Goal: Task Accomplishment & Management: Manage account settings

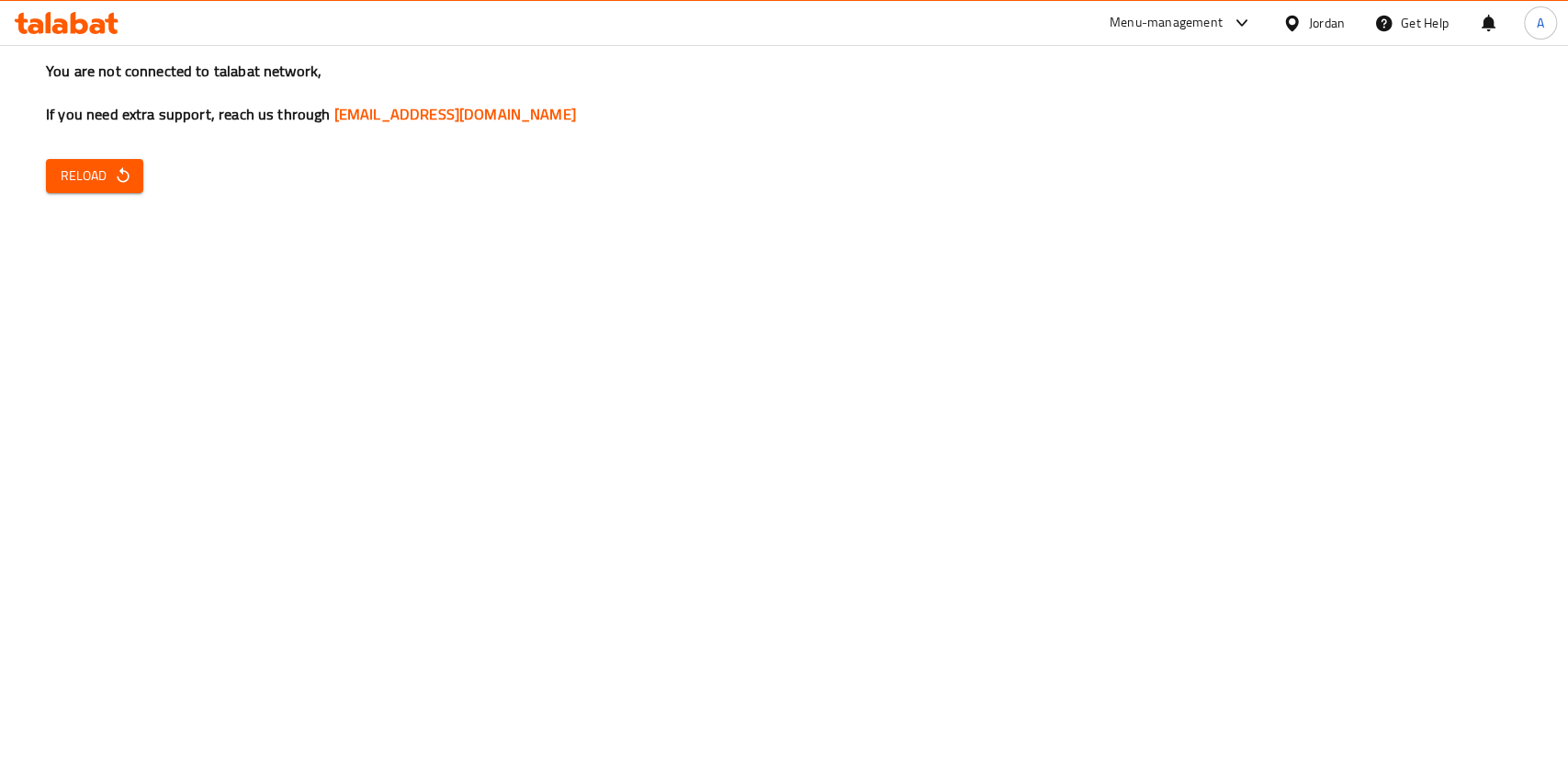
click at [70, 176] on span "Reload" at bounding box center [95, 176] width 68 height 23
click at [115, 179] on icon "button" at bounding box center [123, 175] width 19 height 19
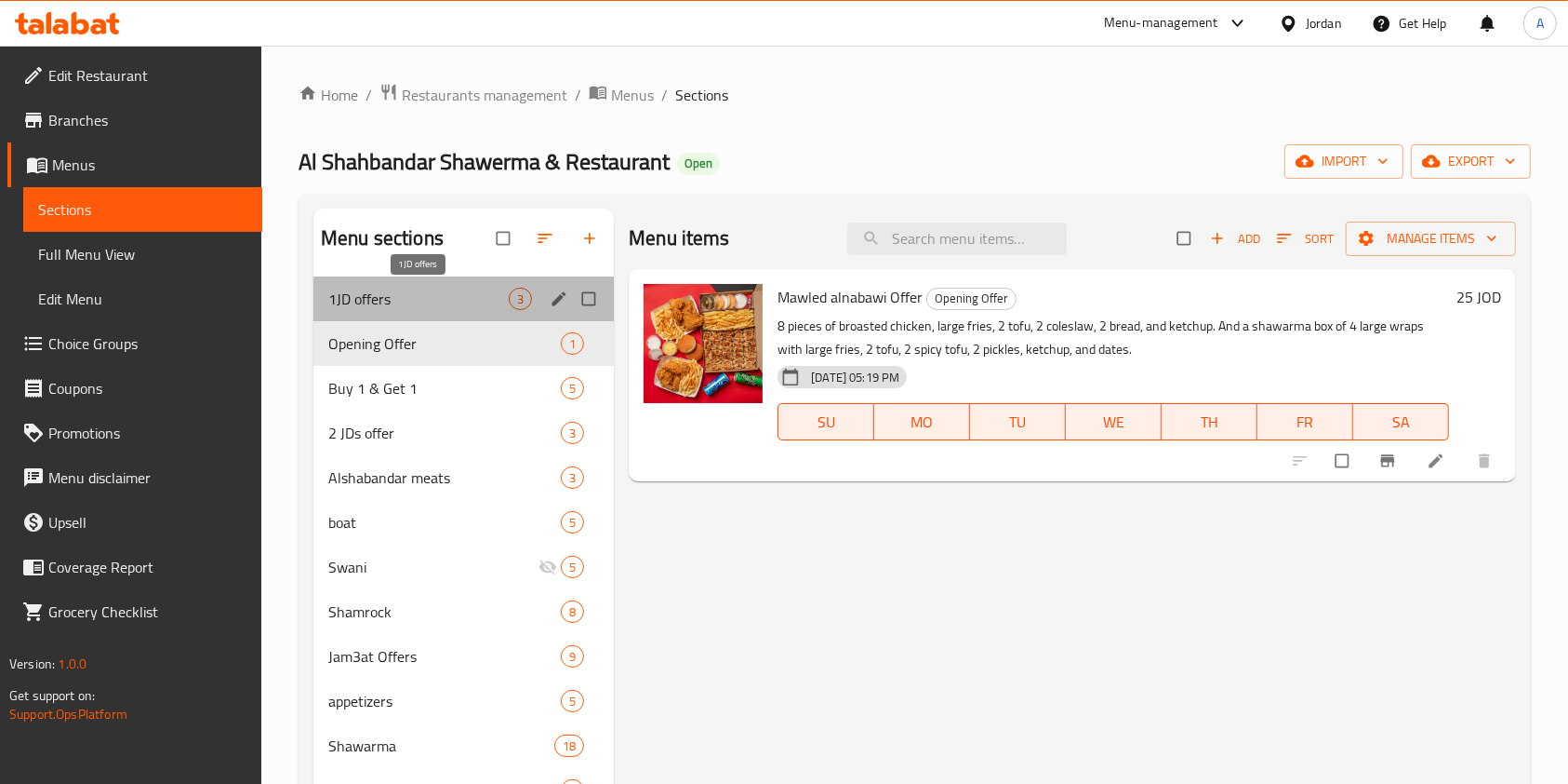
click at [458, 300] on span "1JD offers" at bounding box center [418, 298] width 180 height 23
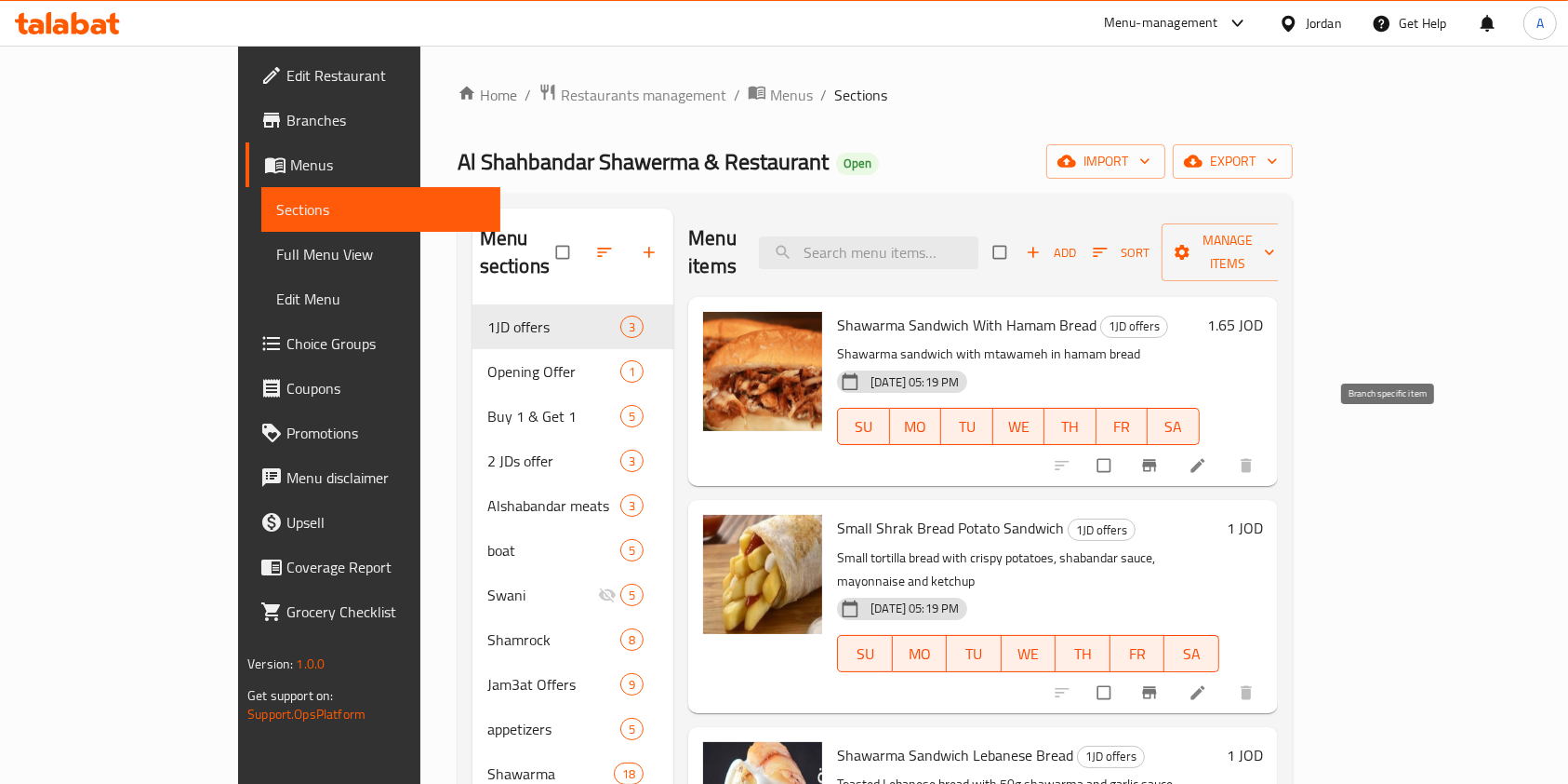
click at [1155, 459] on icon "Branch-specific-item" at bounding box center [1149, 465] width 14 height 12
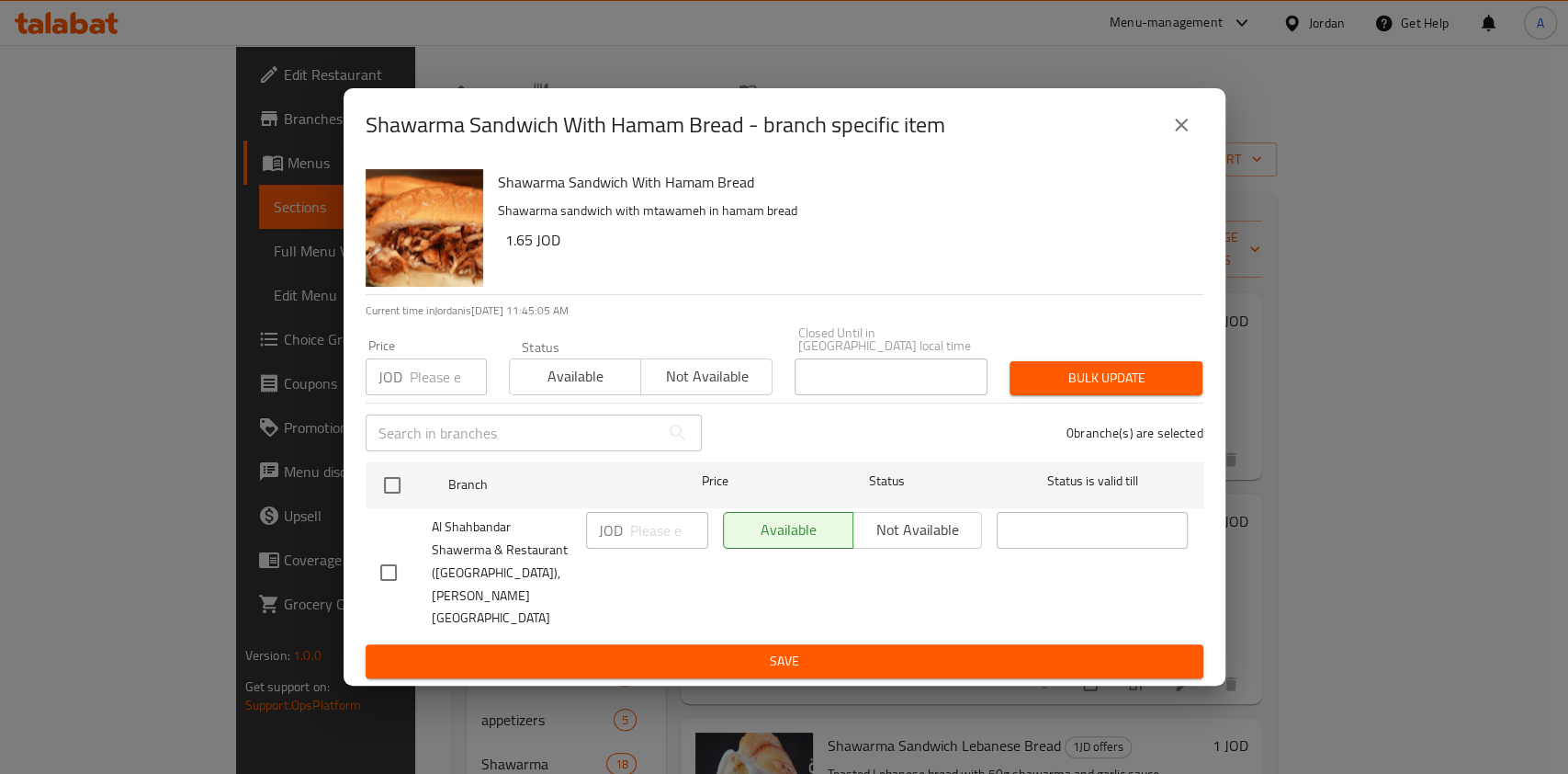
click at [1181, 131] on icon "close" at bounding box center [1180, 124] width 13 height 13
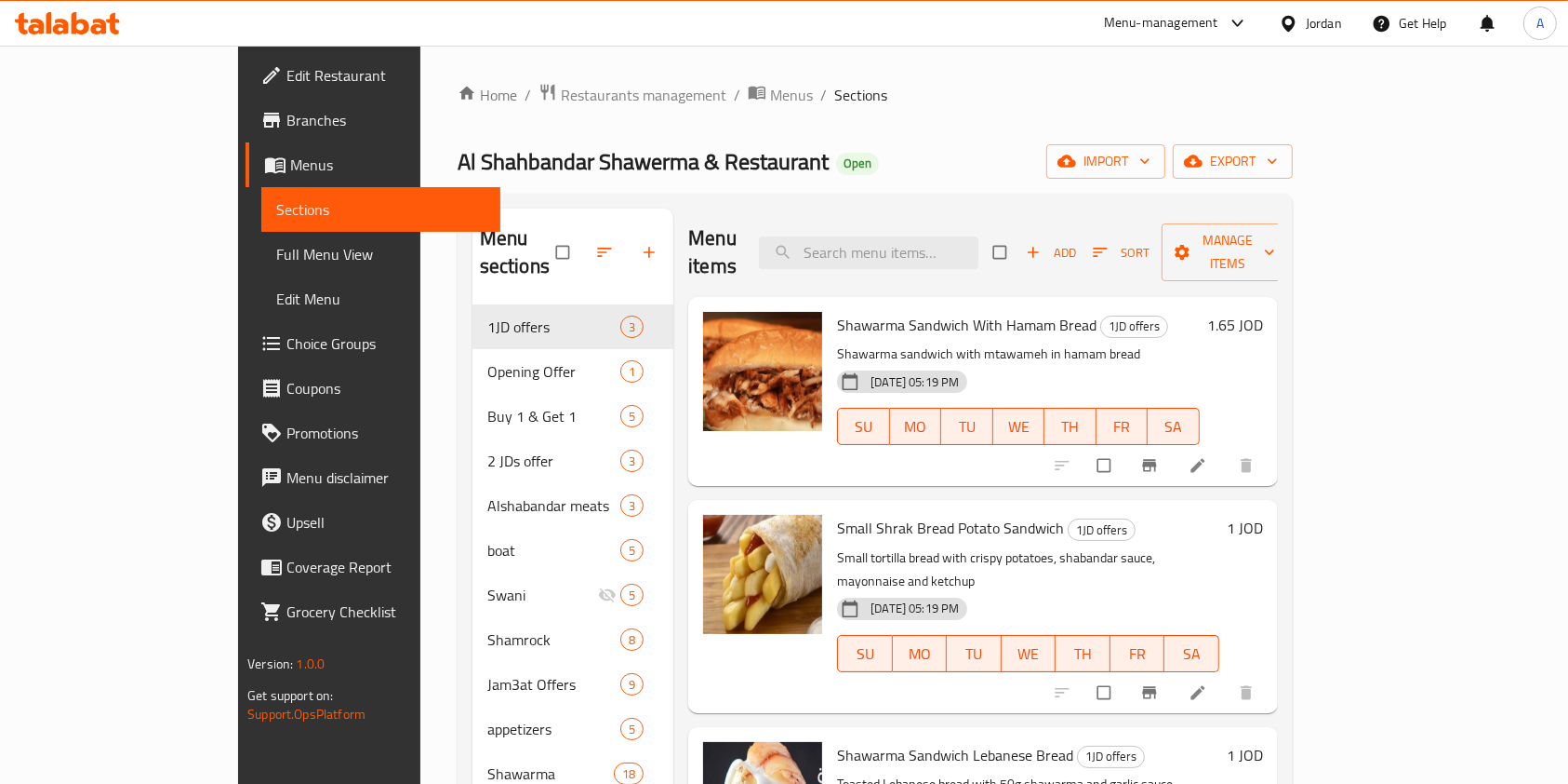
click at [1263, 312] on h6 "1.65 JOD" at bounding box center [1235, 325] width 55 height 26
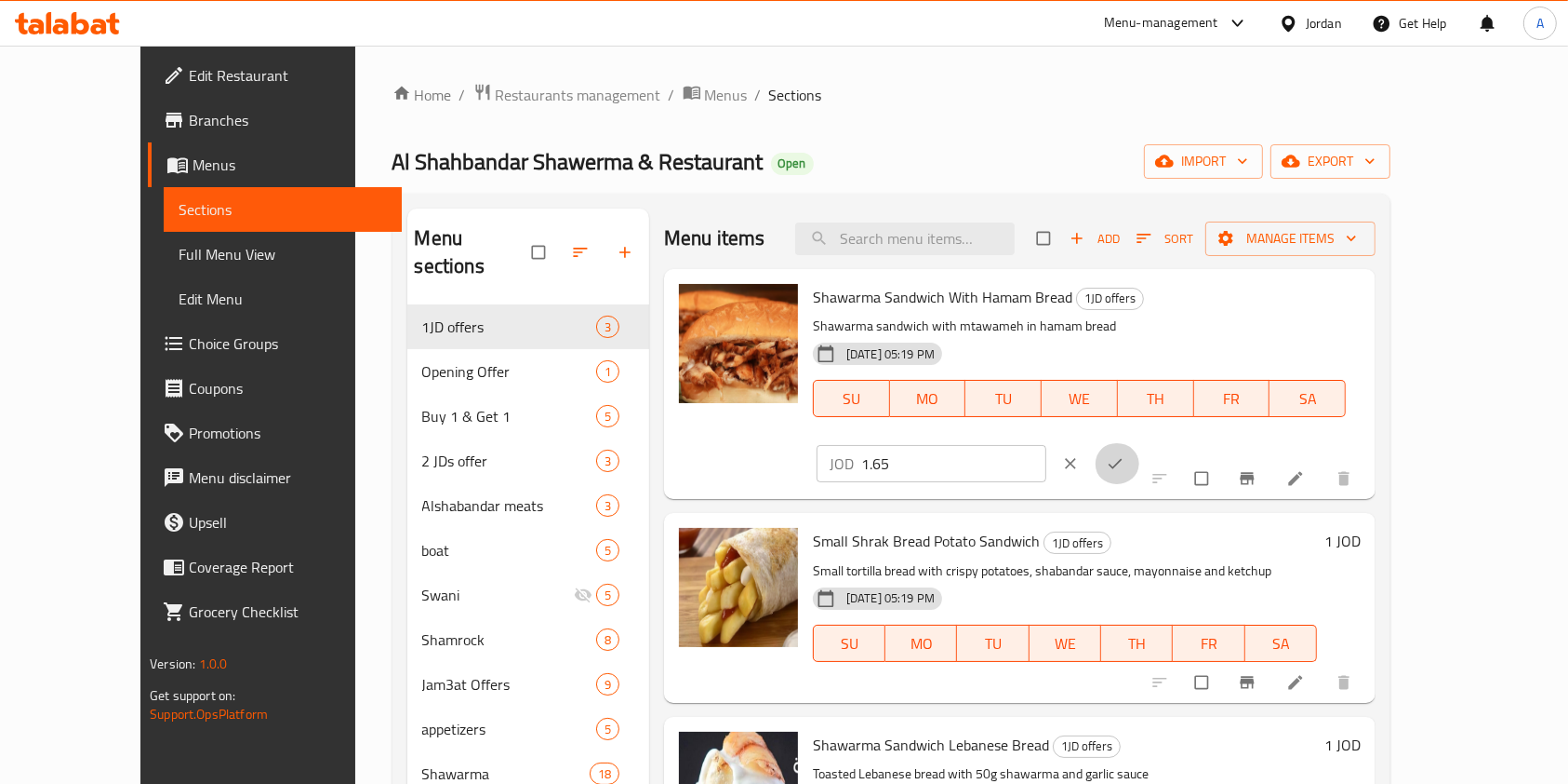
click at [1140, 442] on button "ok" at bounding box center [1116, 462] width 45 height 41
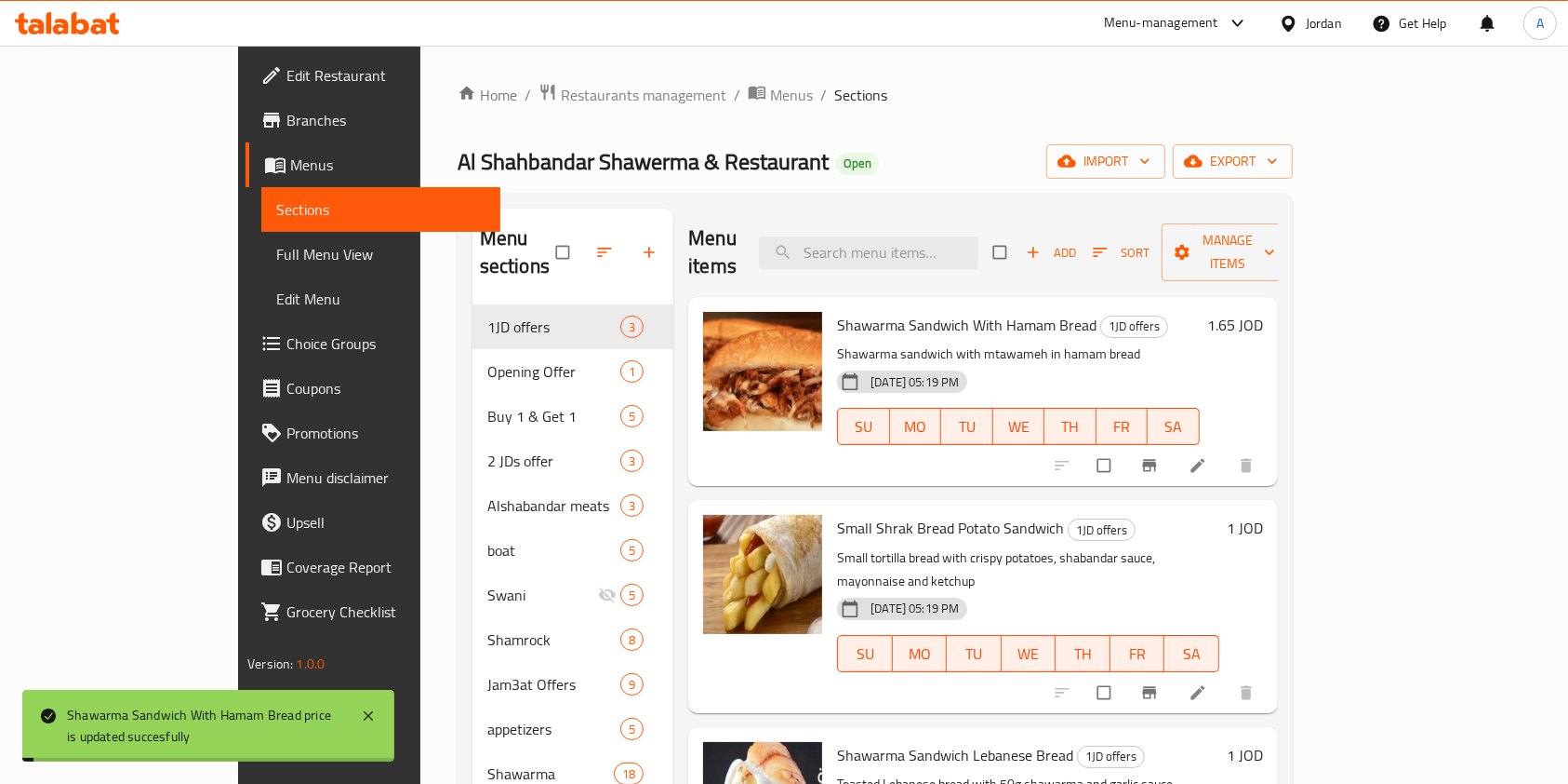
click at [1200, 312] on h6 "Shawarma Sandwich With Hamam Bread 1JD offers" at bounding box center [1018, 325] width 363 height 26
click at [1263, 312] on h6 "1.65 JOD" at bounding box center [1235, 325] width 55 height 26
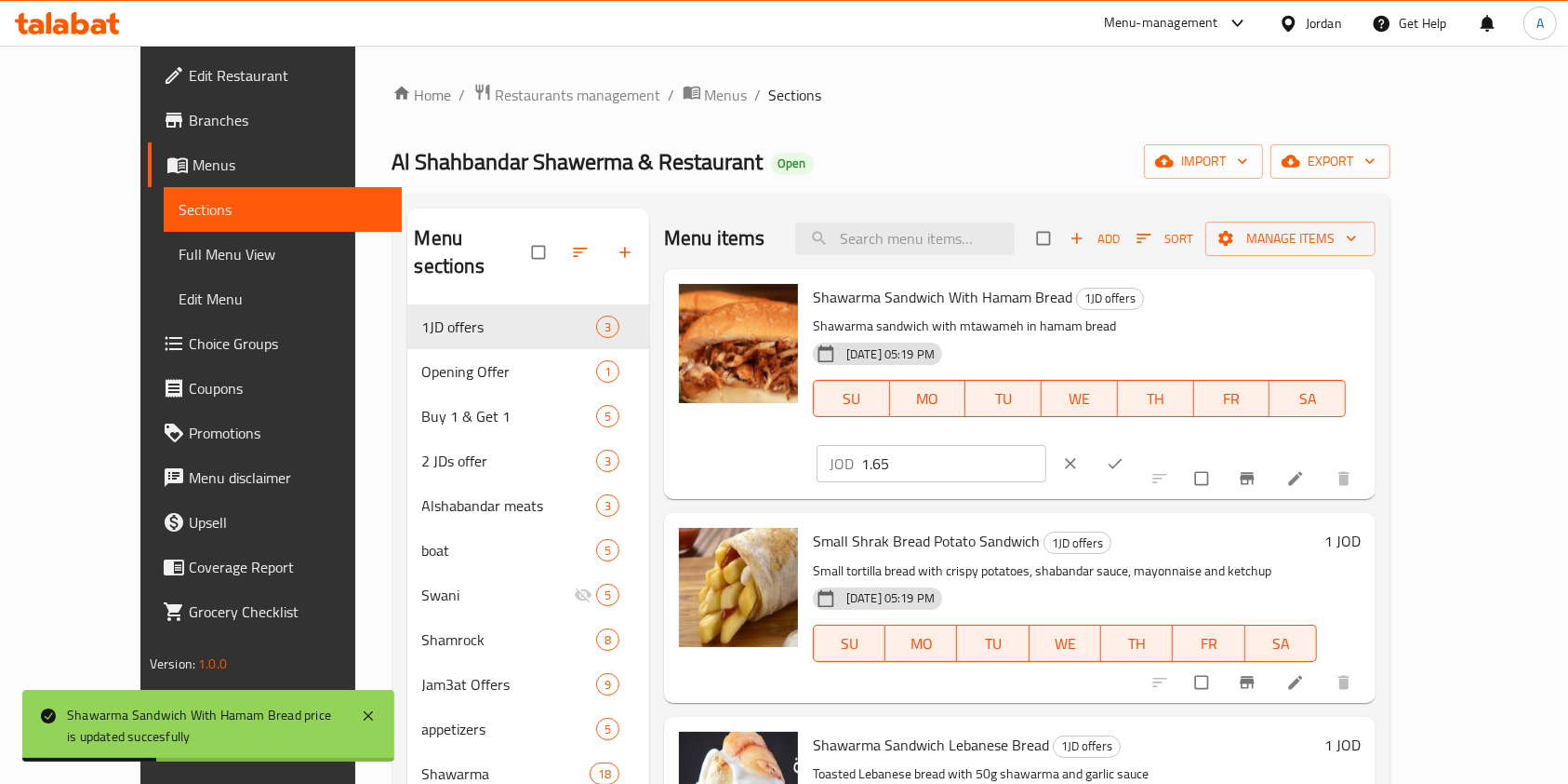
click at [1047, 444] on input "1.65" at bounding box center [953, 463] width 185 height 38
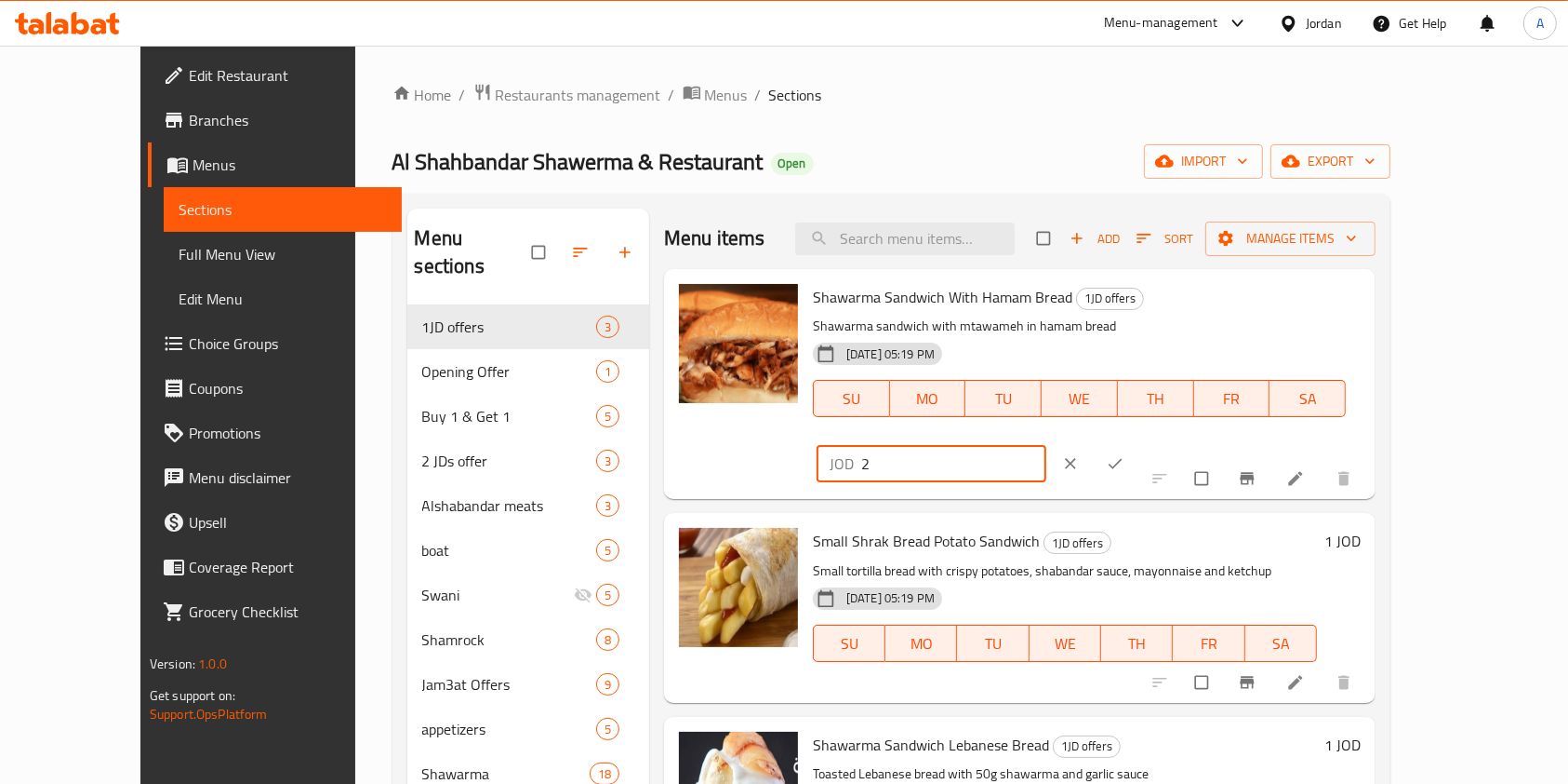
type input "2"
click at [1125, 454] on icon "ok" at bounding box center [1115, 463] width 19 height 19
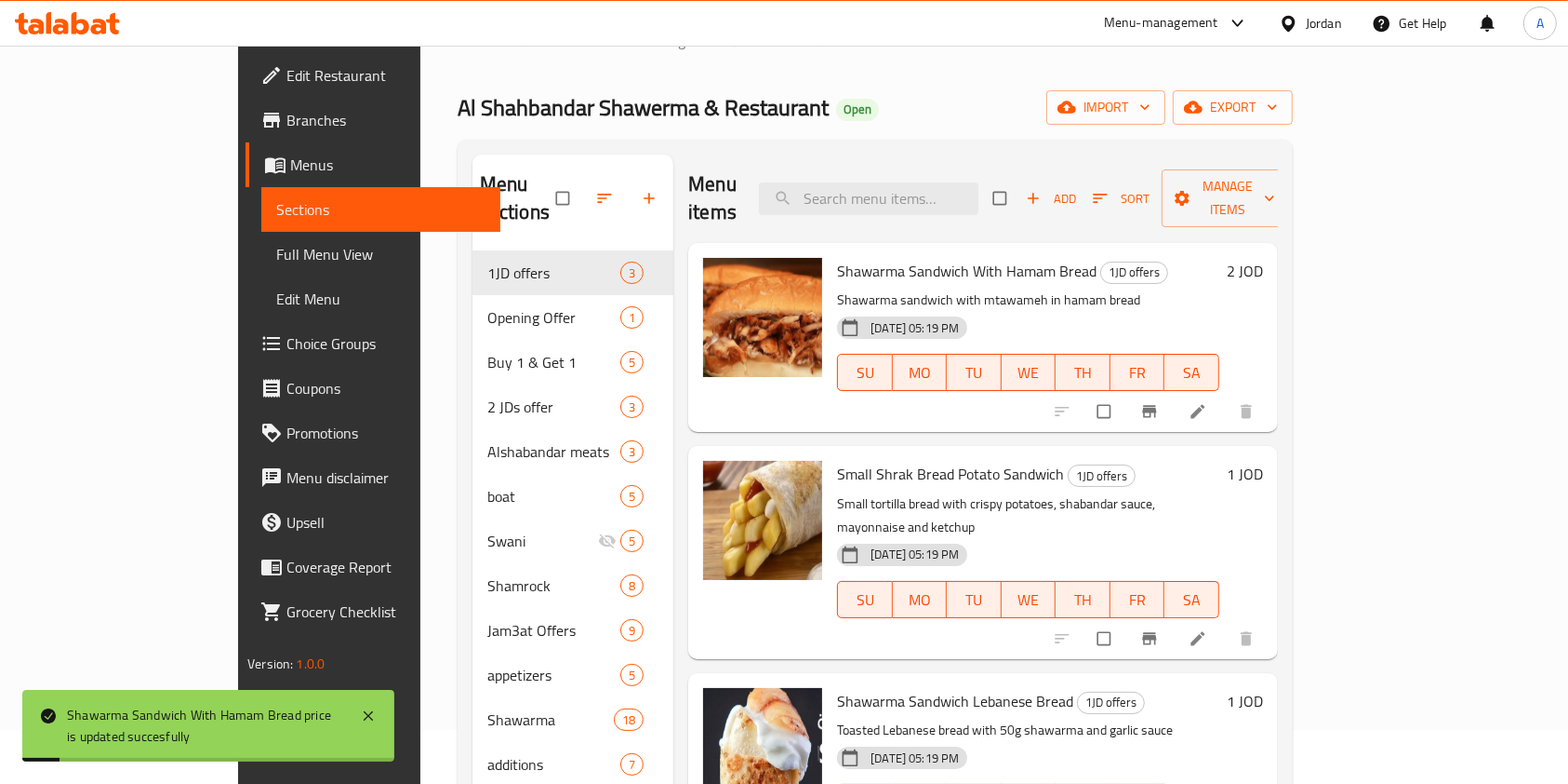
scroll to position [59, 0]
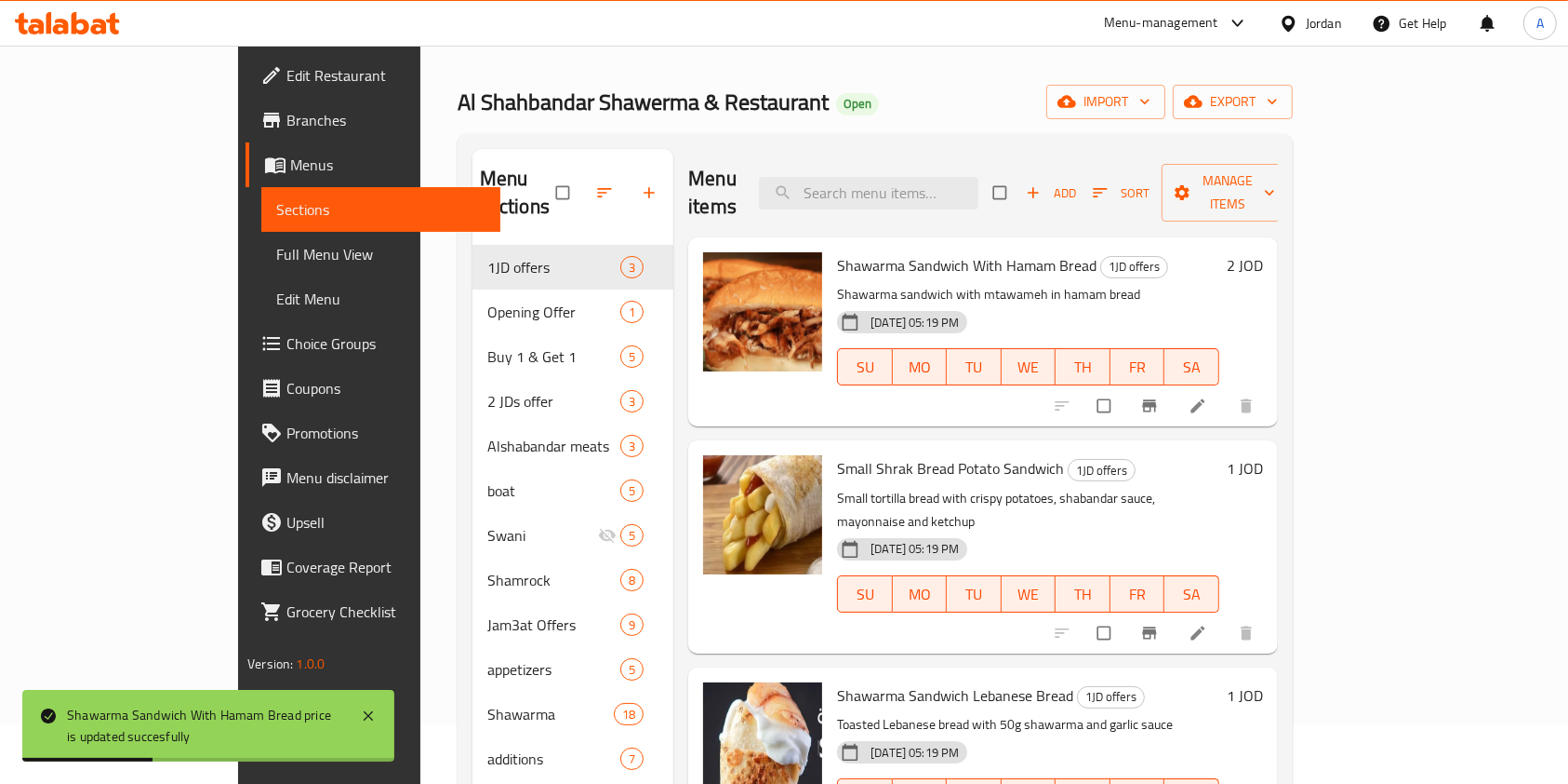
click at [1263, 455] on h6 "1 JOD" at bounding box center [1245, 468] width 37 height 26
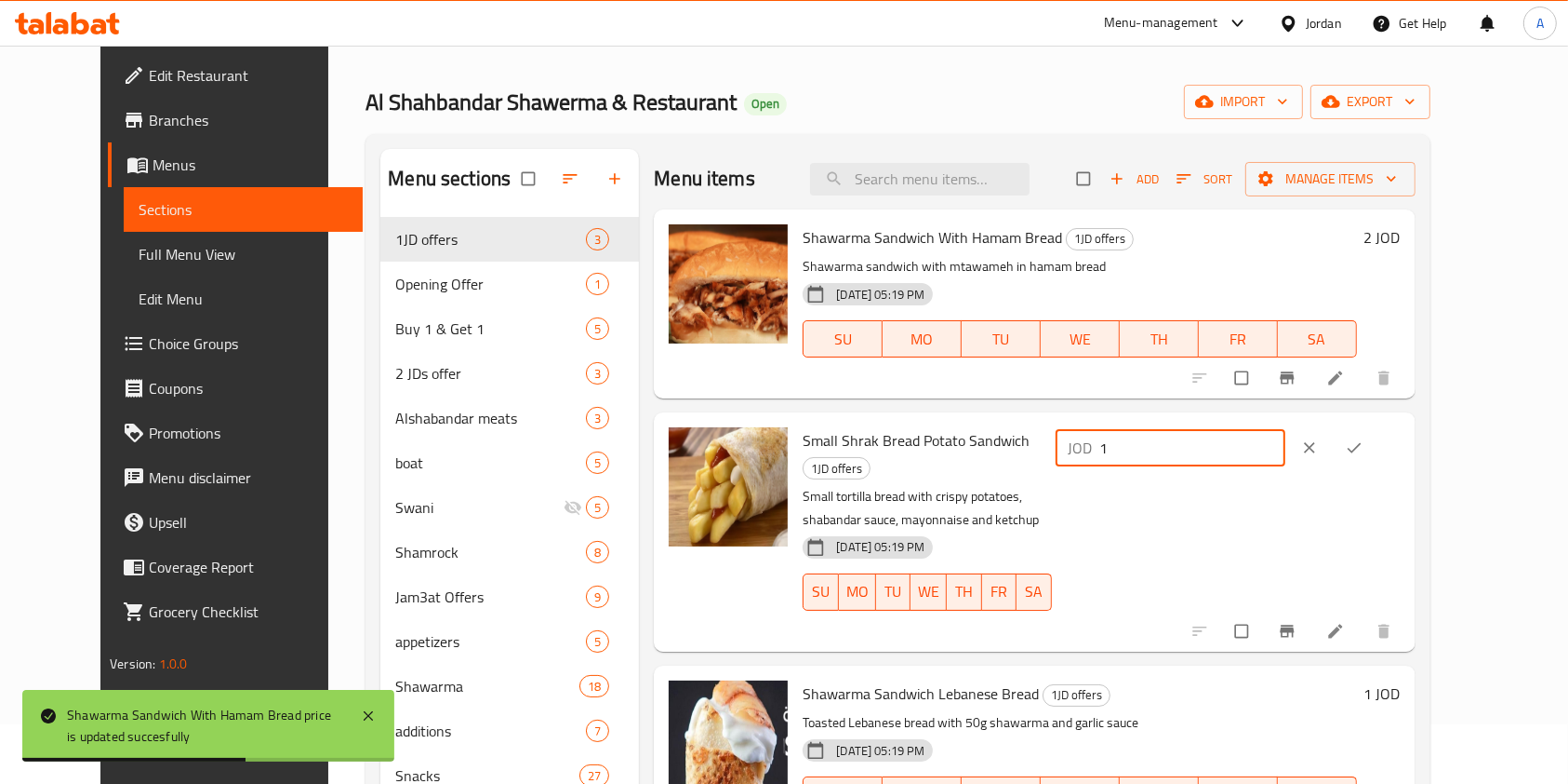
click at [1285, 450] on input "1" at bounding box center [1192, 447] width 185 height 38
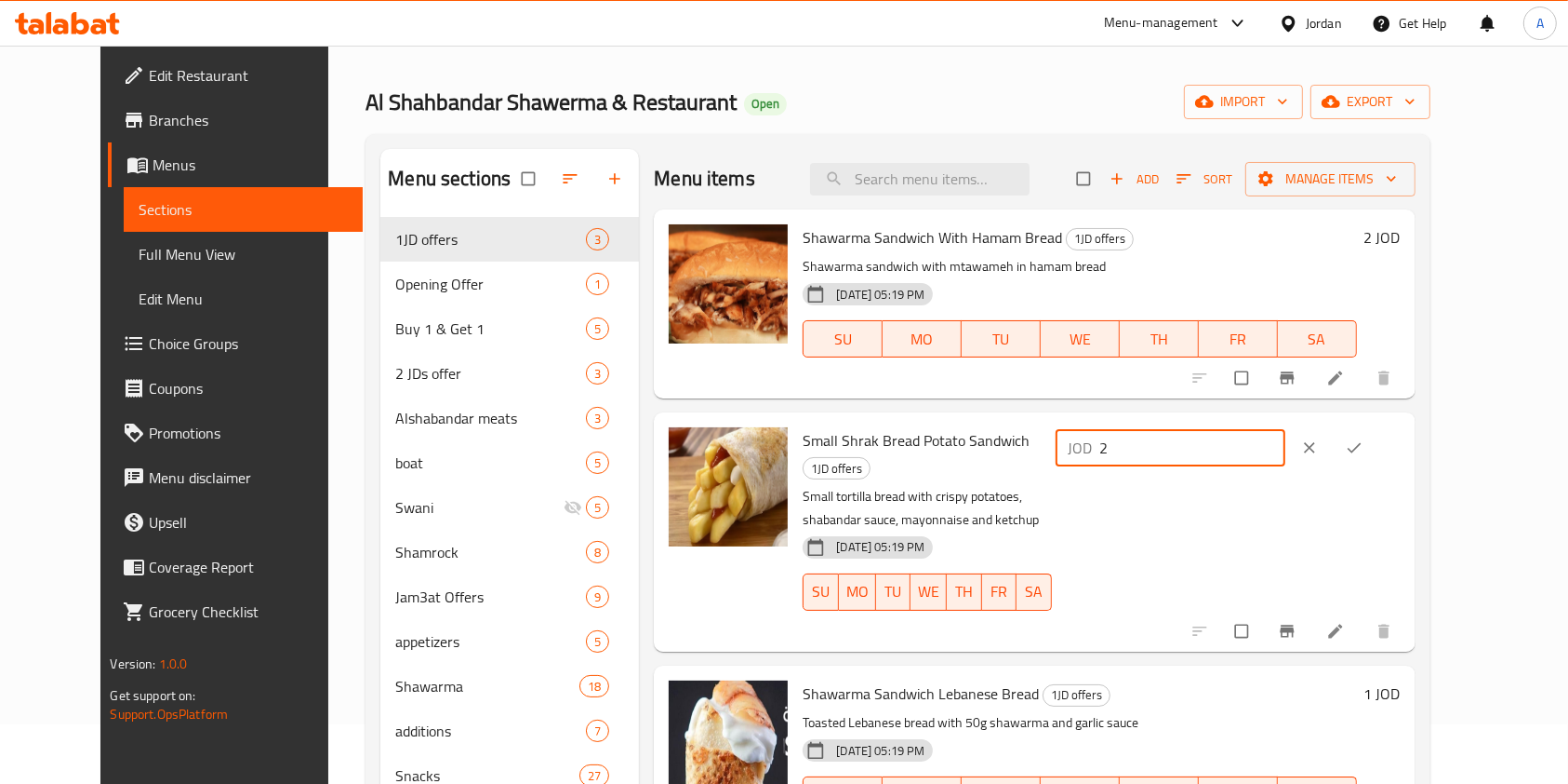
type input "2"
click at [1363, 445] on icon "ok" at bounding box center [1353, 447] width 19 height 19
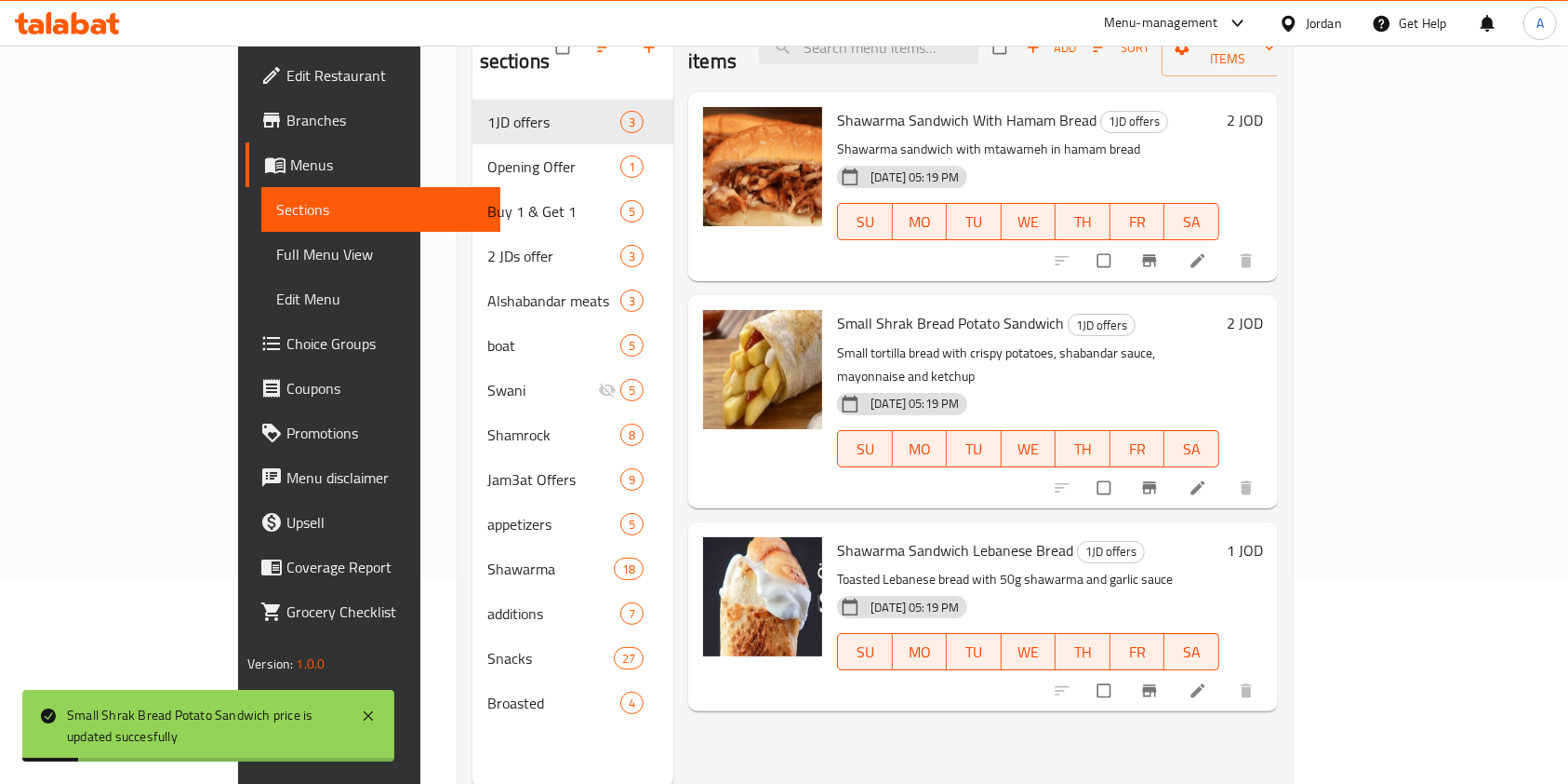
scroll to position [206, 0]
click at [1263, 536] on h6 "1 JOD" at bounding box center [1245, 548] width 37 height 26
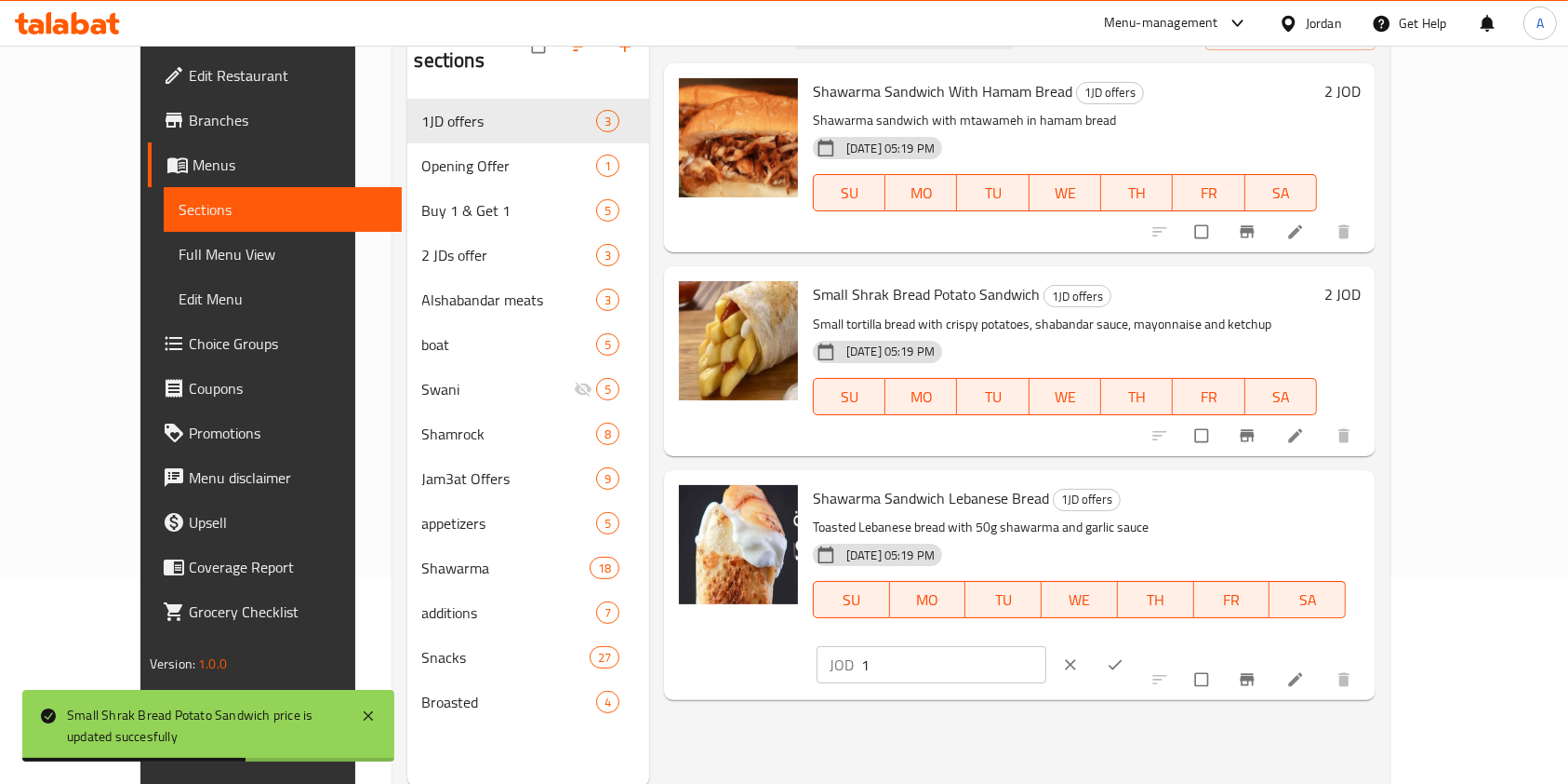
click at [1047, 645] on input "1" at bounding box center [953, 664] width 185 height 38
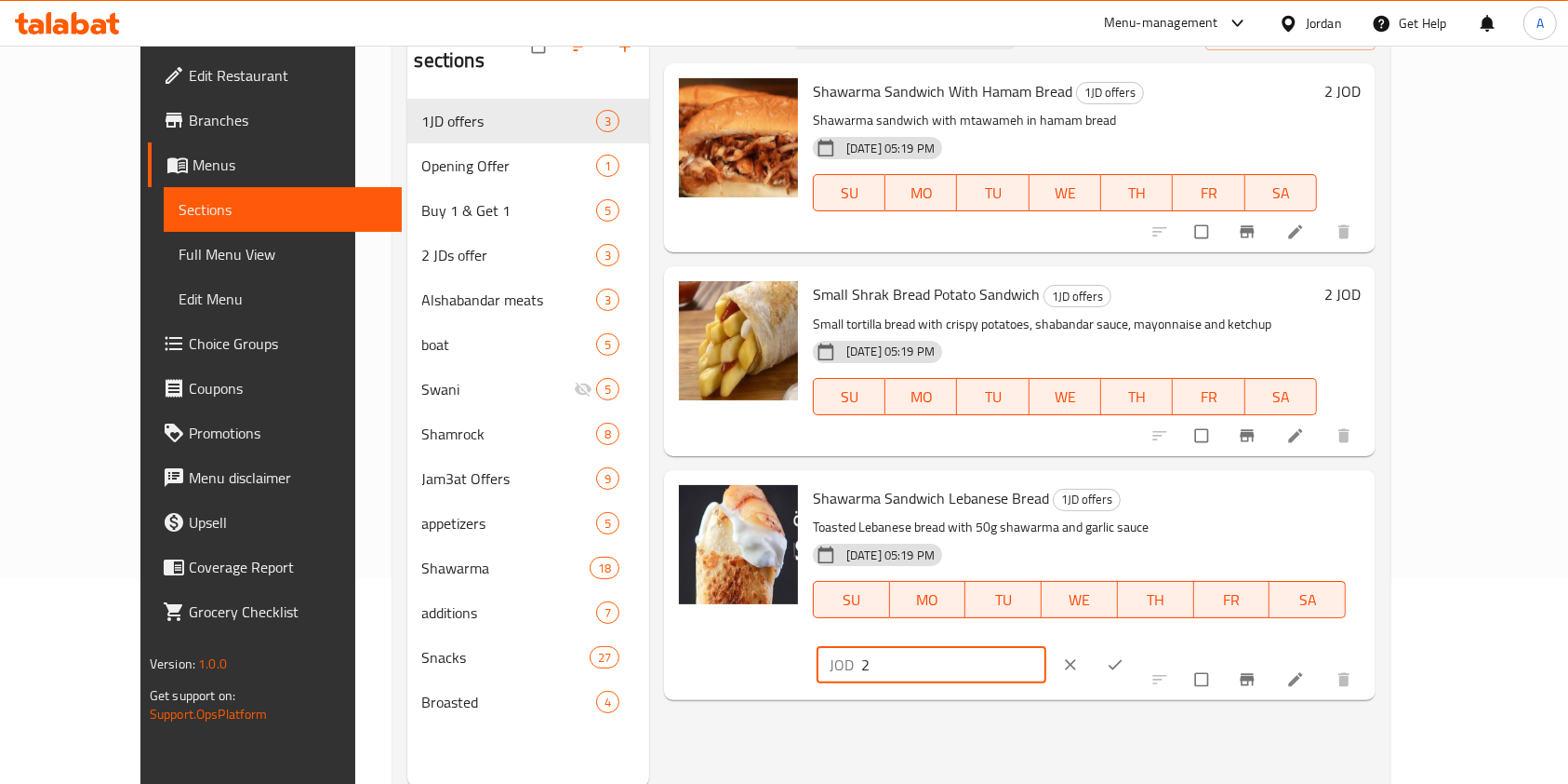
scroll to position [260, 0]
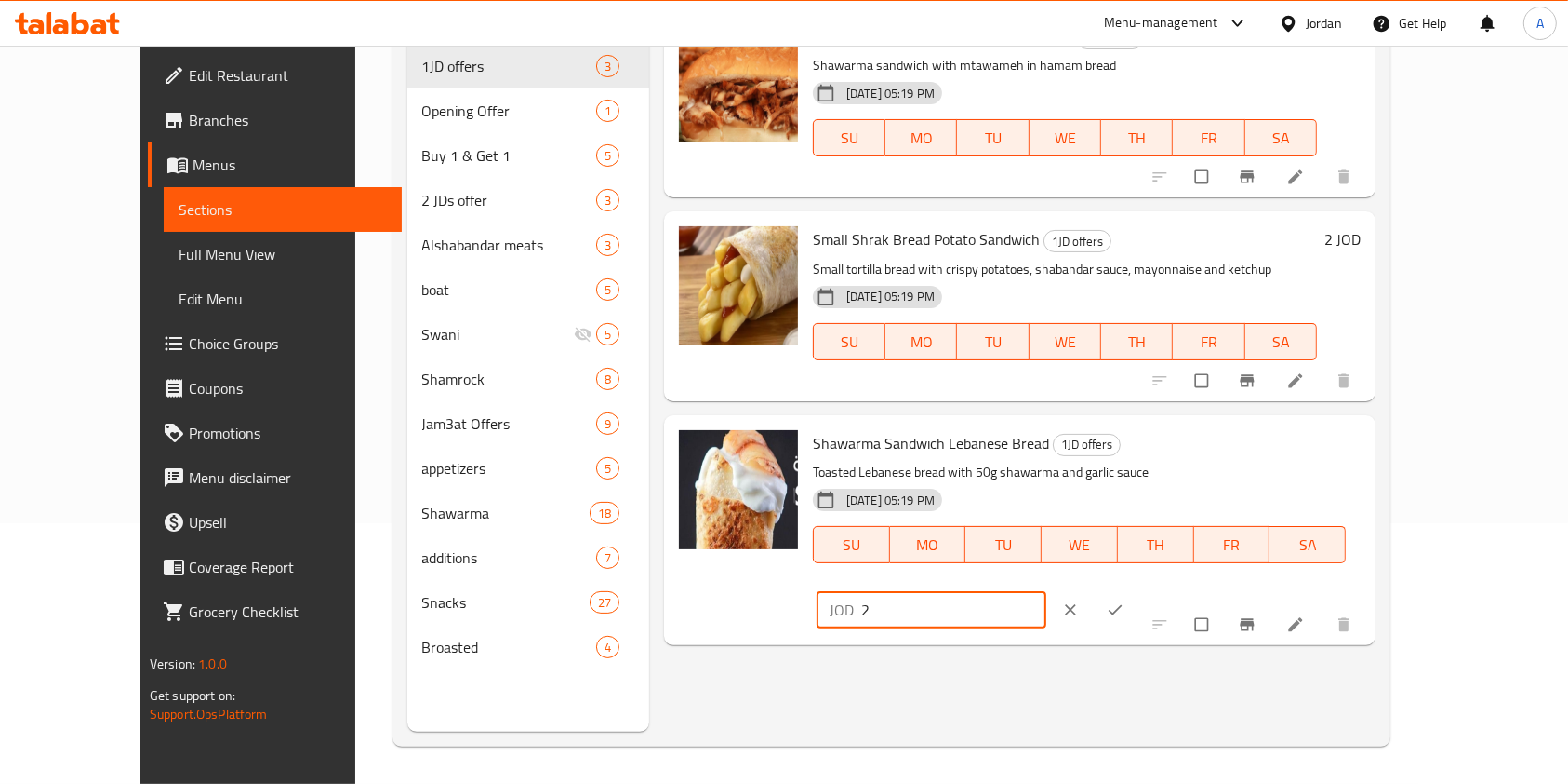
type input "2"
click at [1125, 600] on icon "ok" at bounding box center [1115, 609] width 19 height 19
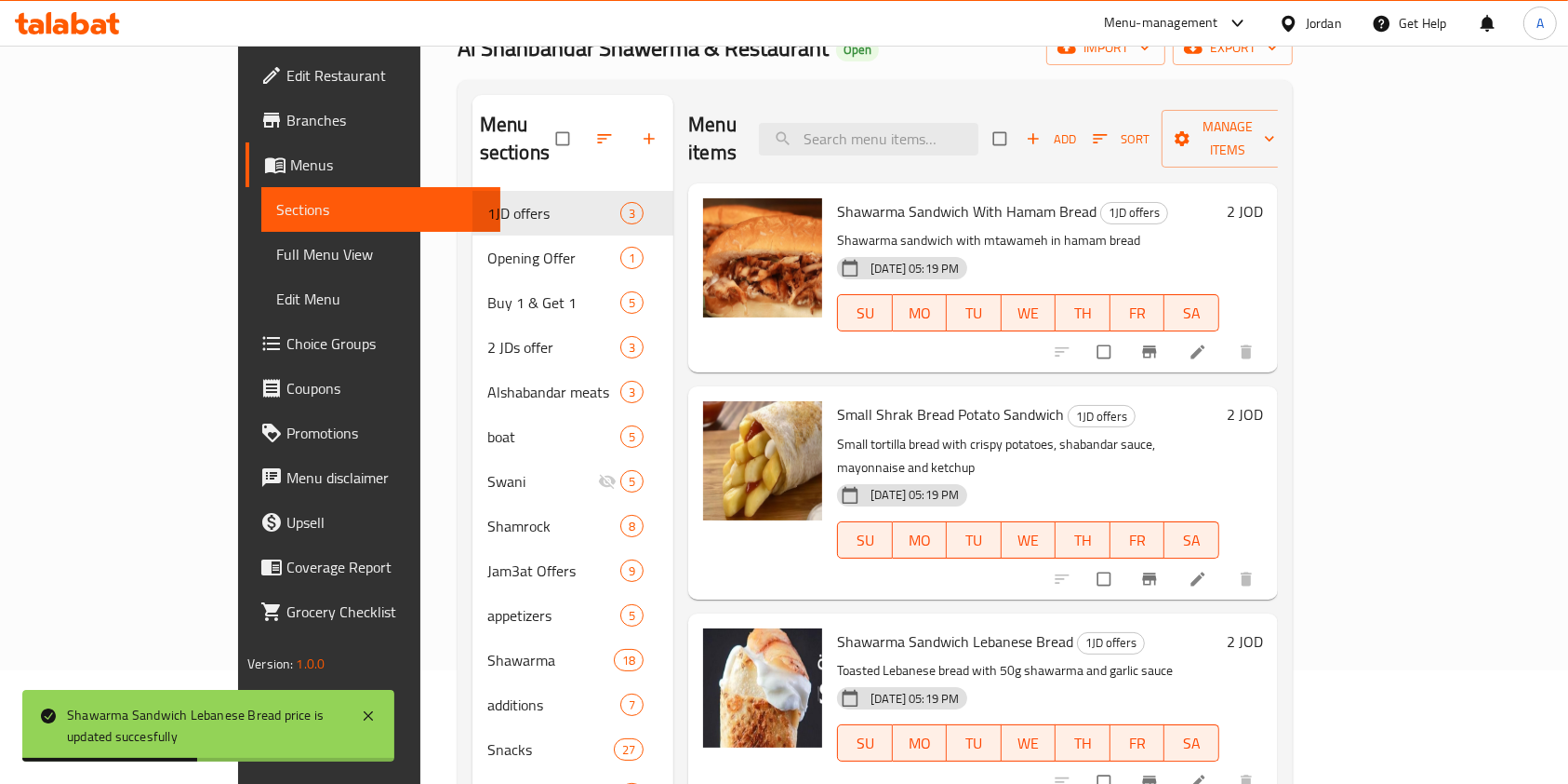
scroll to position [0, 0]
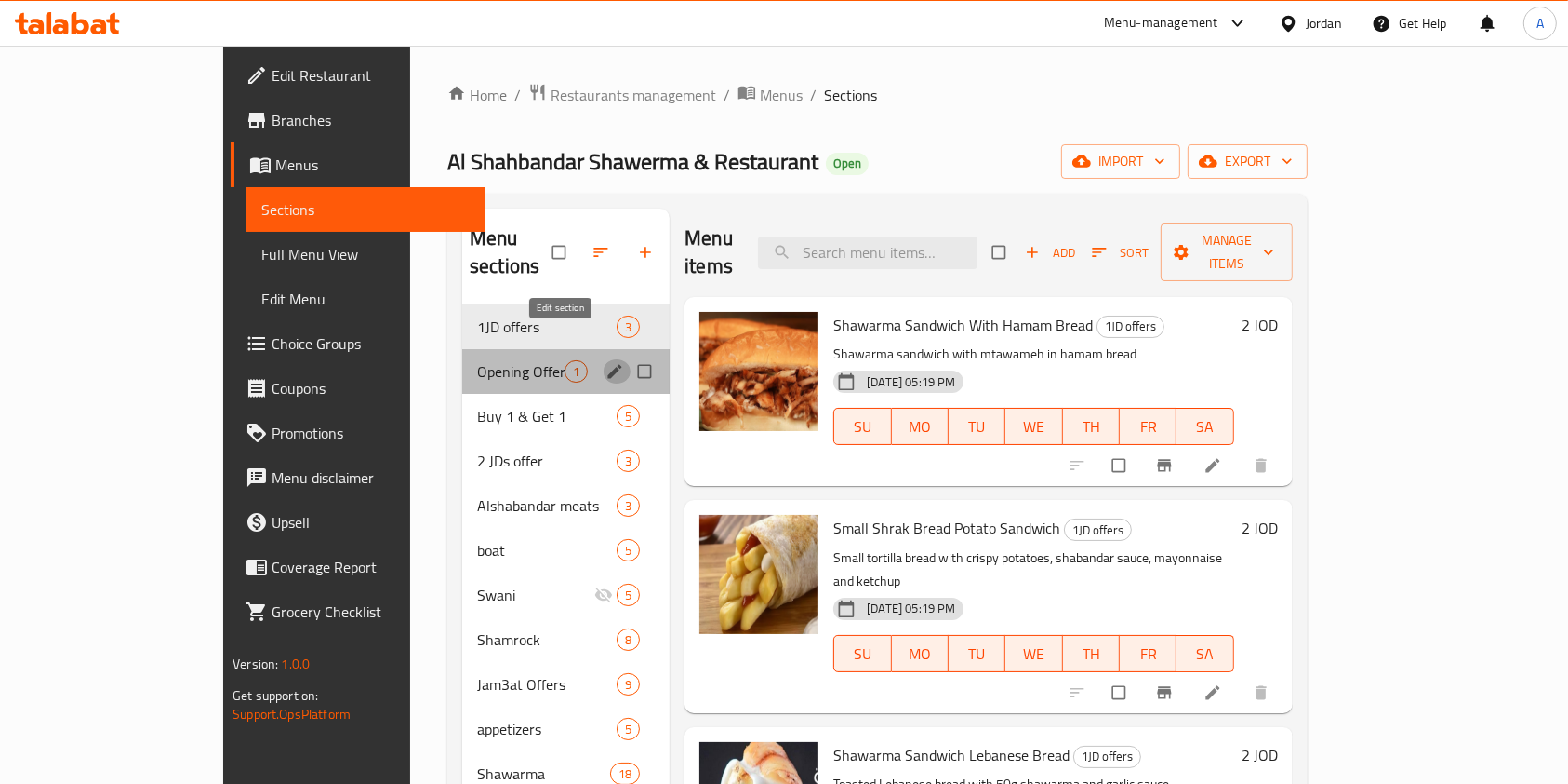
click at [608, 364] on icon "edit" at bounding box center [615, 371] width 14 height 14
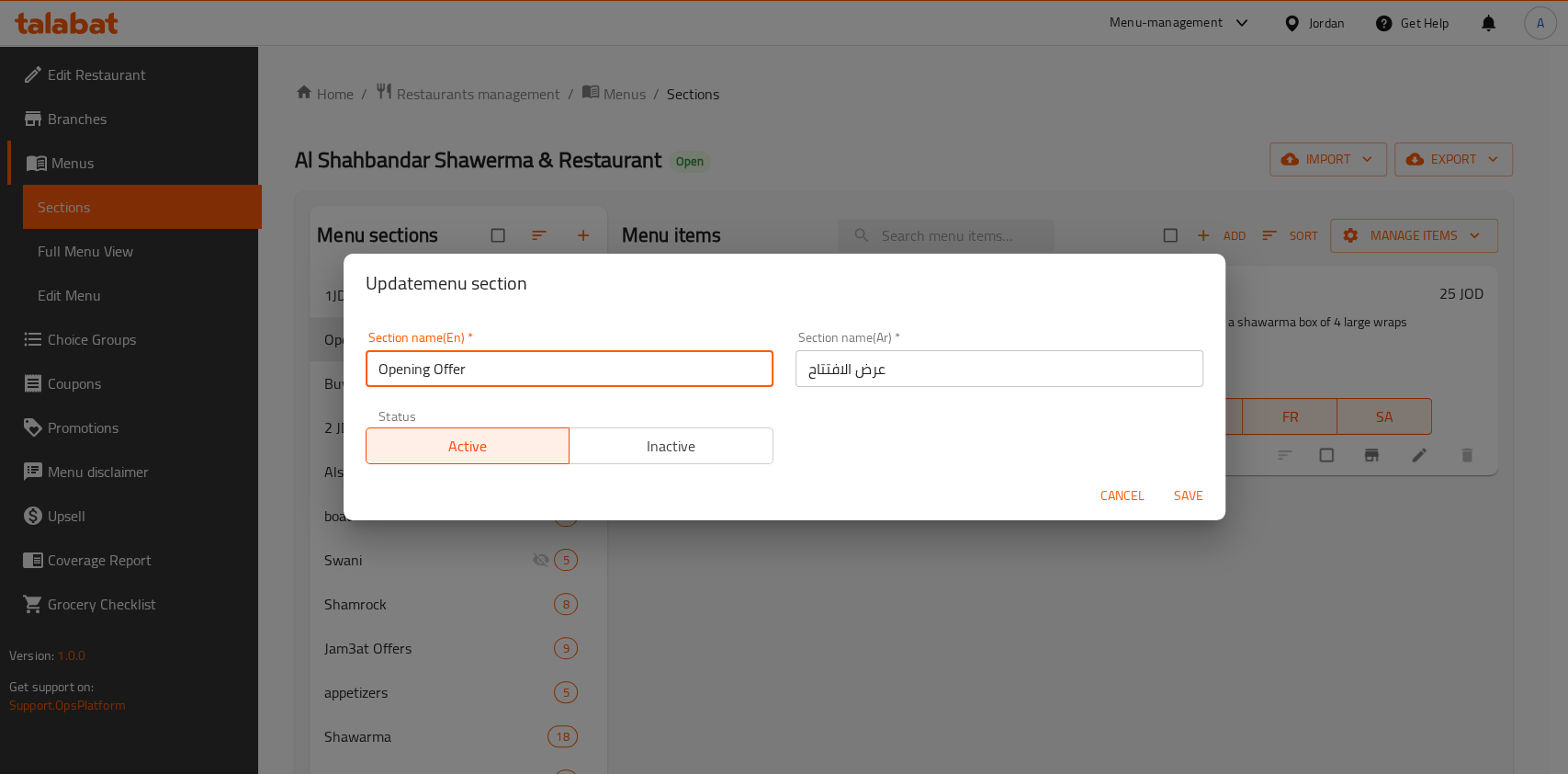
click at [430, 367] on input "Opening Offer" at bounding box center [569, 368] width 407 height 37
click at [372, 370] on input "Opening Offer" at bounding box center [569, 368] width 407 height 37
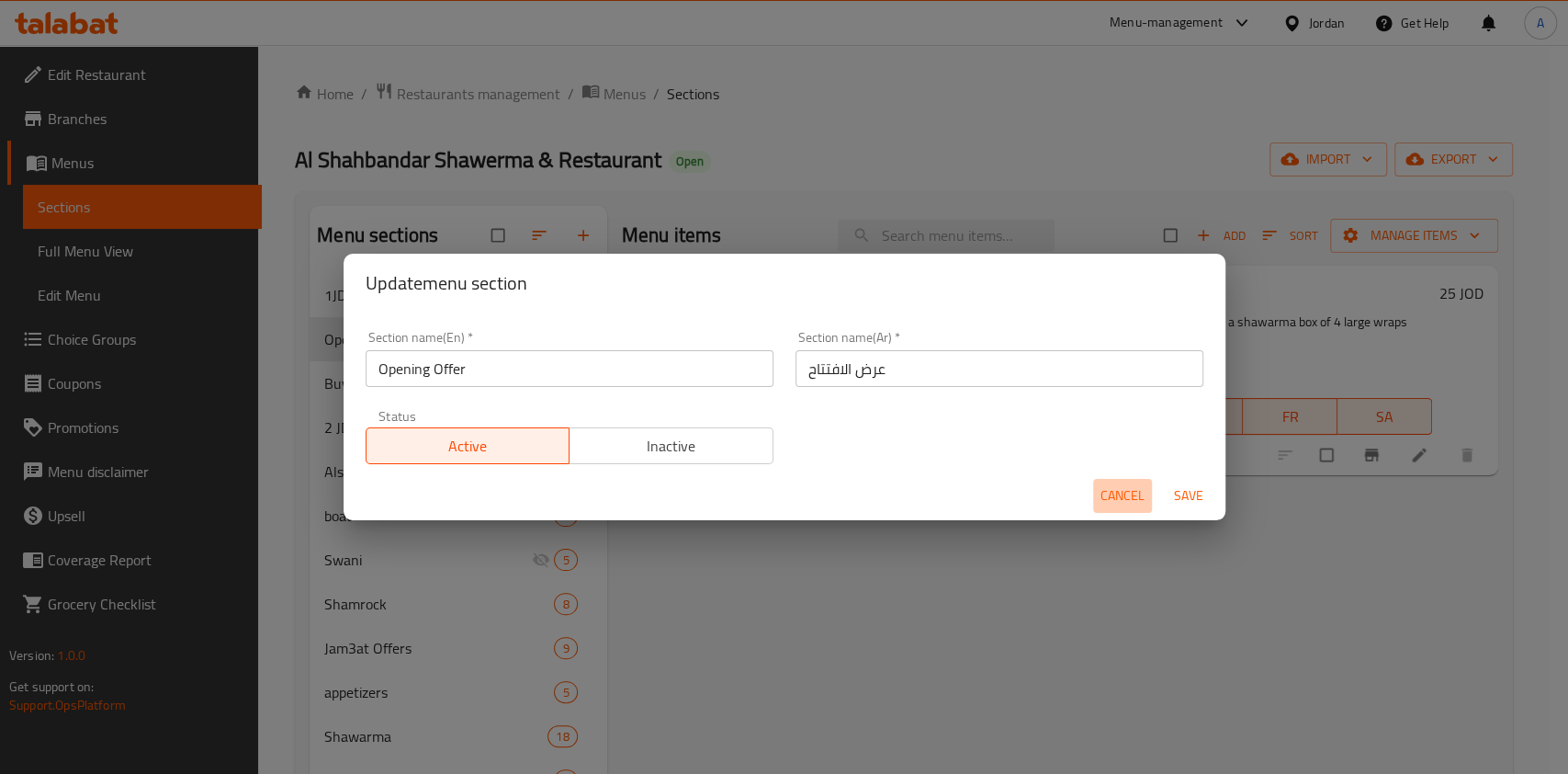
click at [1101, 487] on span "Cancel" at bounding box center [1122, 495] width 44 height 23
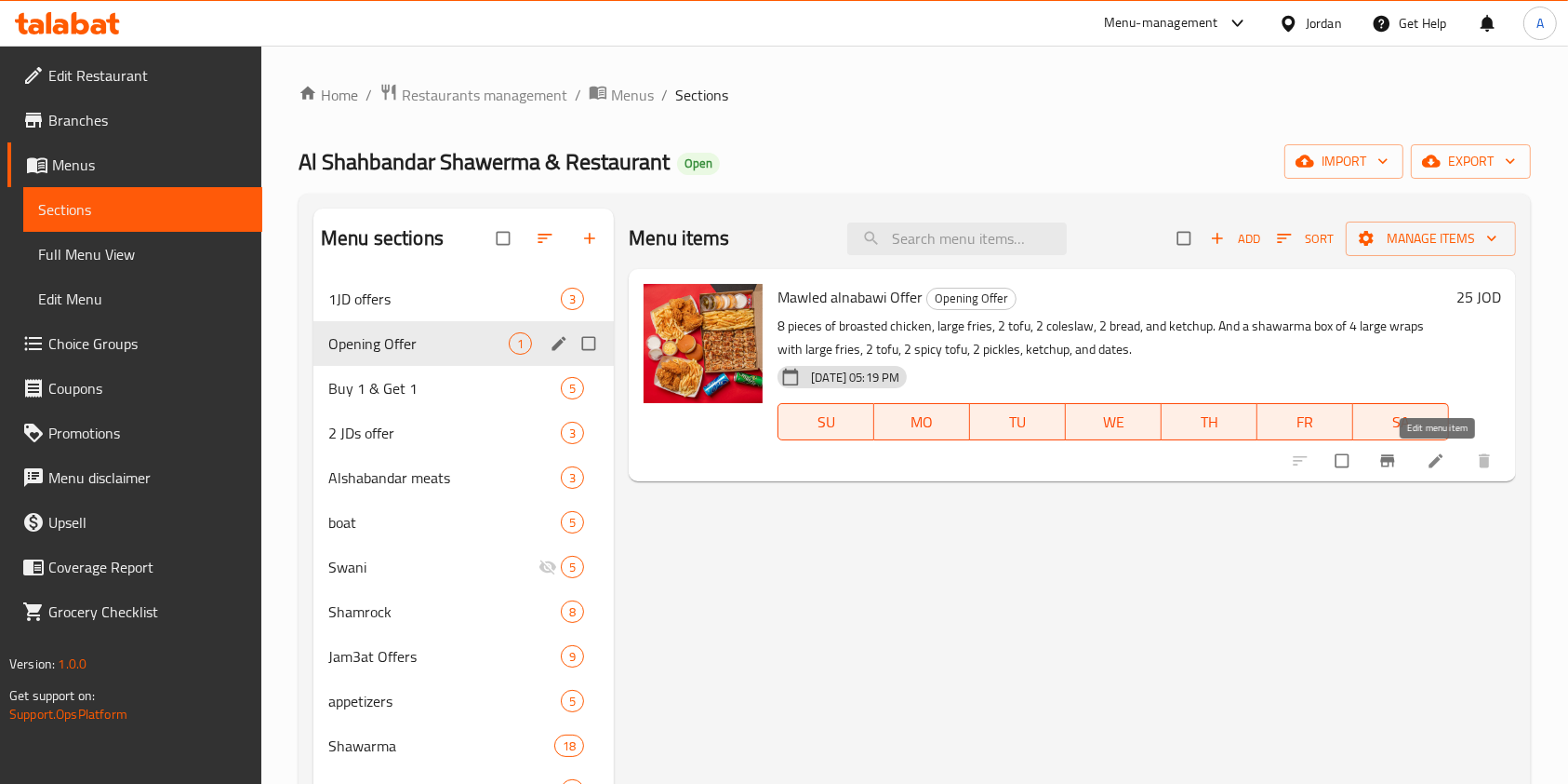
click at [1432, 459] on icon at bounding box center [1435, 460] width 19 height 19
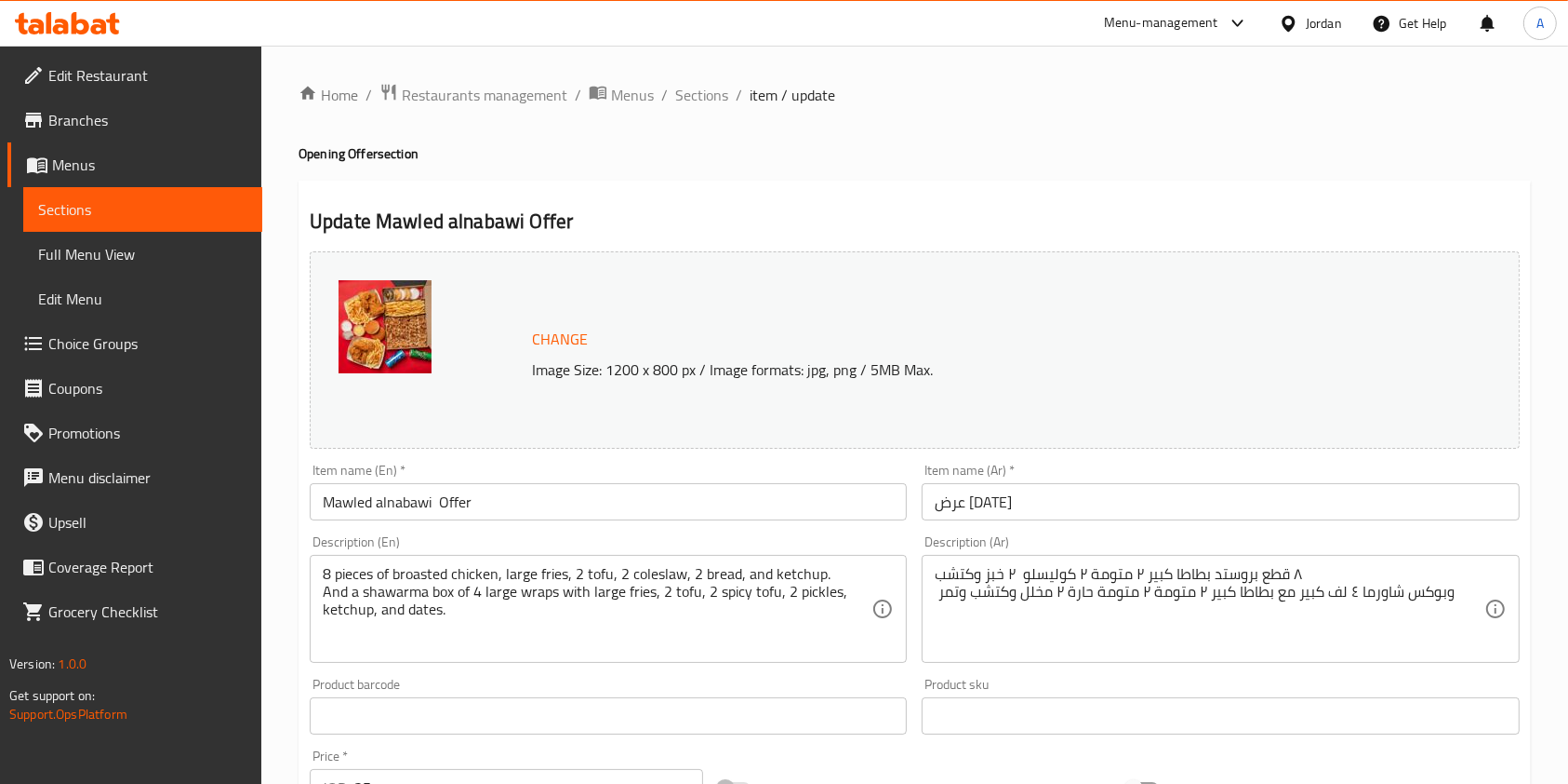
click at [487, 498] on input "Mawled alnabawi Offer" at bounding box center [608, 502] width 598 height 38
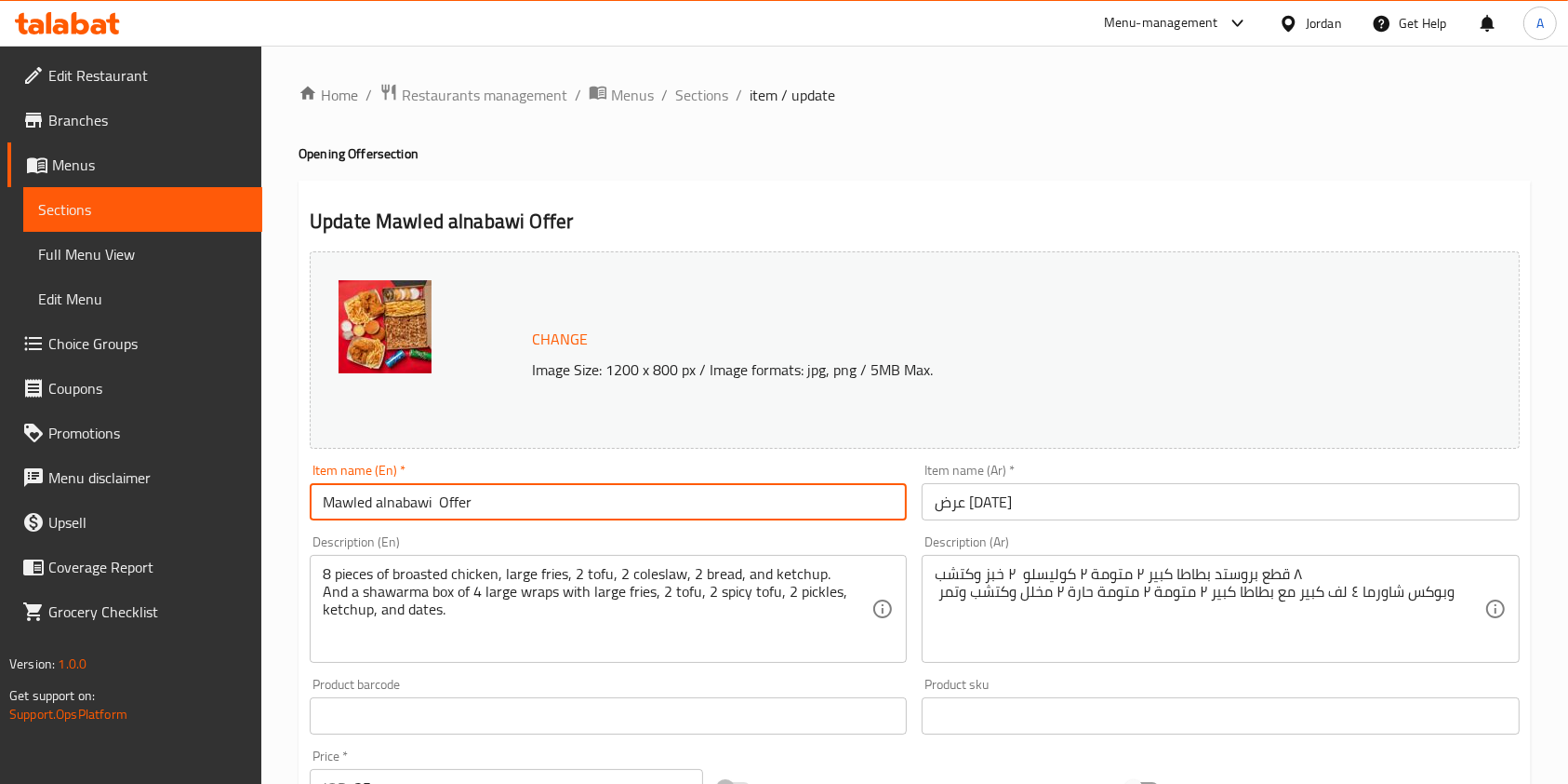
click at [487, 498] on input "Mawled alnabawi Offer" at bounding box center [608, 502] width 598 height 38
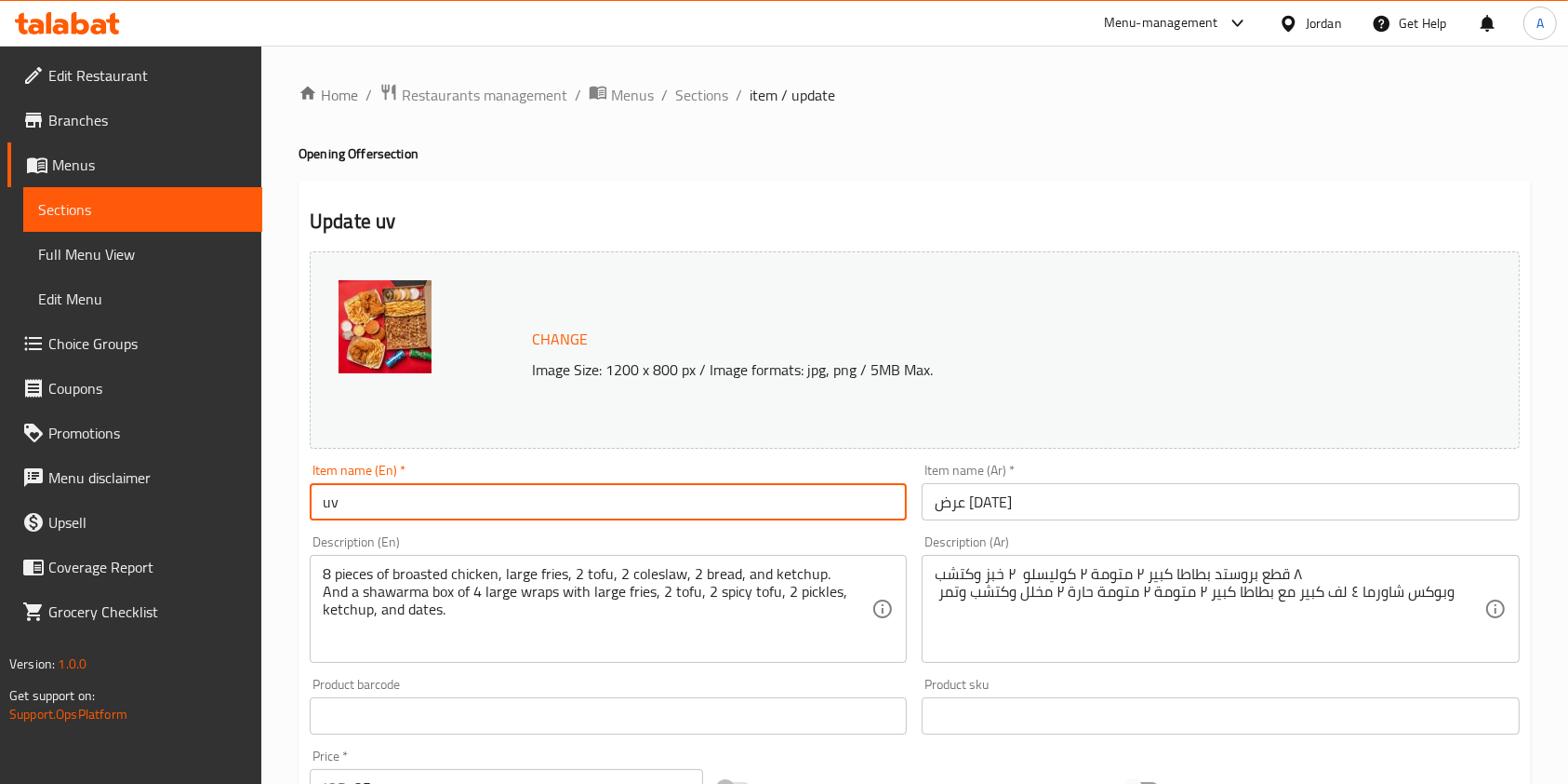
type input "u"
type input "Opening offer"
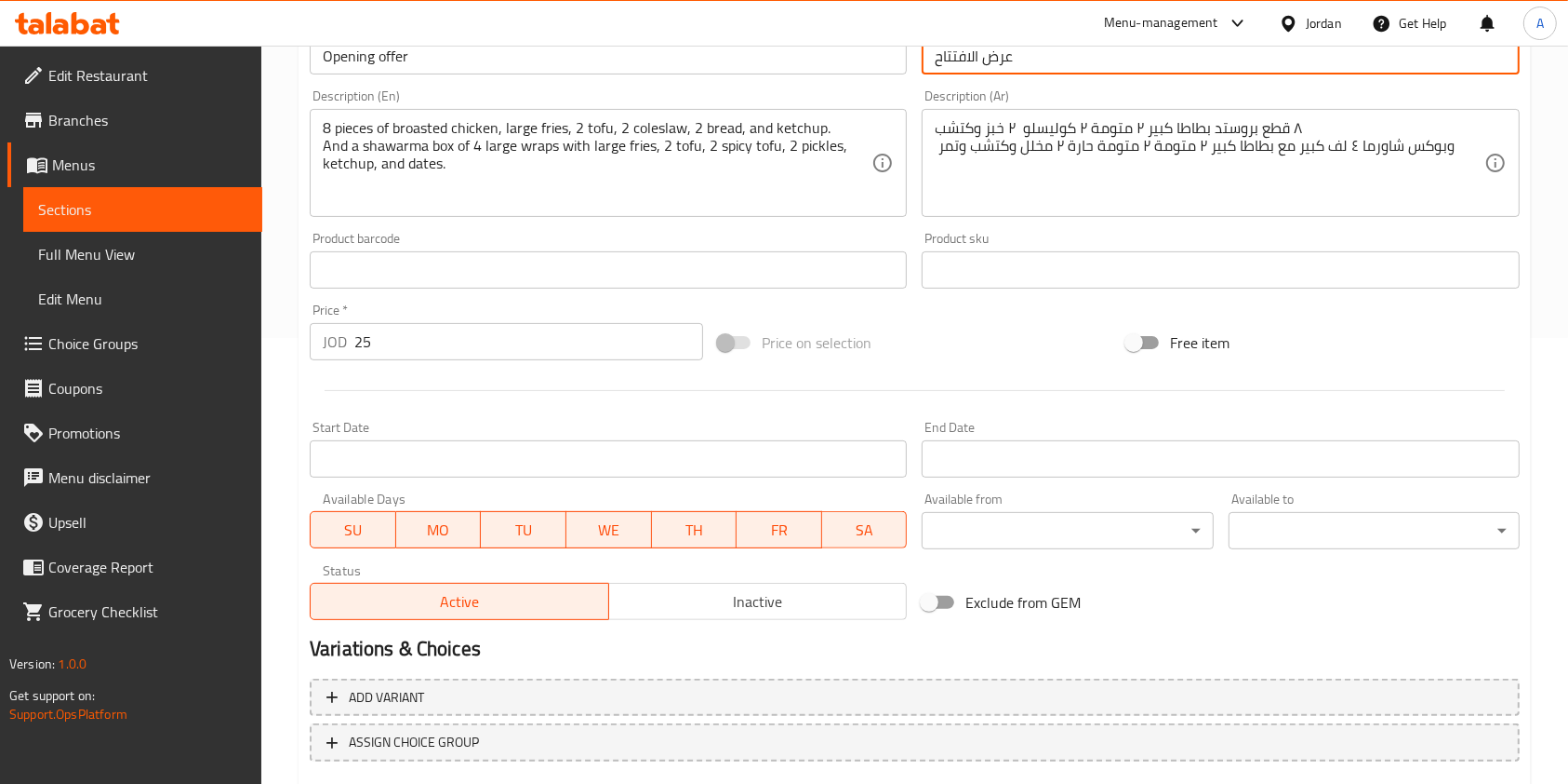
scroll to position [558, 0]
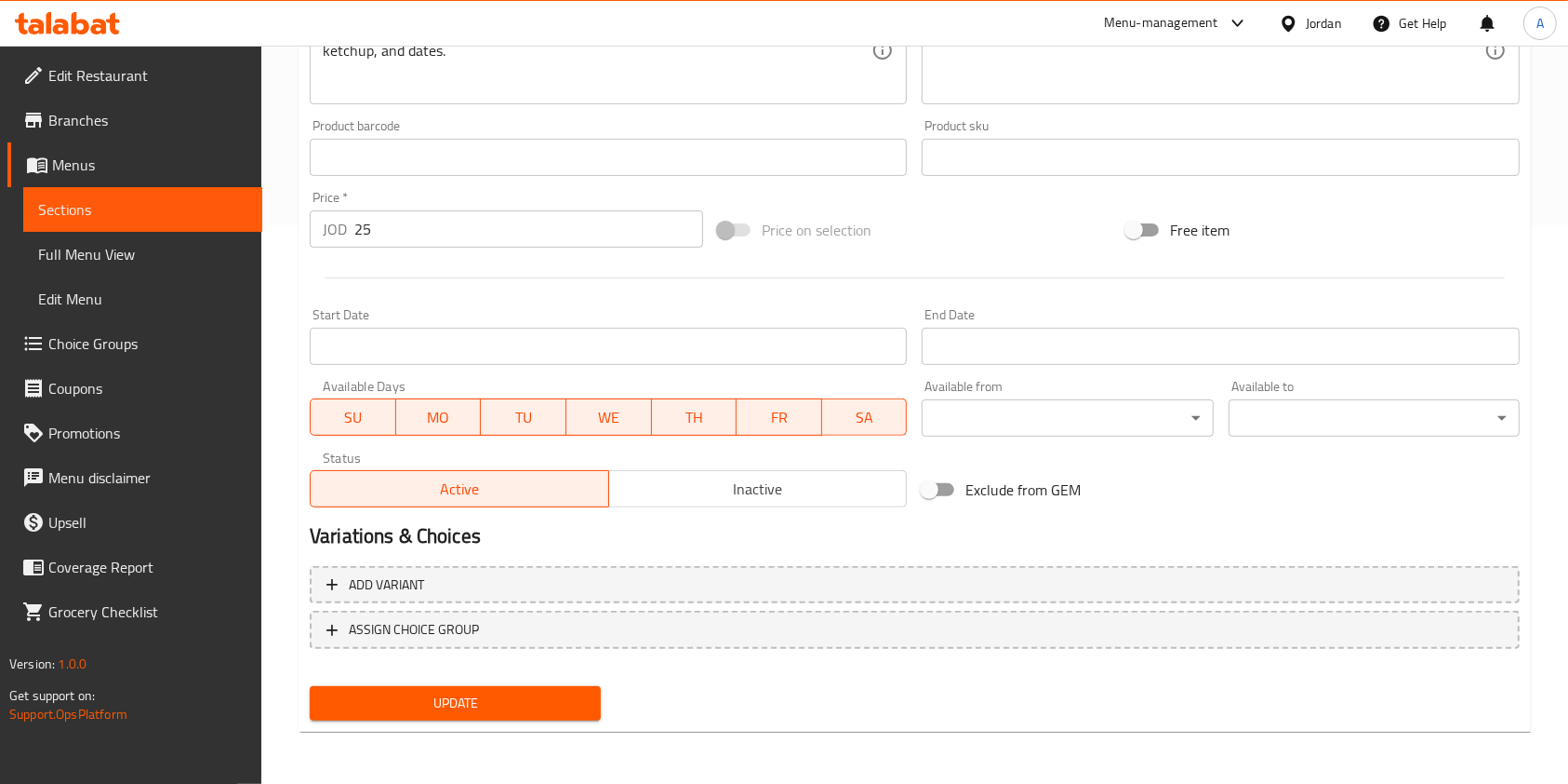
type input "عرض الافتتاح"
click at [496, 703] on span "Update" at bounding box center [455, 703] width 261 height 24
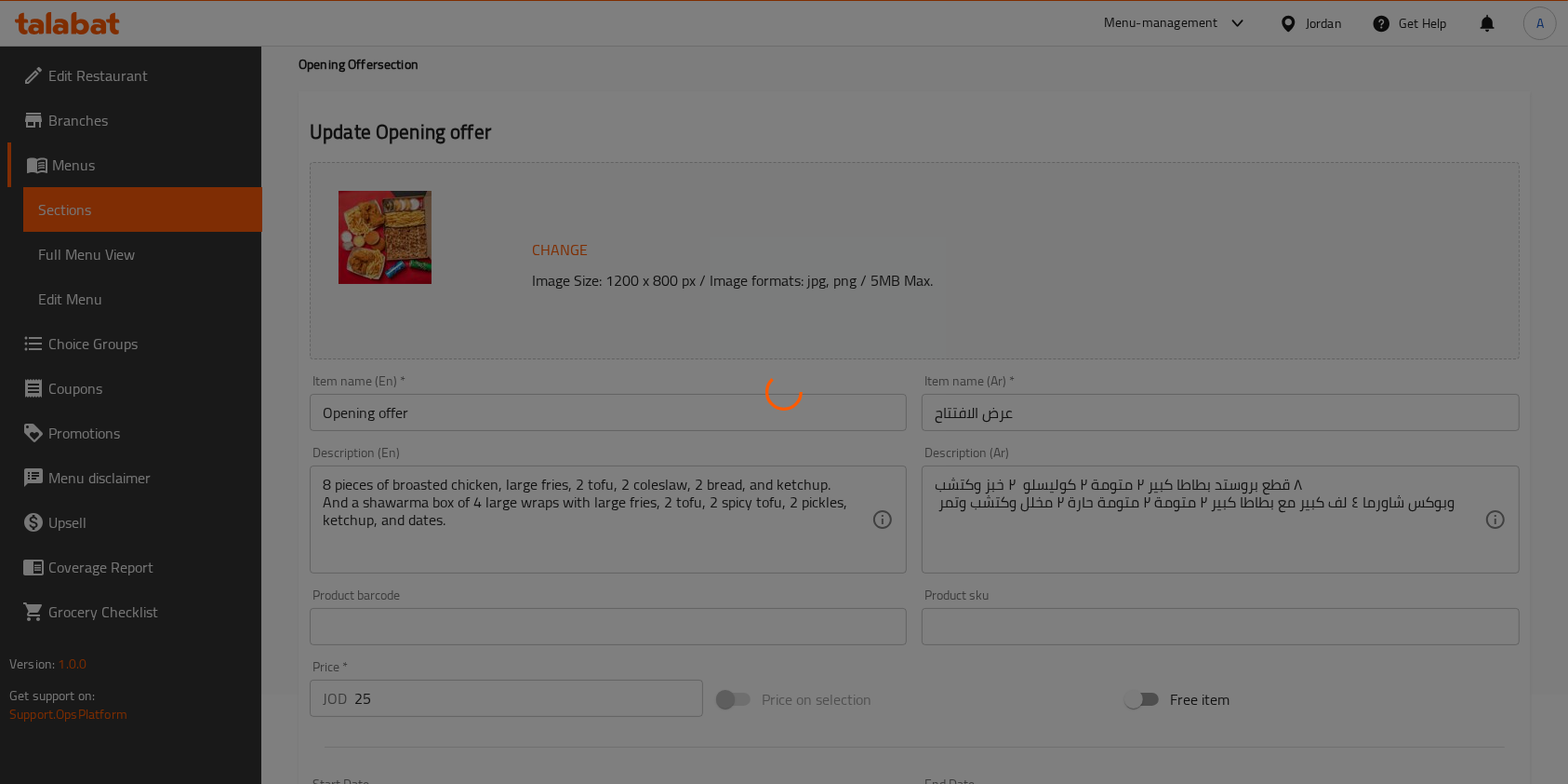
scroll to position [0, 0]
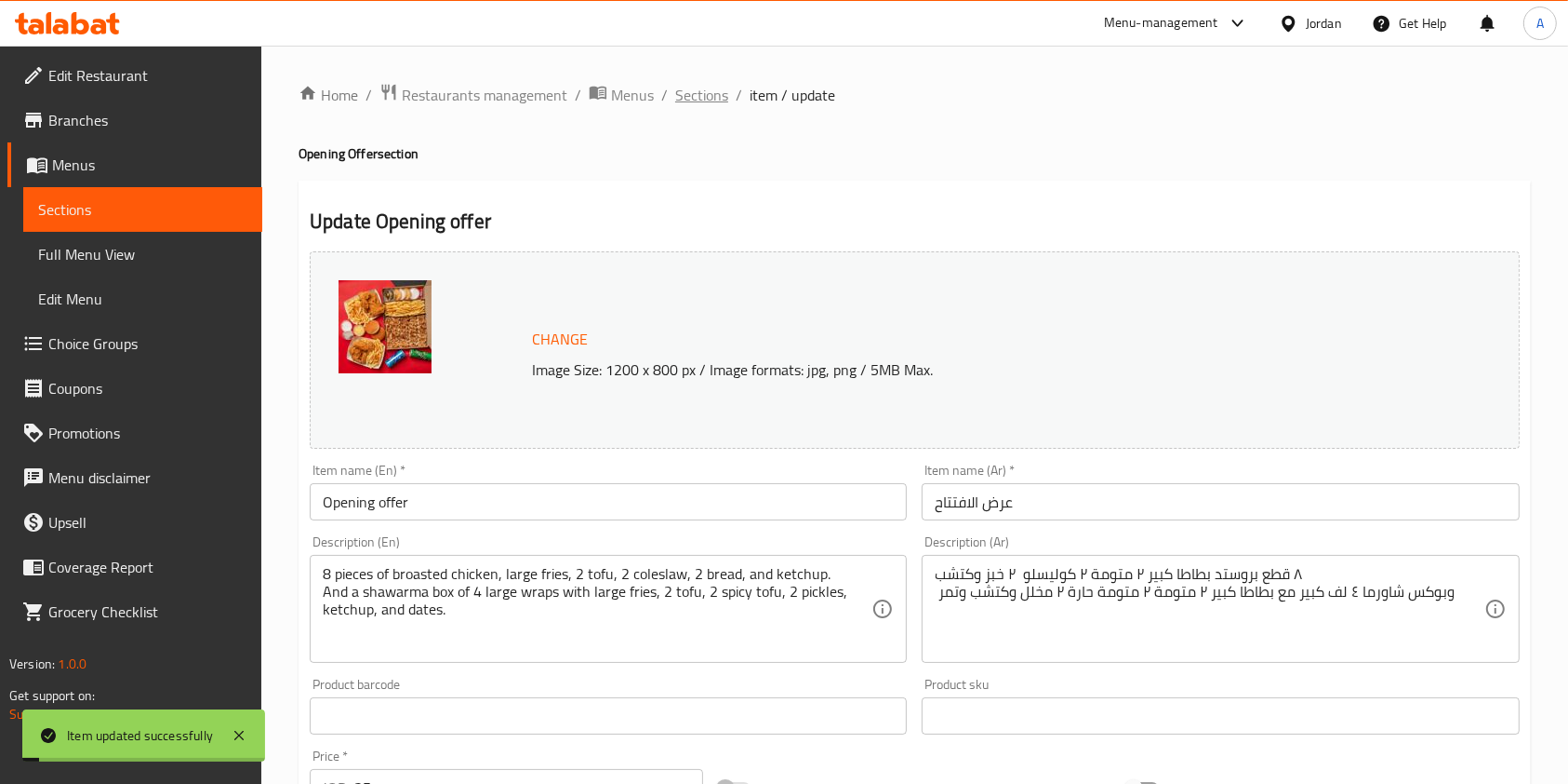
click at [703, 99] on span "Sections" at bounding box center [701, 95] width 53 height 23
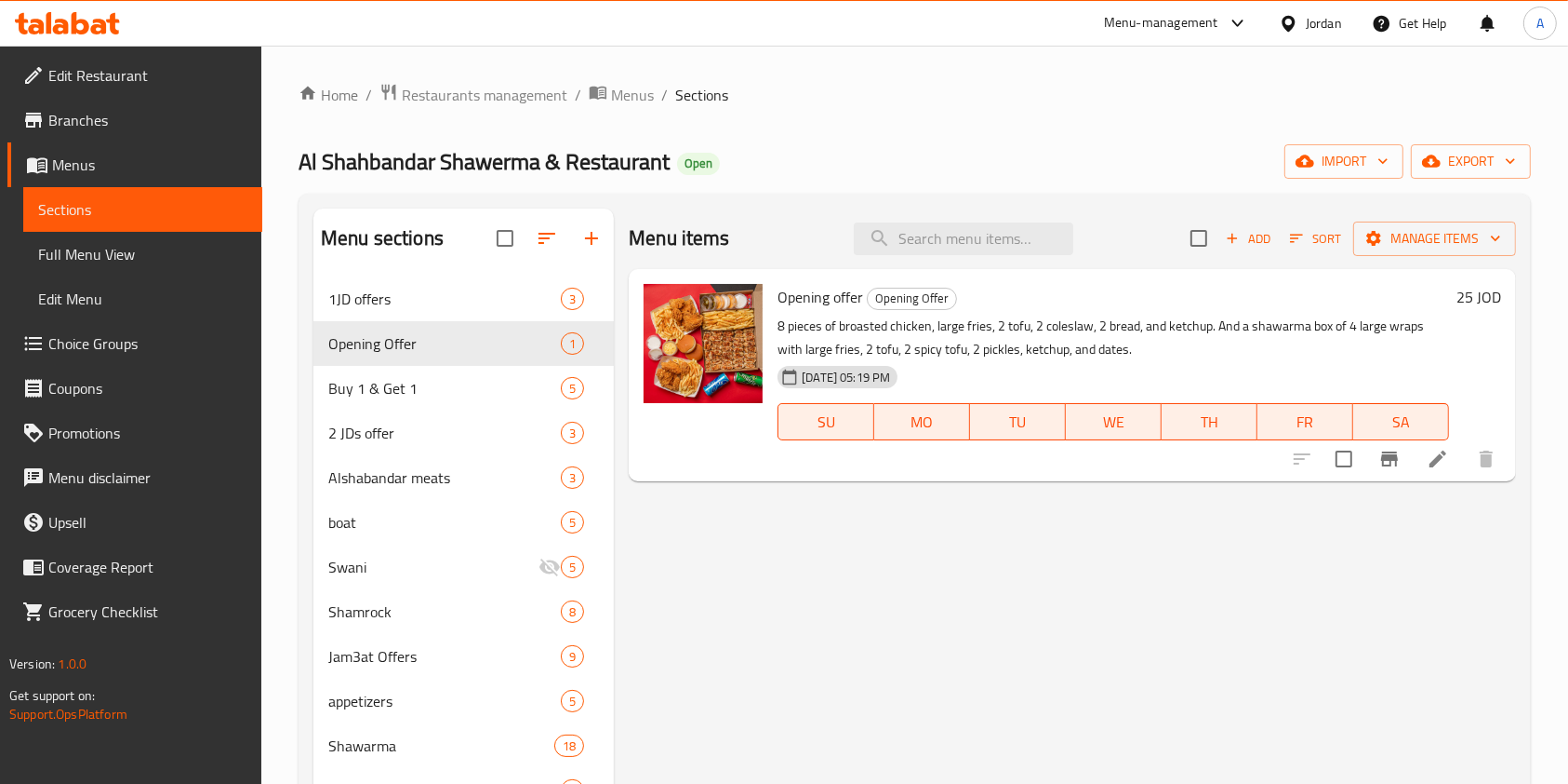
click at [104, 130] on span "Branches" at bounding box center [147, 120] width 199 height 23
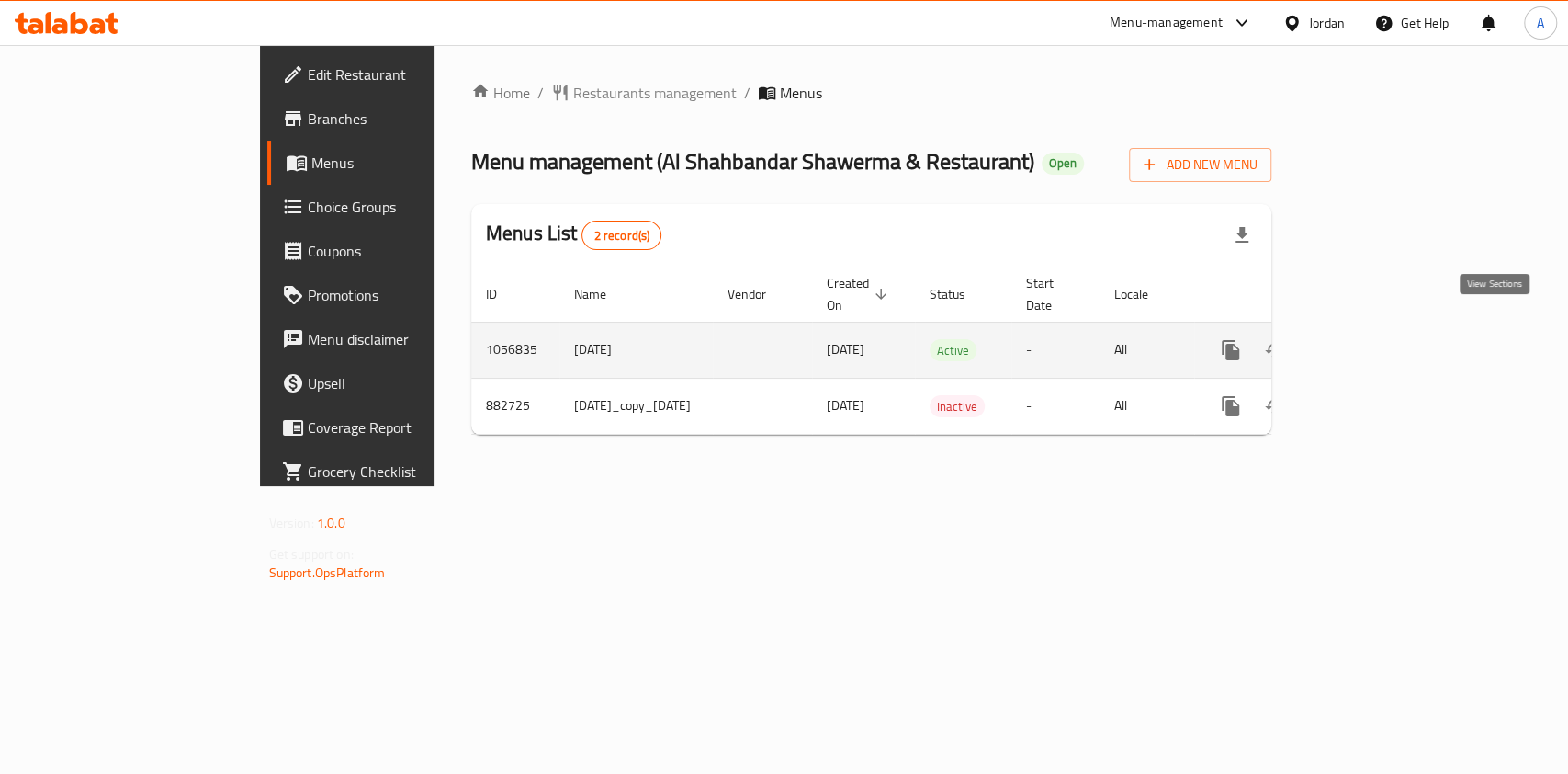
click at [1374, 339] on icon "enhanced table" at bounding box center [1363, 350] width 22 height 22
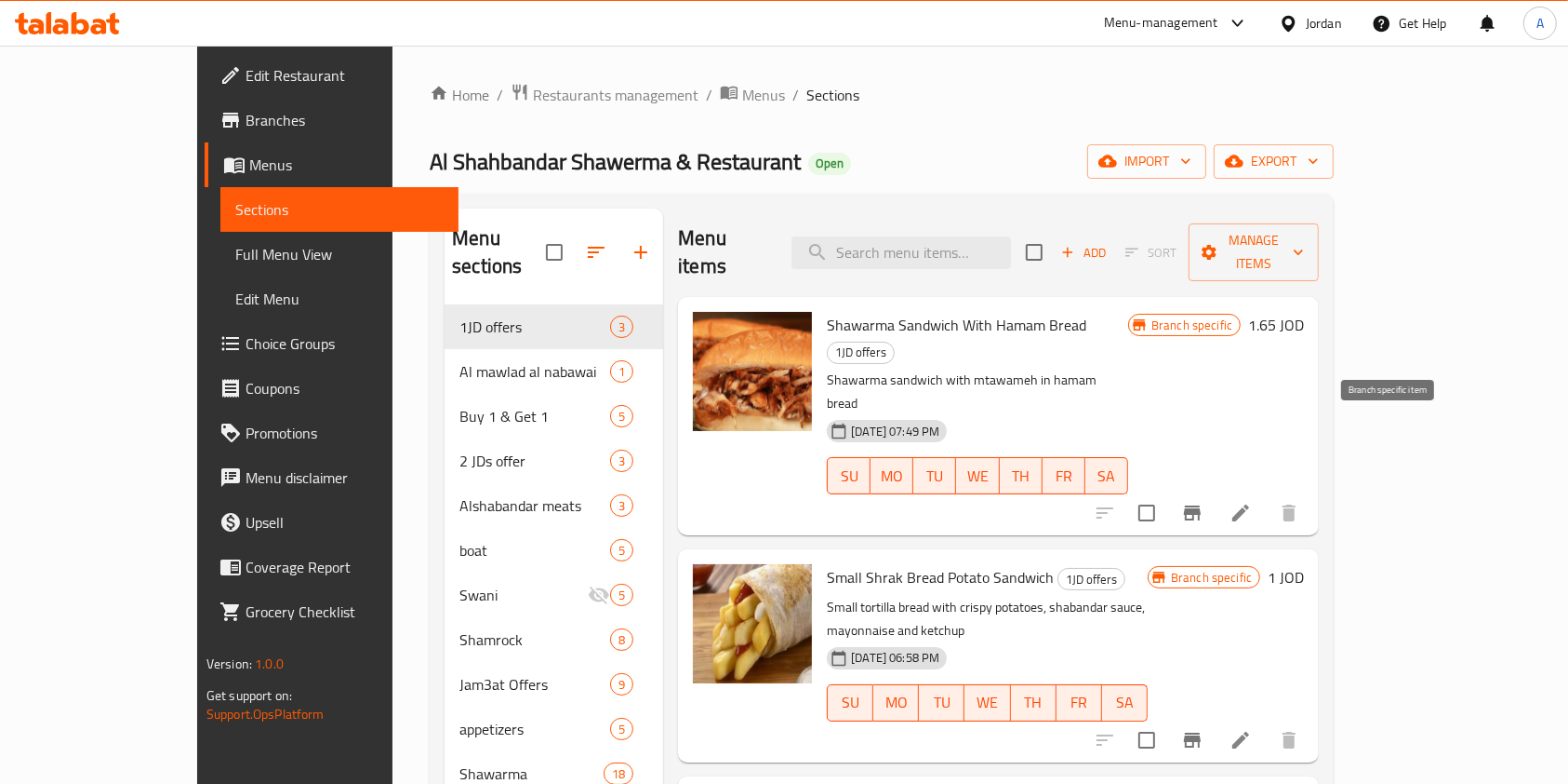
click at [1201, 505] on icon "Branch-specific-item" at bounding box center [1192, 512] width 17 height 15
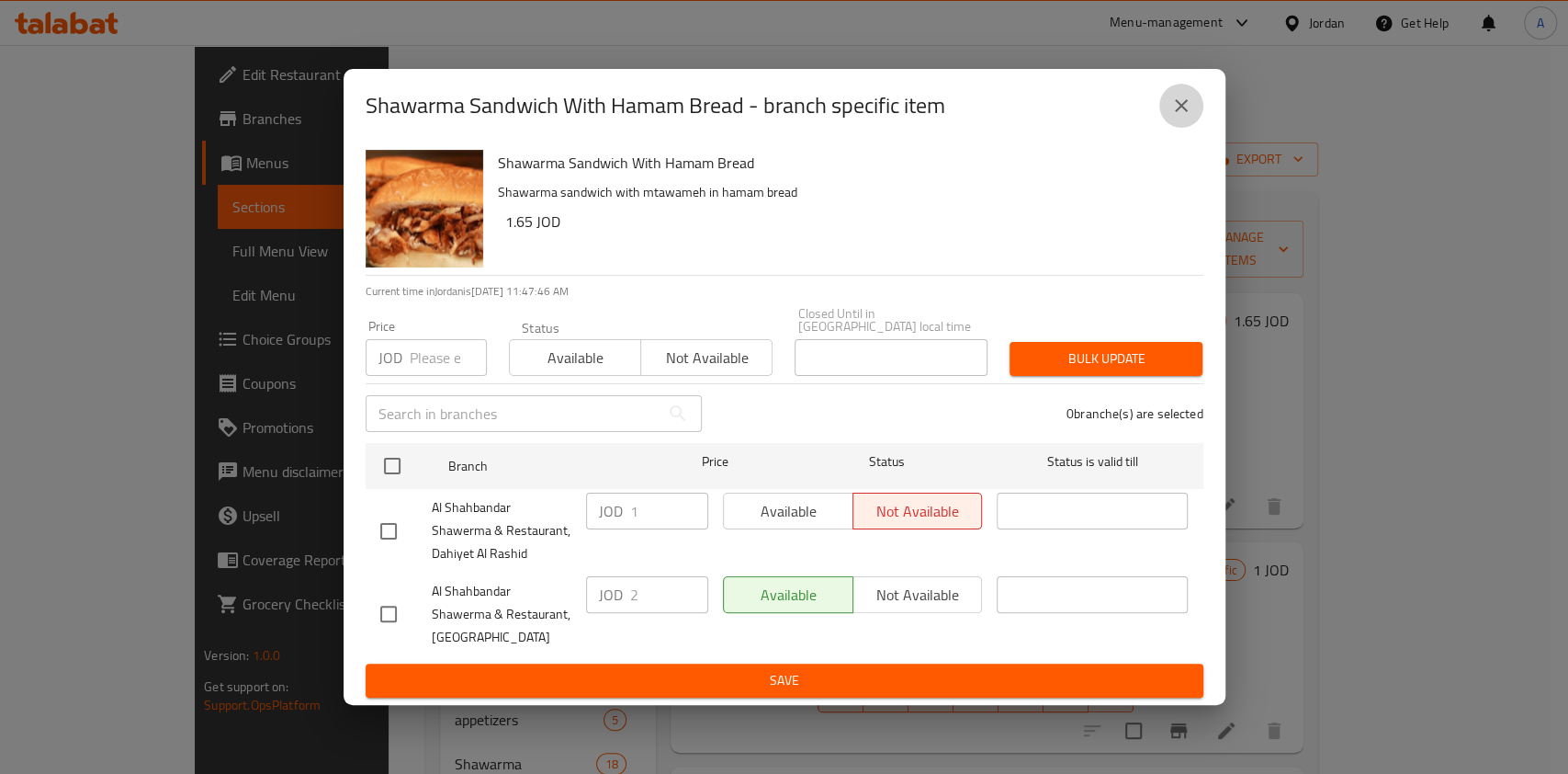
click at [1185, 115] on icon "close" at bounding box center [1181, 106] width 22 height 22
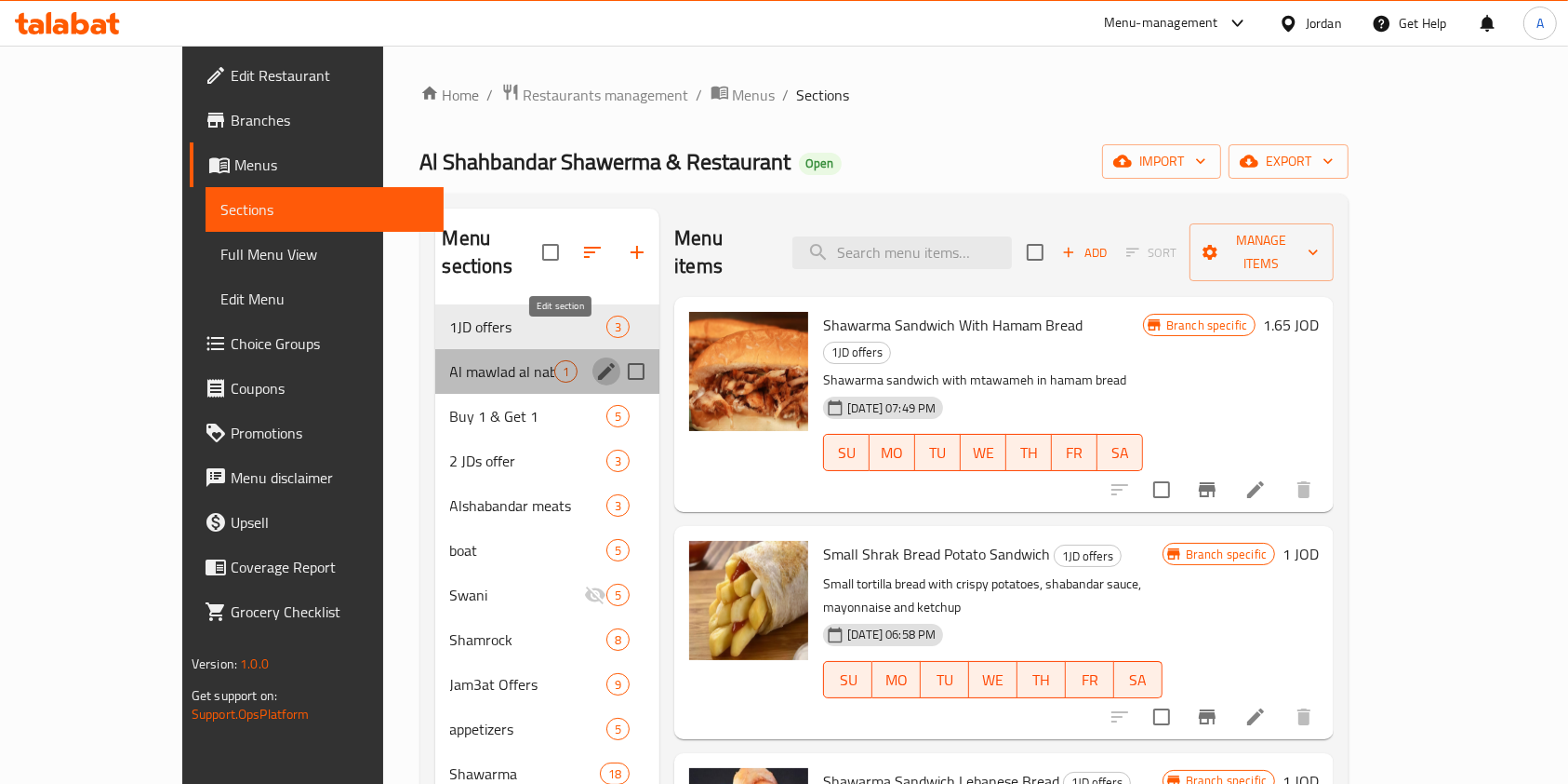
click at [598, 363] on icon "edit" at bounding box center [605, 371] width 17 height 17
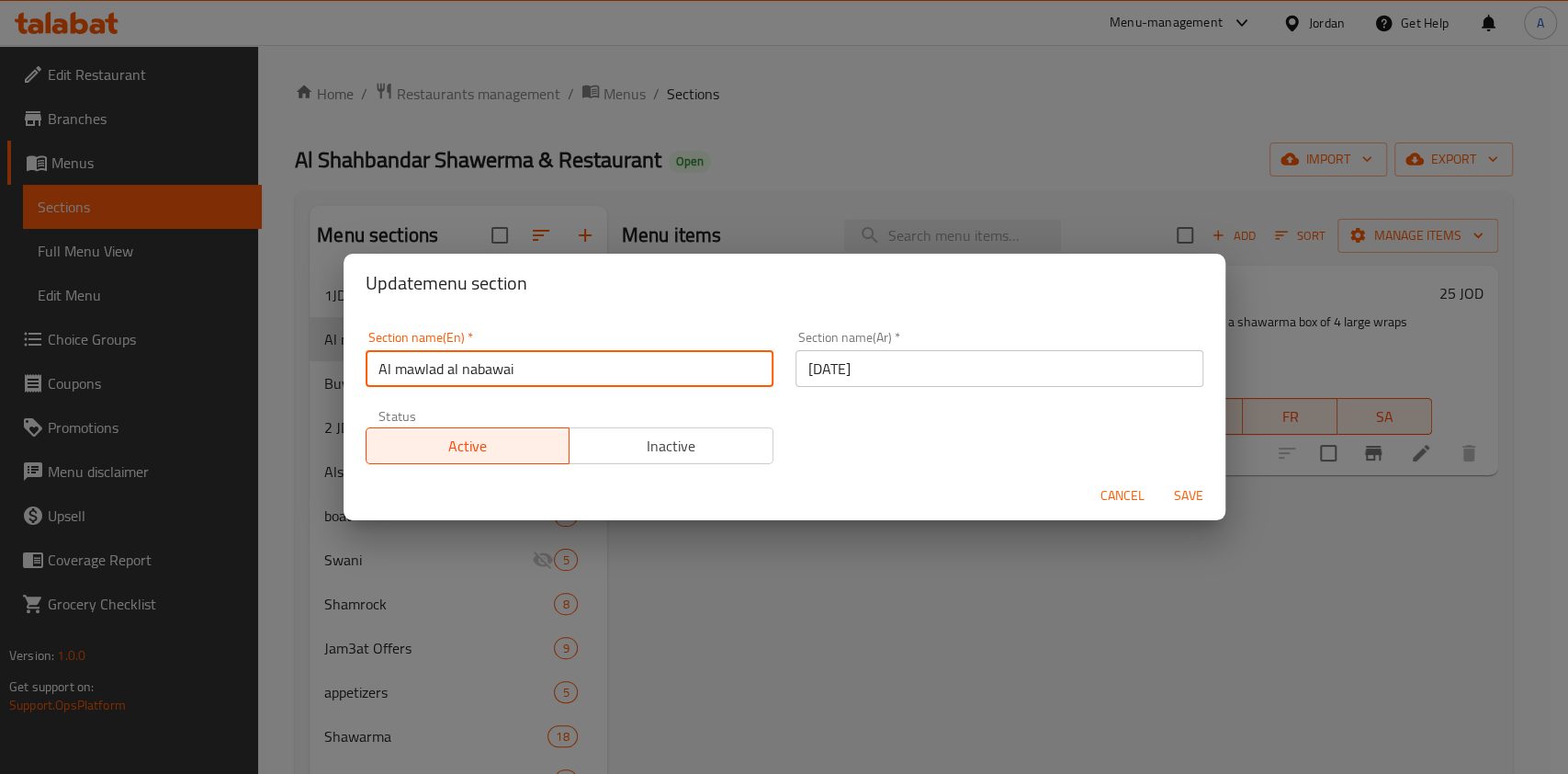
click at [559, 365] on input "Al mawlad al nabawai" at bounding box center [569, 368] width 407 height 37
type input "A"
type input "Cloud Opening Offer"
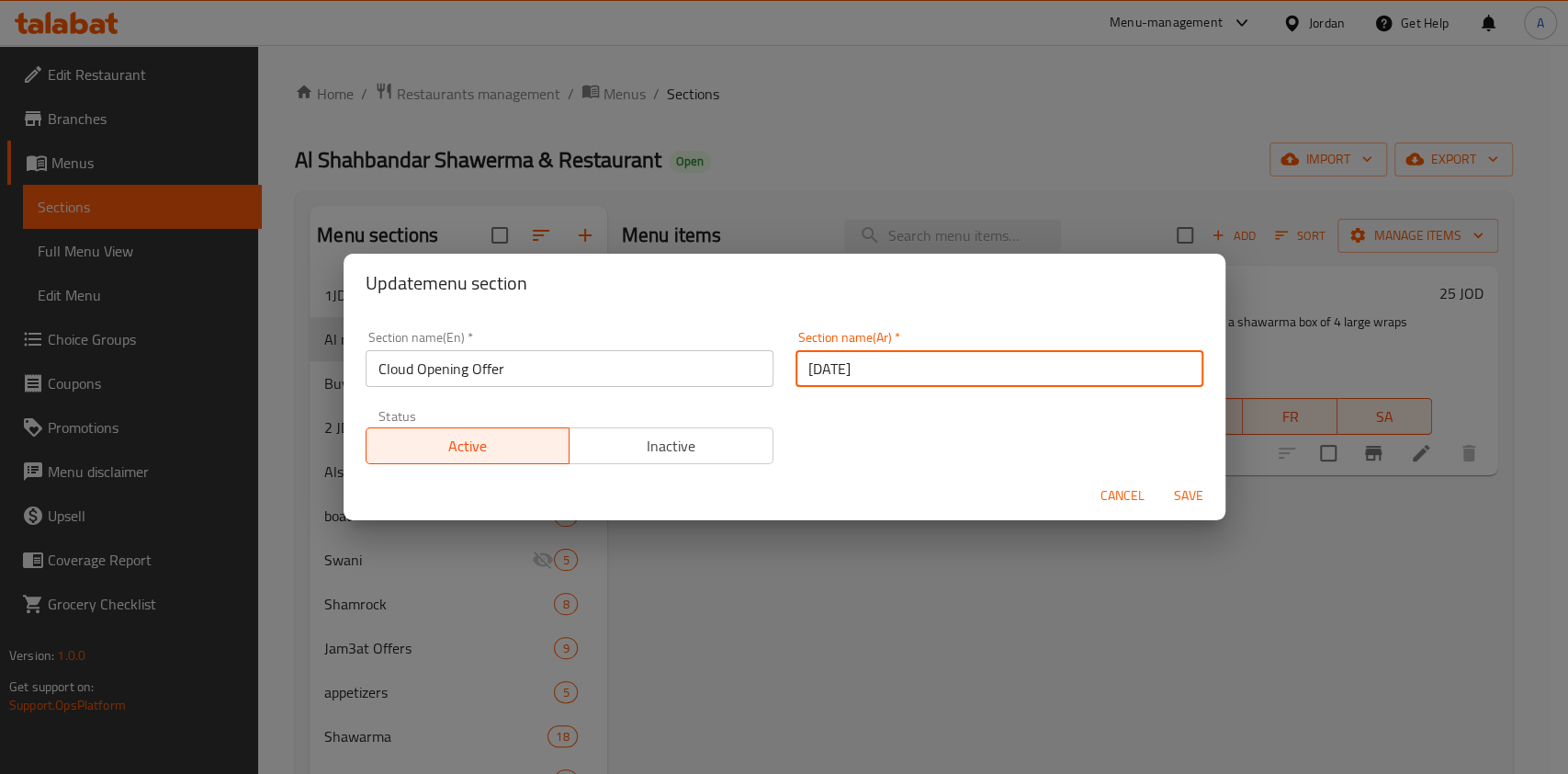
click at [845, 372] on input "[DATE]" at bounding box center [998, 368] width 407 height 37
type input "u"
drag, startPoint x: 846, startPoint y: 366, endPoint x: 869, endPoint y: 371, distance: 23.5
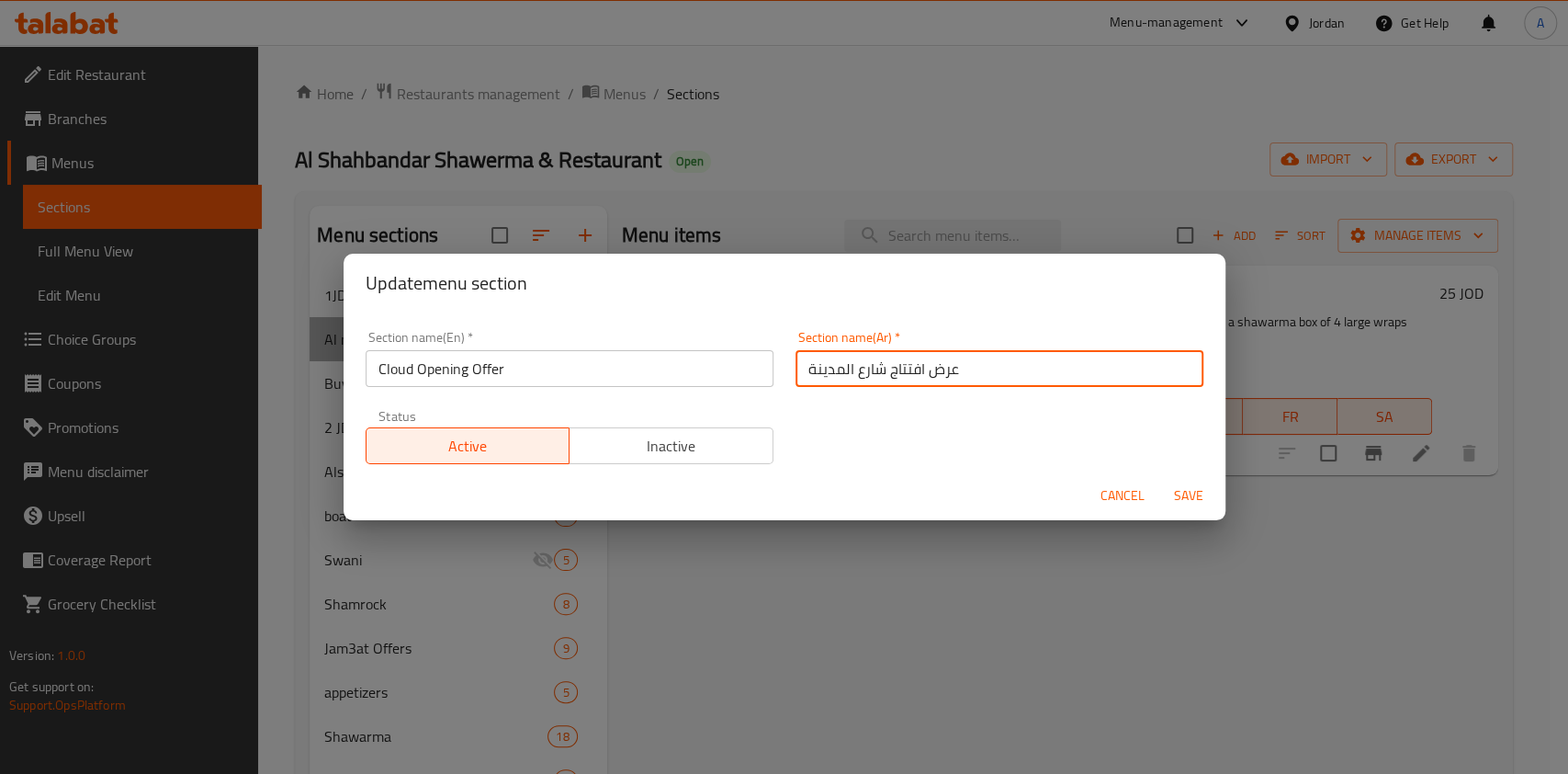
click at [869, 371] on input "عرض افتتاج شارع المدينة" at bounding box center [998, 368] width 407 height 37
type input "عرض افتتاح المدينة"
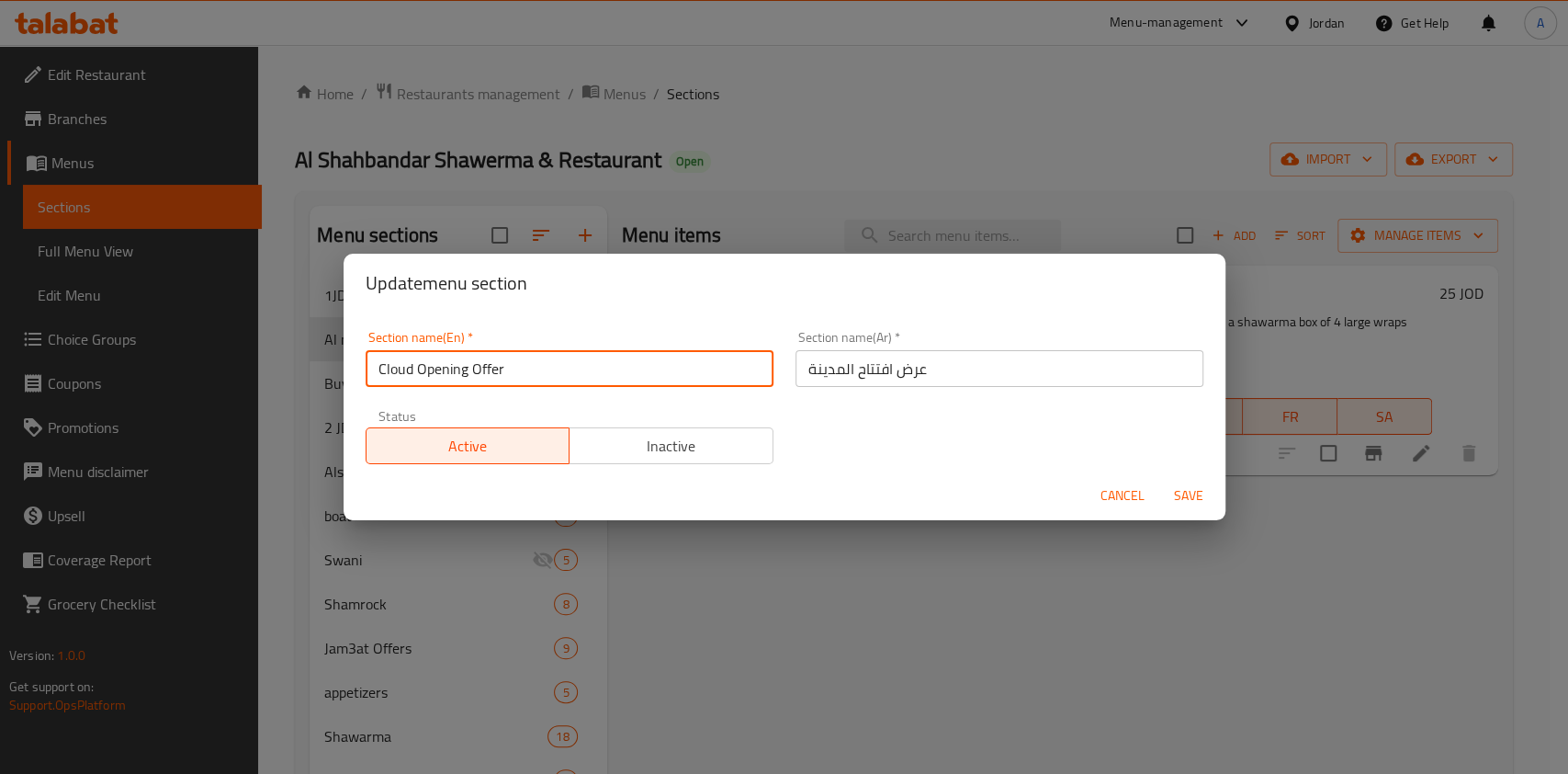
click at [520, 367] on input "Cloud Opening Offer" at bounding box center [569, 368] width 407 height 37
click at [411, 371] on input "Cloud Opening Offer" at bounding box center [569, 368] width 407 height 37
type input "madina Opening Offer"
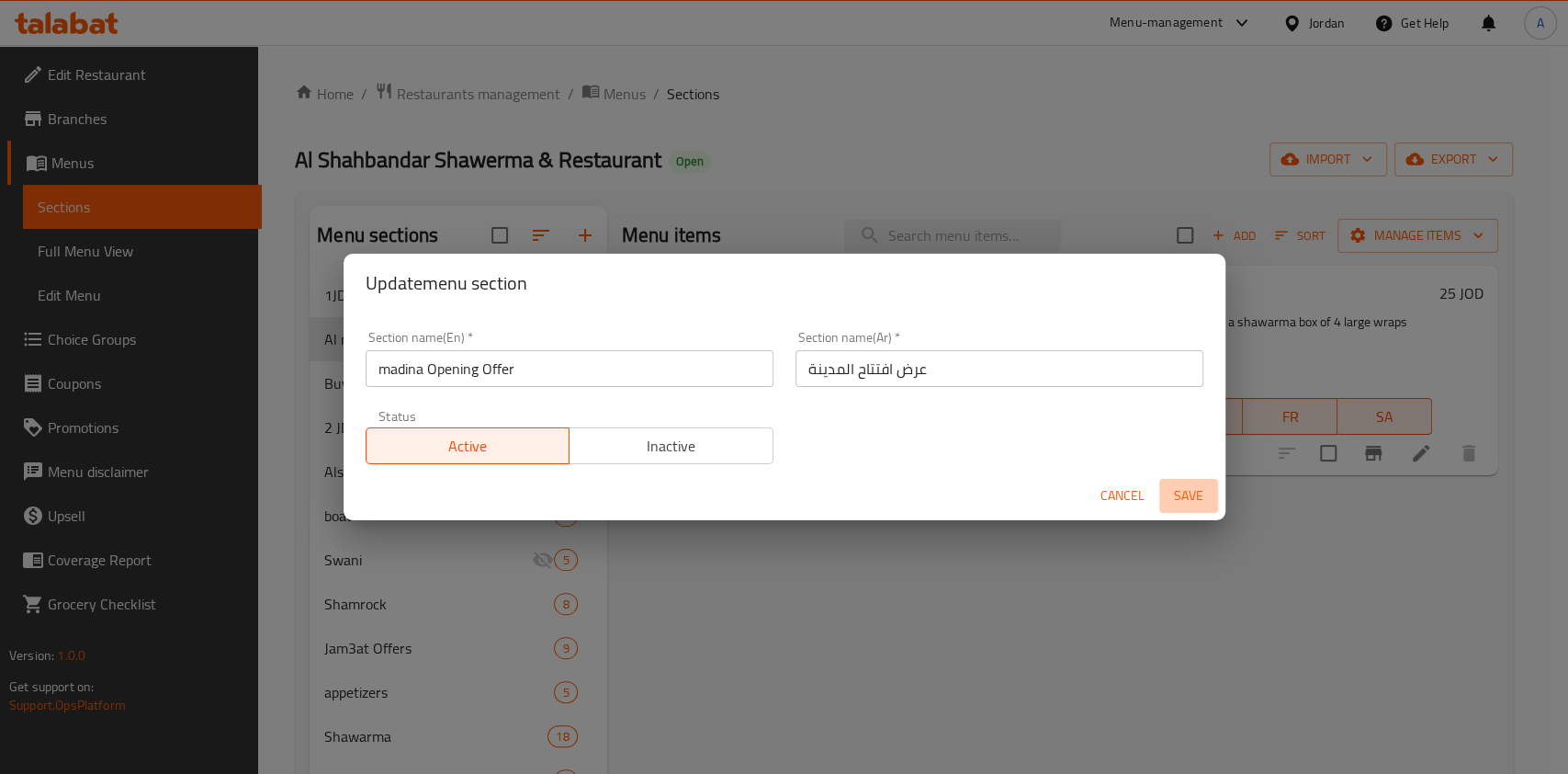
click at [1187, 501] on span "Save" at bounding box center [1188, 495] width 44 height 23
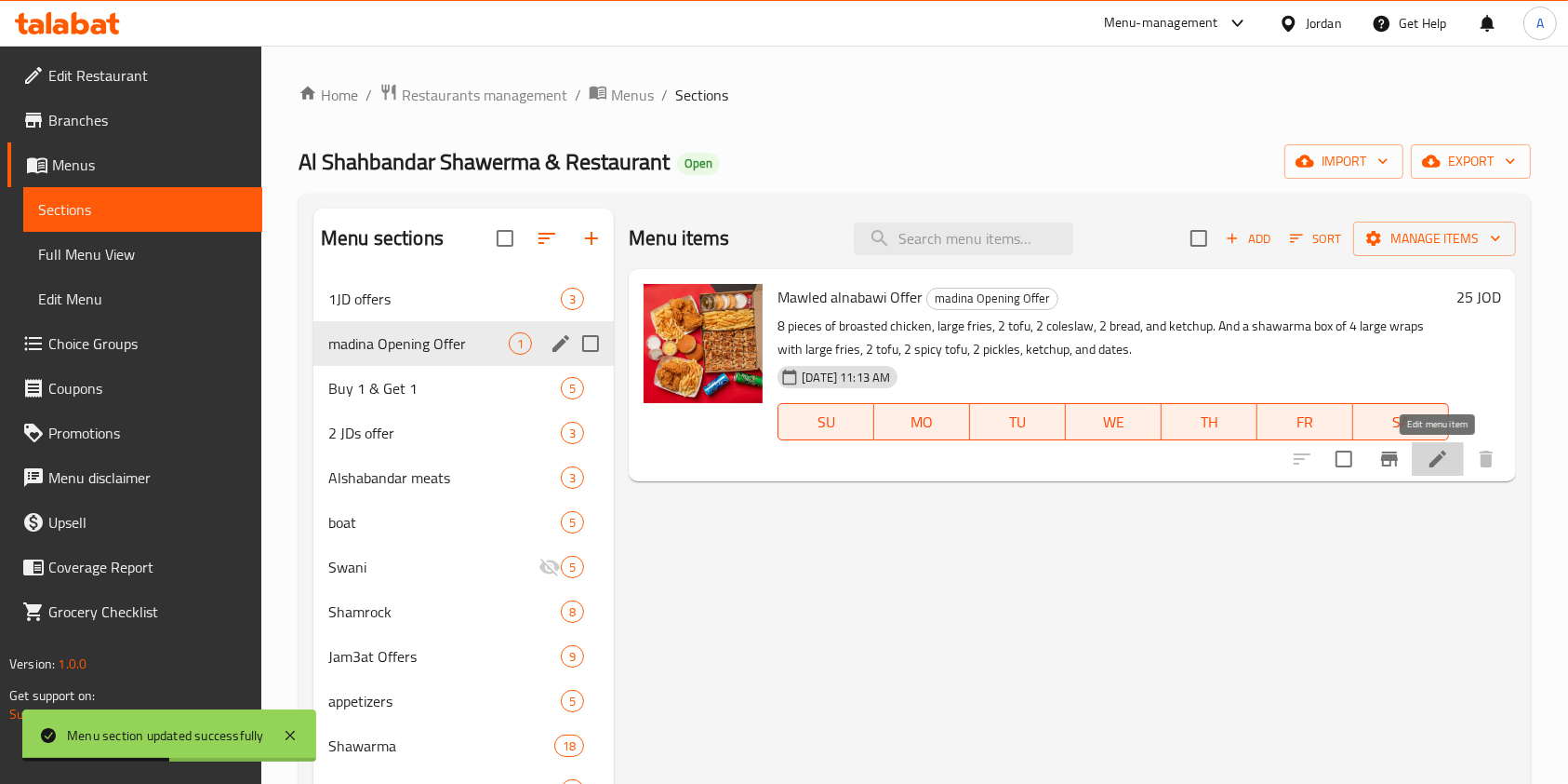
click at [1438, 465] on icon at bounding box center [1437, 458] width 23 height 23
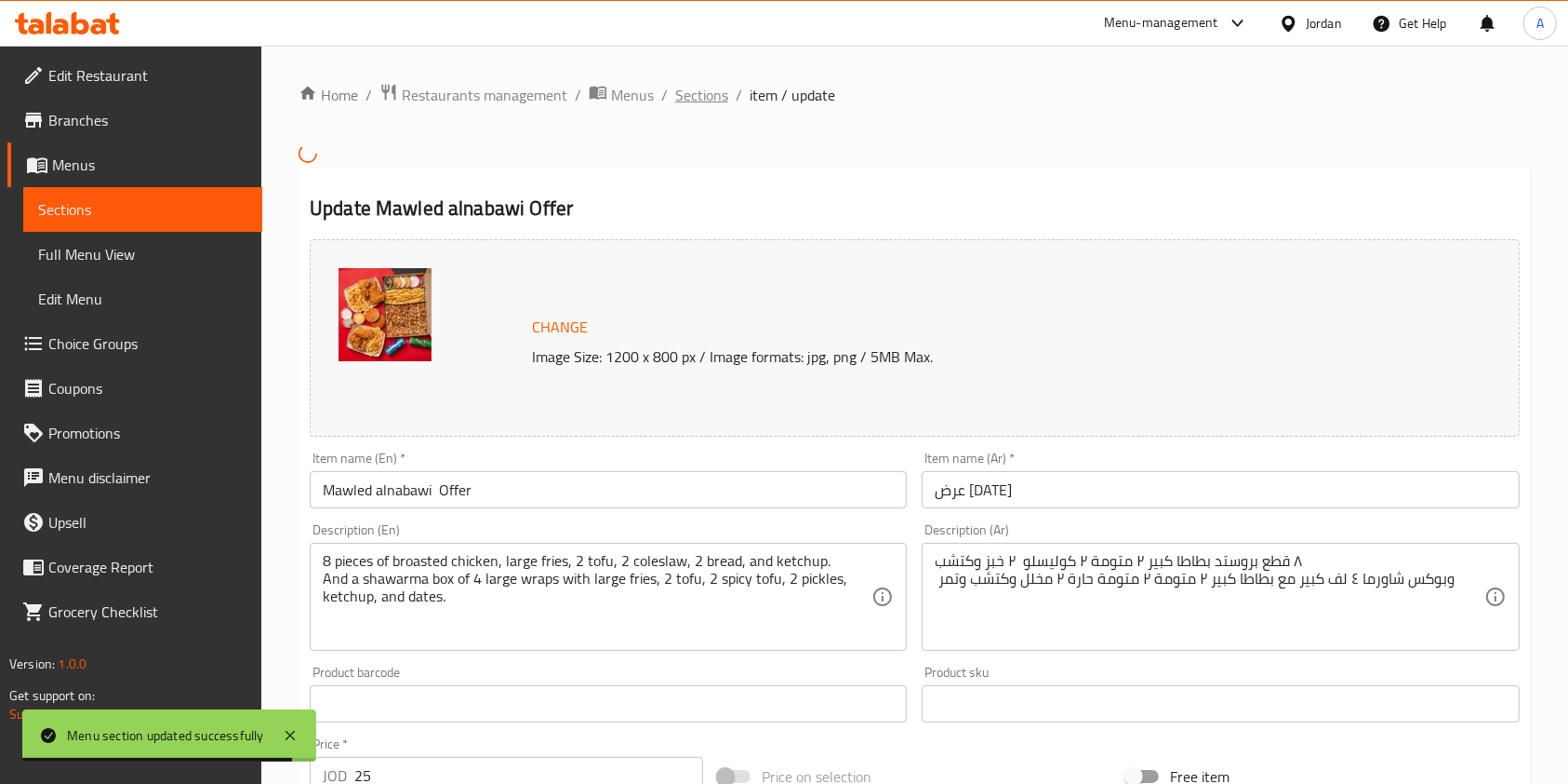
click at [694, 95] on span "Sections" at bounding box center [701, 95] width 53 height 23
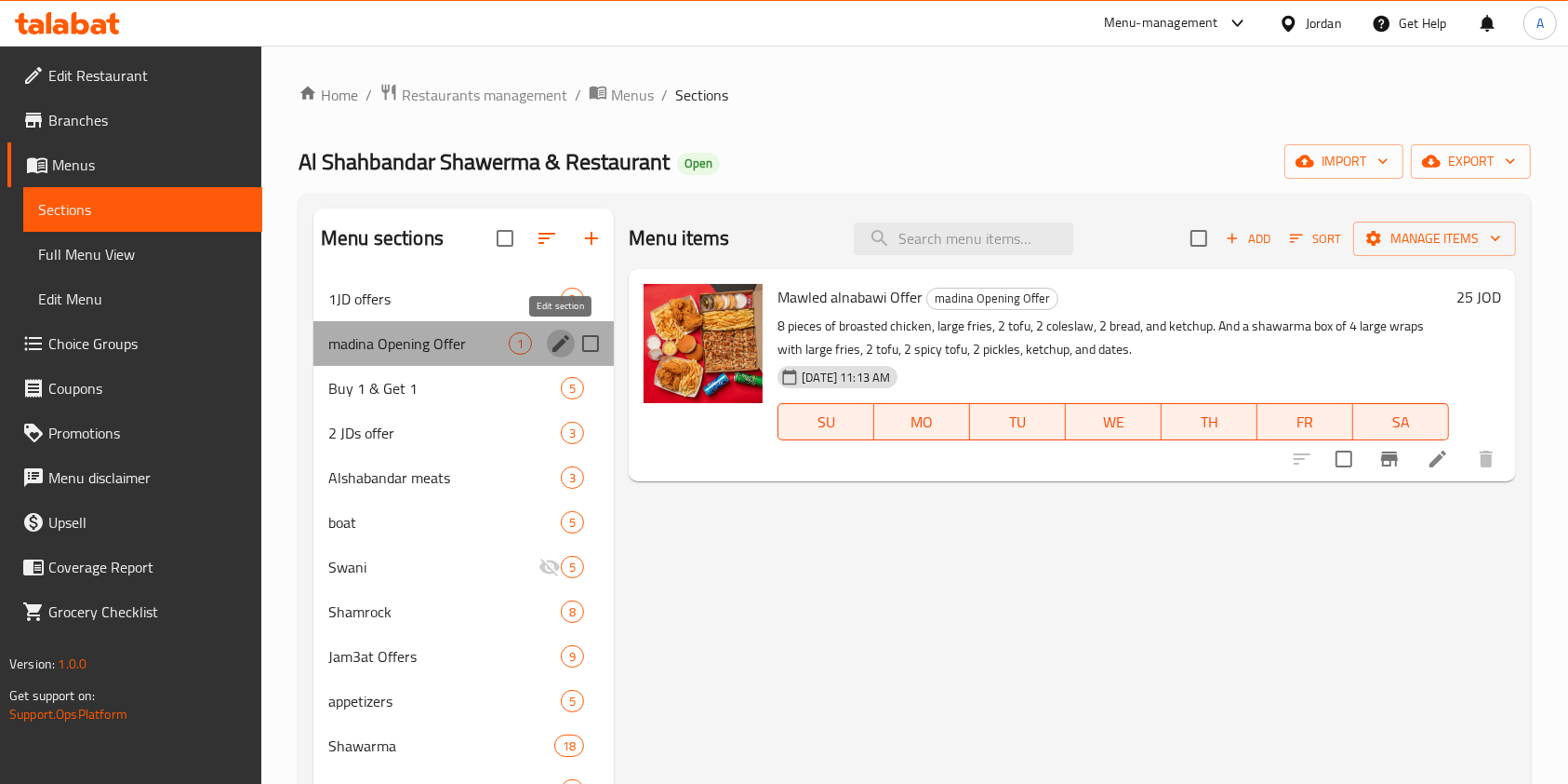
click at [561, 342] on icon "edit" at bounding box center [560, 343] width 17 height 17
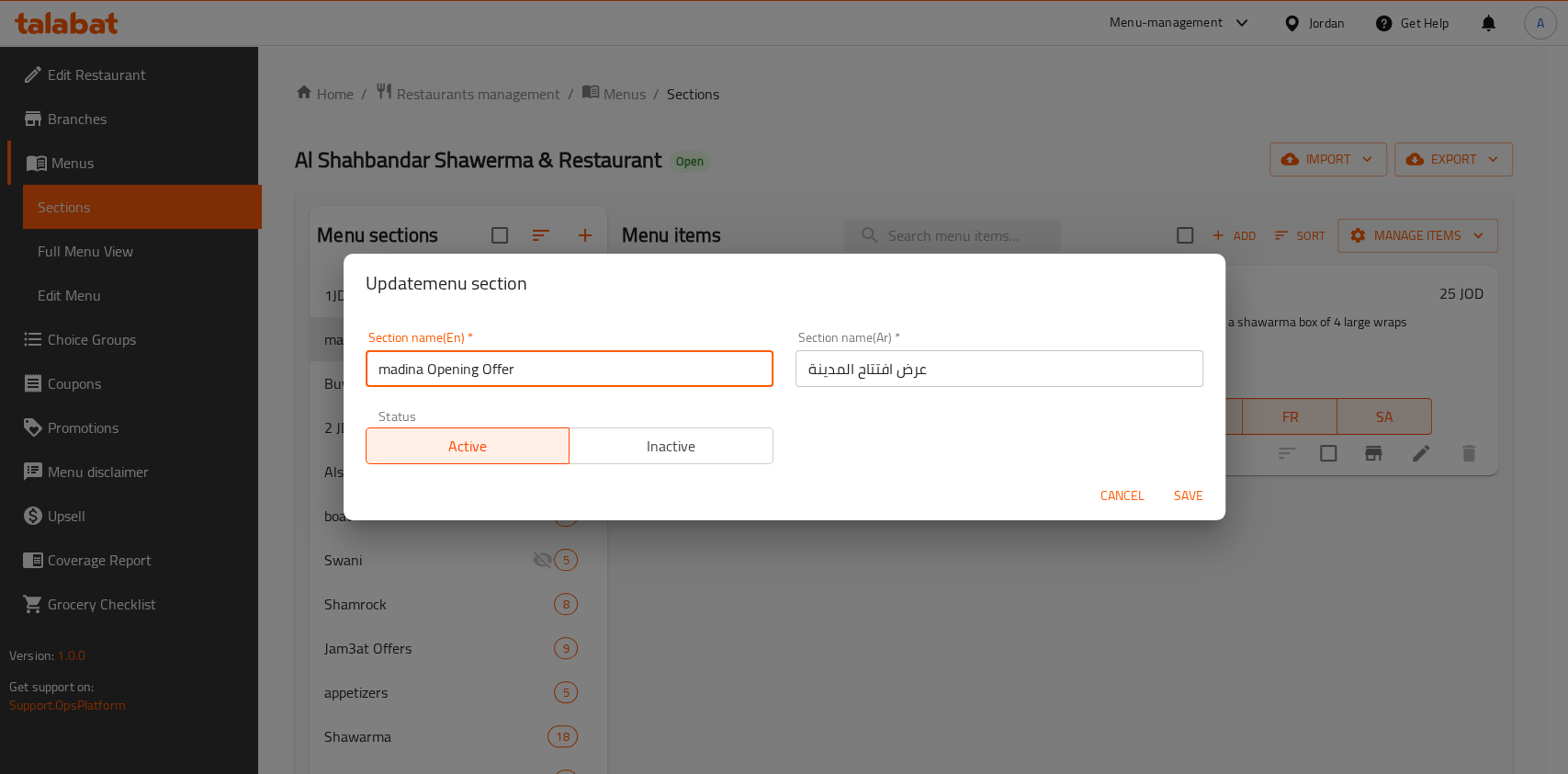
click at [544, 376] on input "madina Opening Offer" at bounding box center [569, 368] width 407 height 37
click at [869, 99] on div "Update menu section Section name(En)   * madina Opening Offer Section name(En) …" at bounding box center [784, 387] width 1568 height 774
click at [1117, 484] on span "Cancel" at bounding box center [1122, 495] width 44 height 23
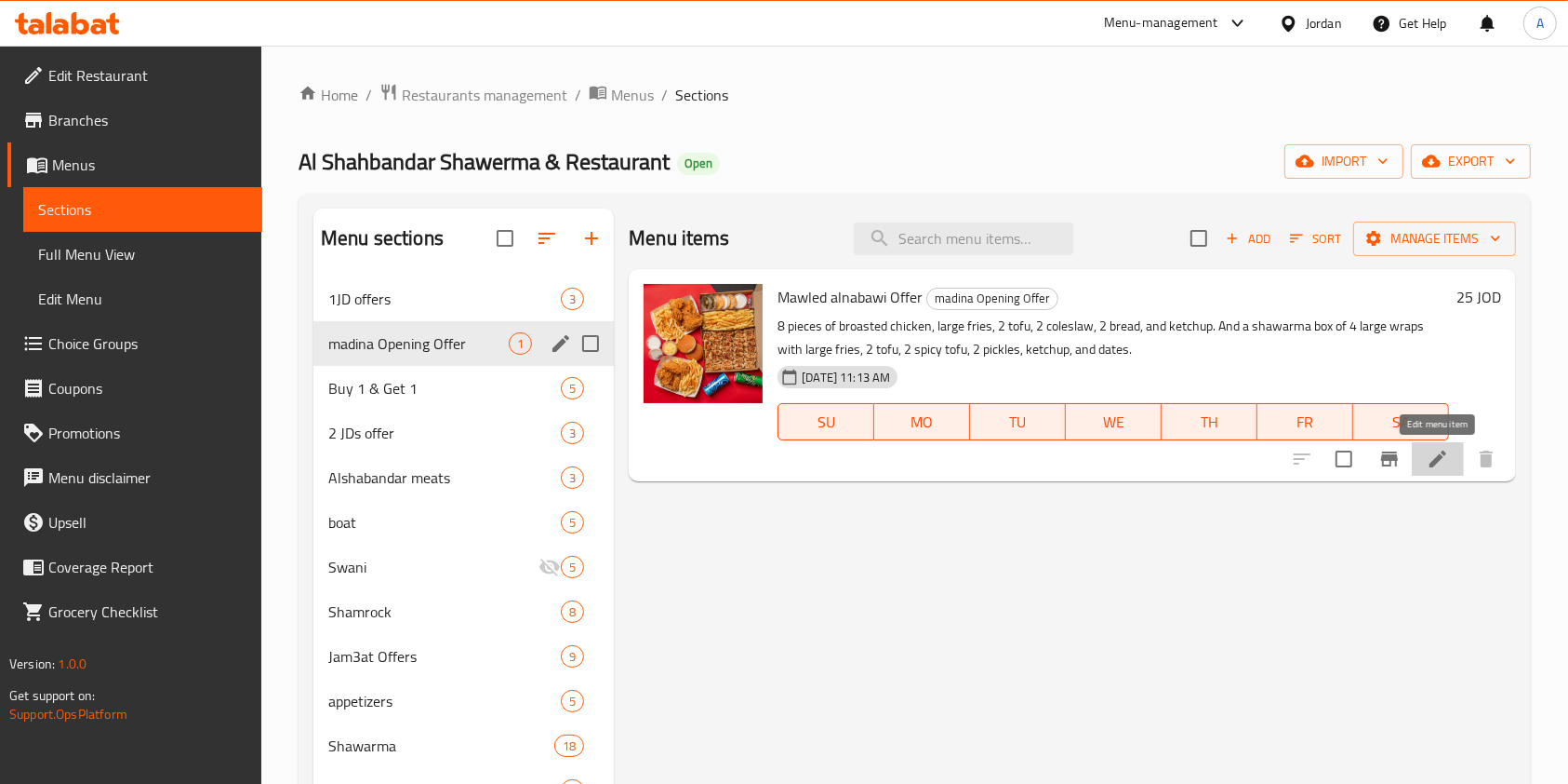
click at [1440, 462] on icon at bounding box center [1437, 458] width 23 height 23
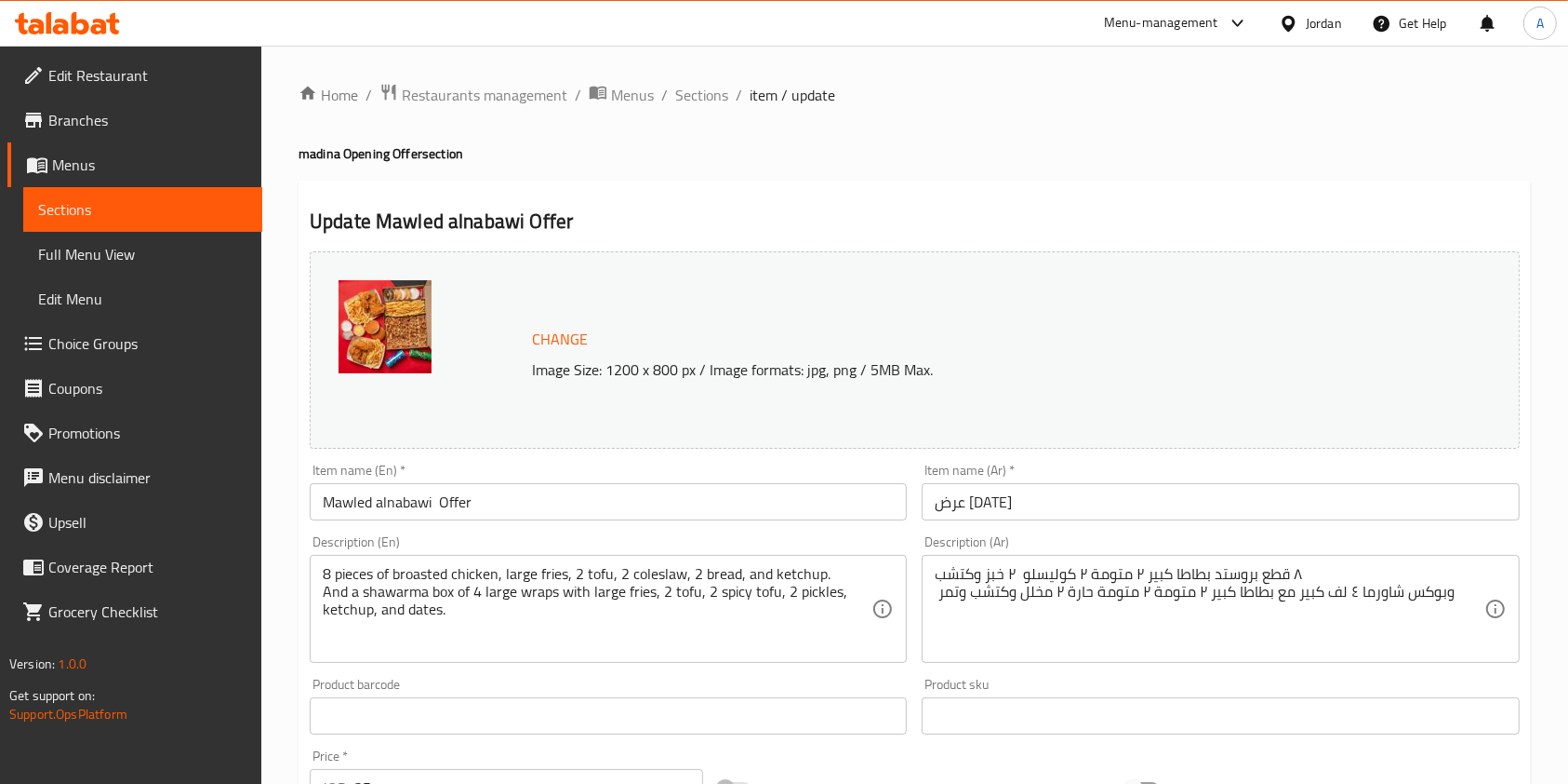
click at [603, 500] on input "Mawled alnabawi Offer" at bounding box center [608, 502] width 598 height 38
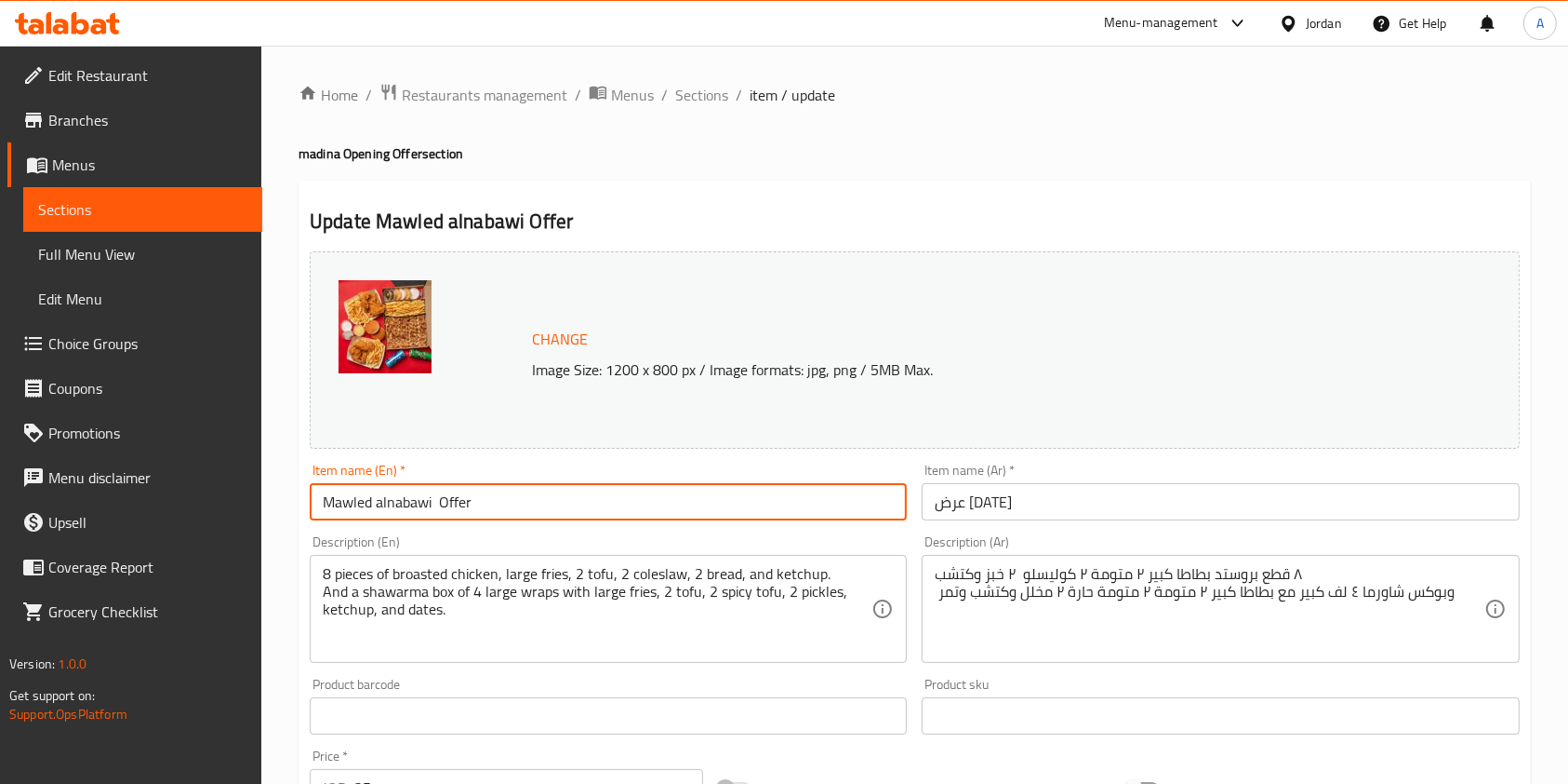
paste input "madina Opening"
type input "madina Opening Offer"
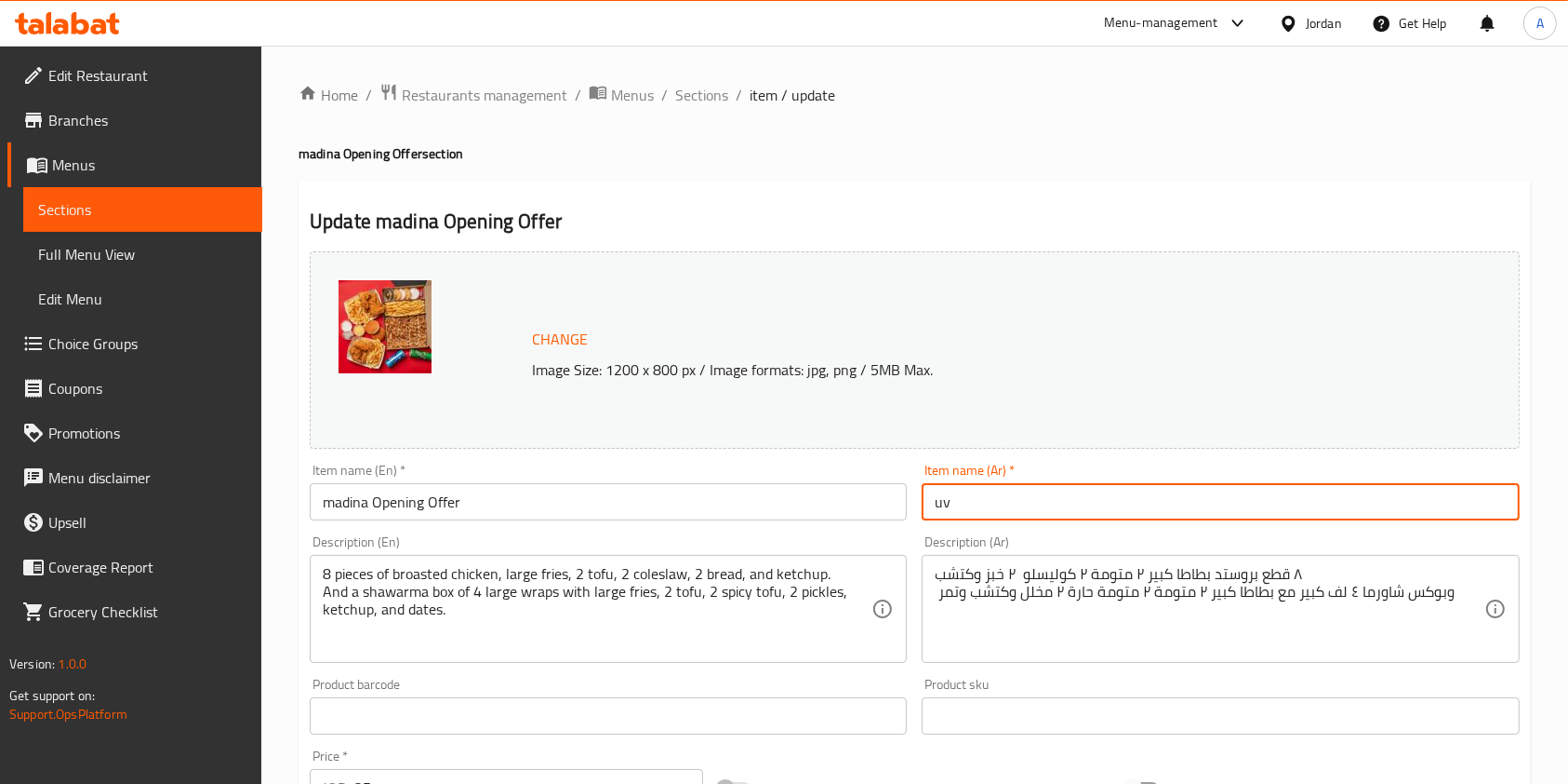
type input "u"
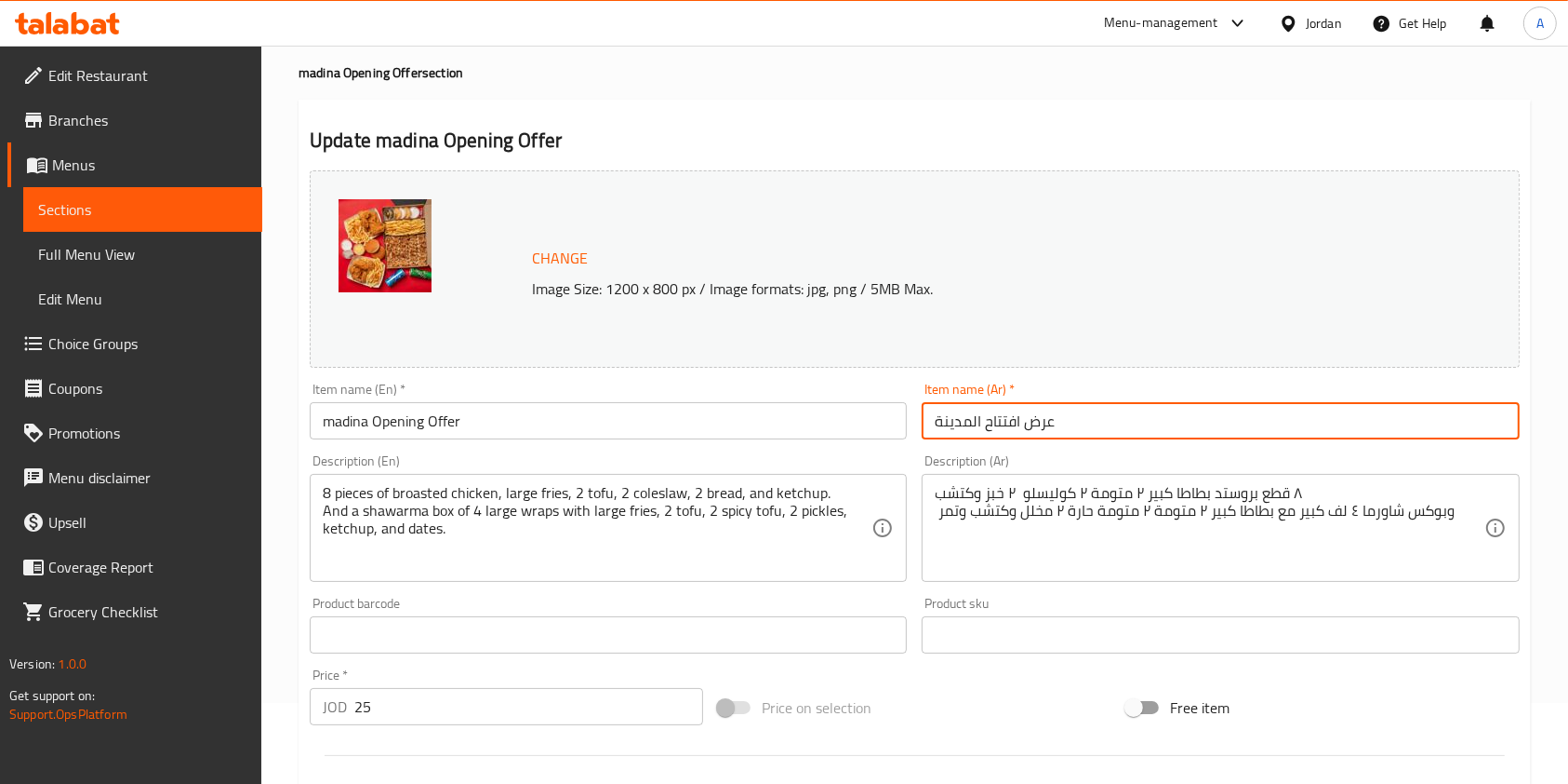
scroll to position [82, 0]
click at [957, 418] on input "عرض افتتاح المدينة" at bounding box center [1221, 420] width 598 height 38
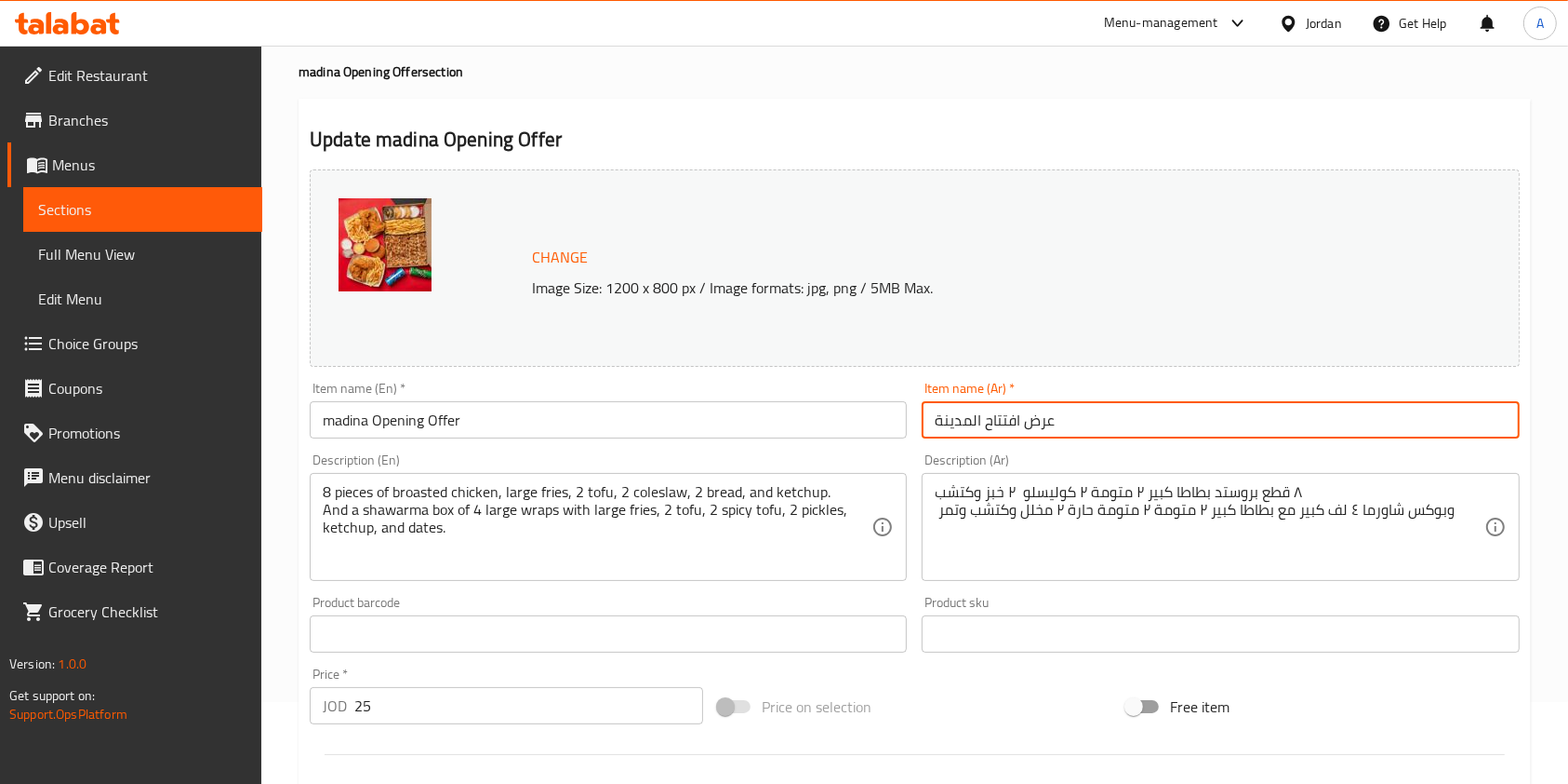
type input "عرض افتتاح المدينة"
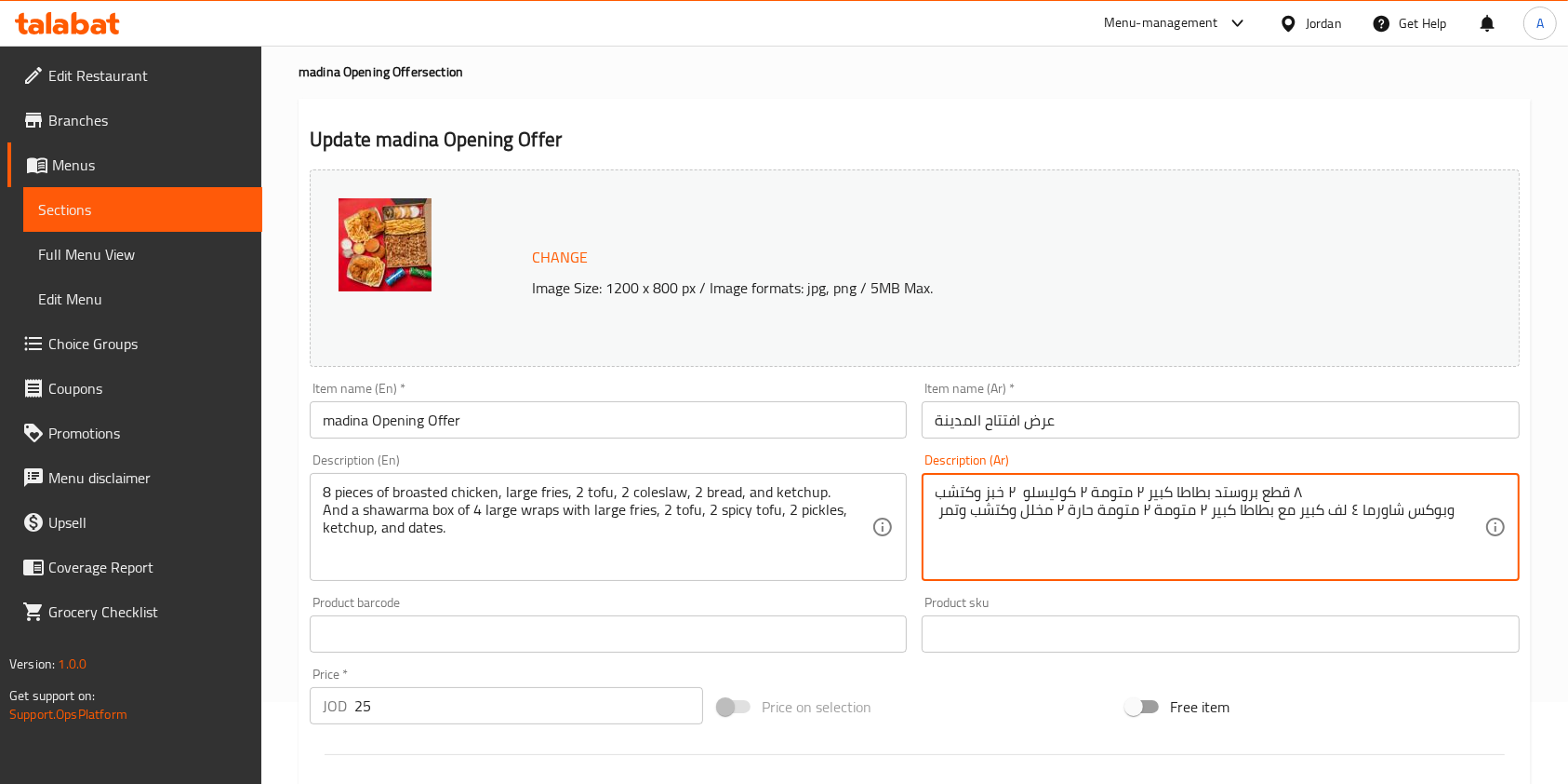
scroll to position [558, 0]
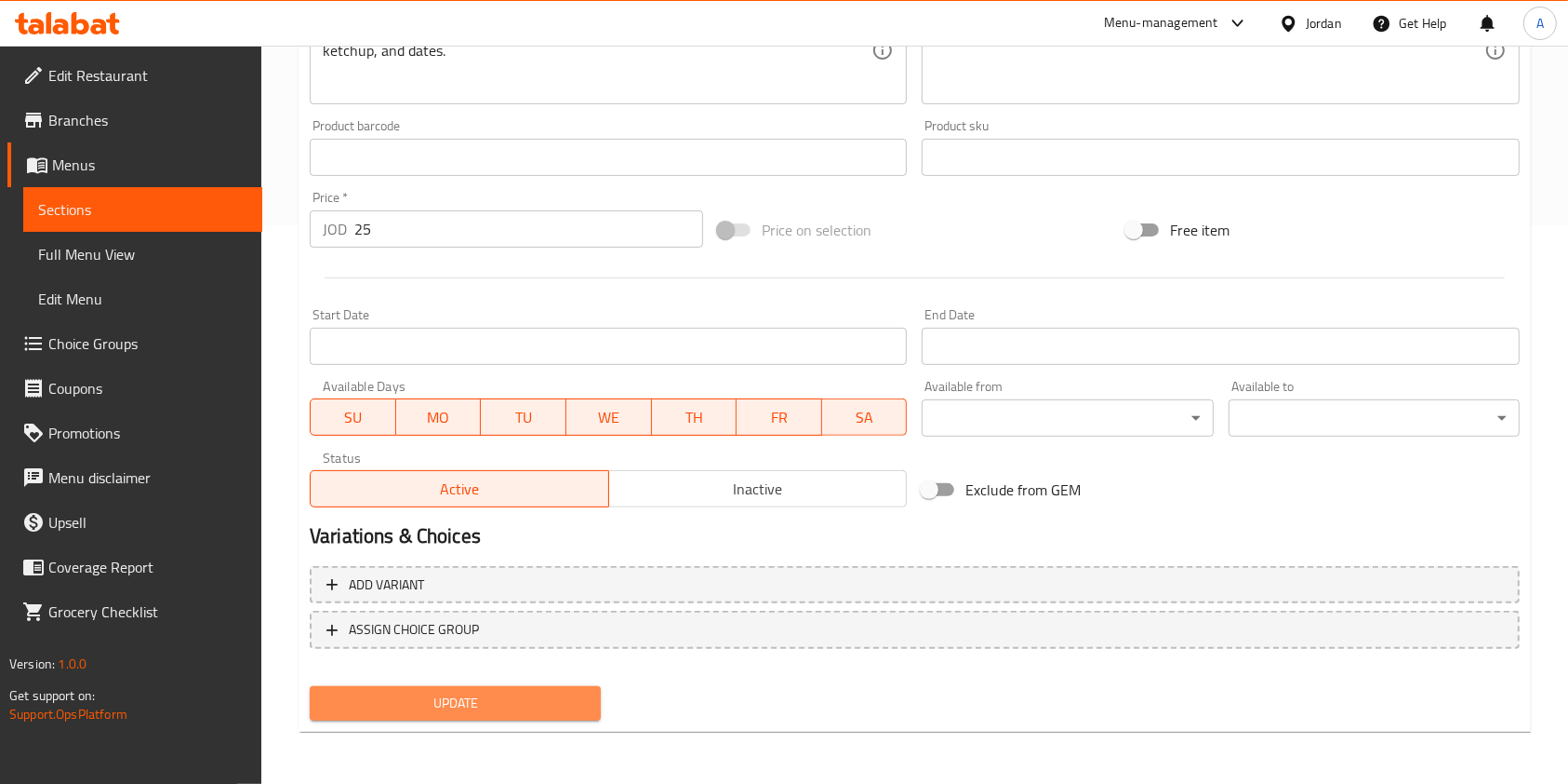
click at [449, 708] on span "Update" at bounding box center [455, 703] width 261 height 24
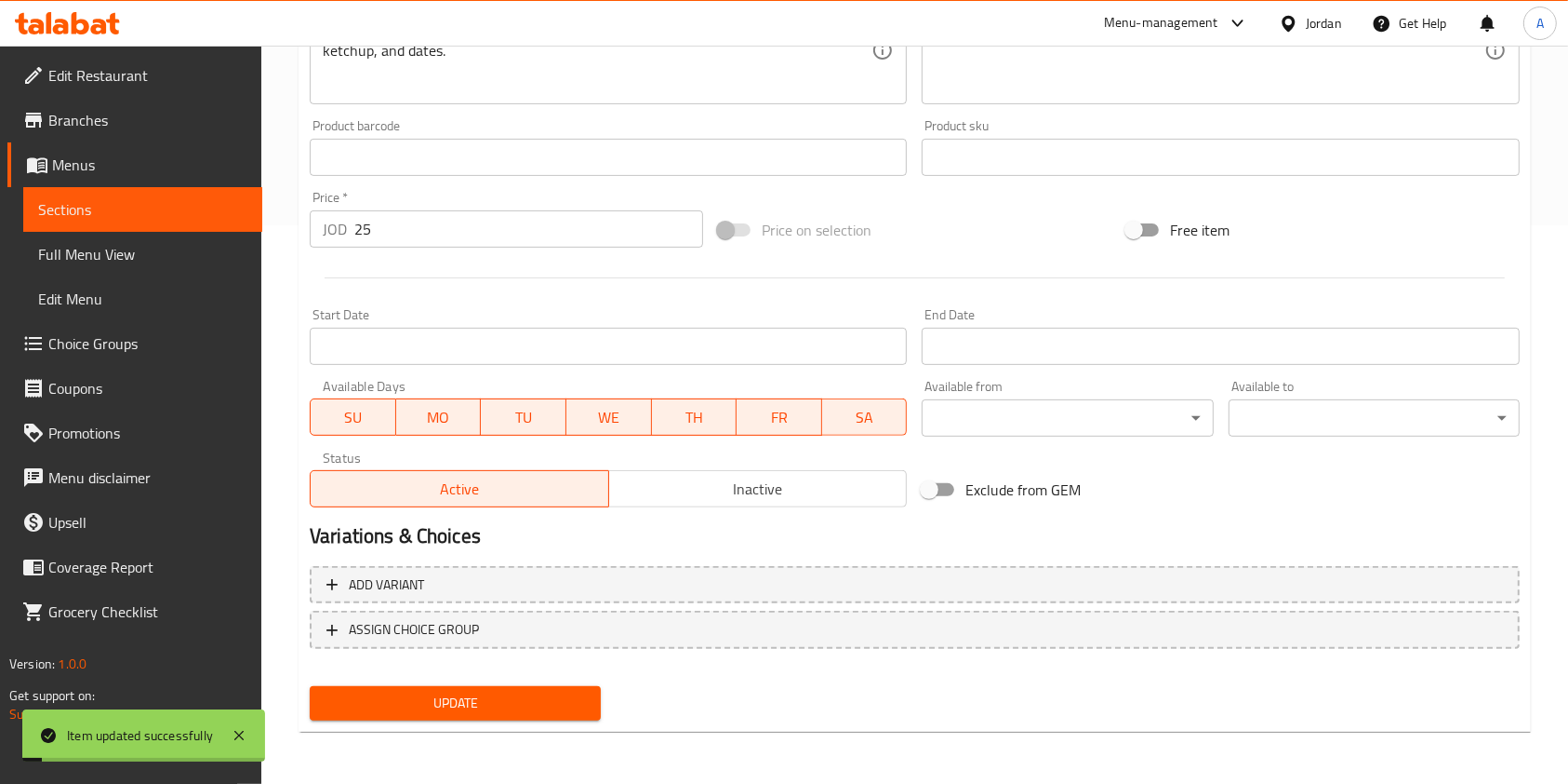
scroll to position [0, 0]
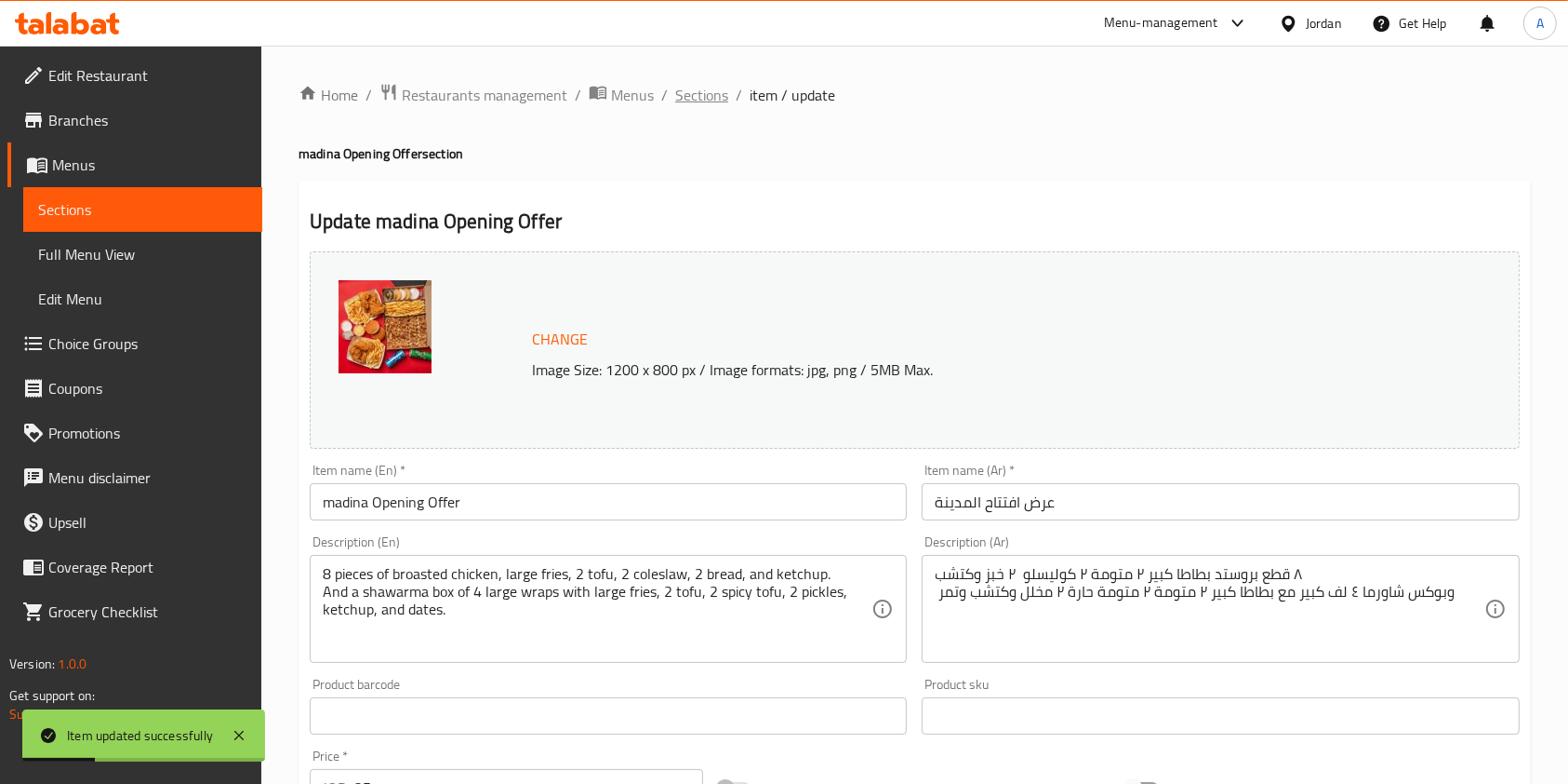
click at [699, 100] on span "Sections" at bounding box center [701, 95] width 53 height 23
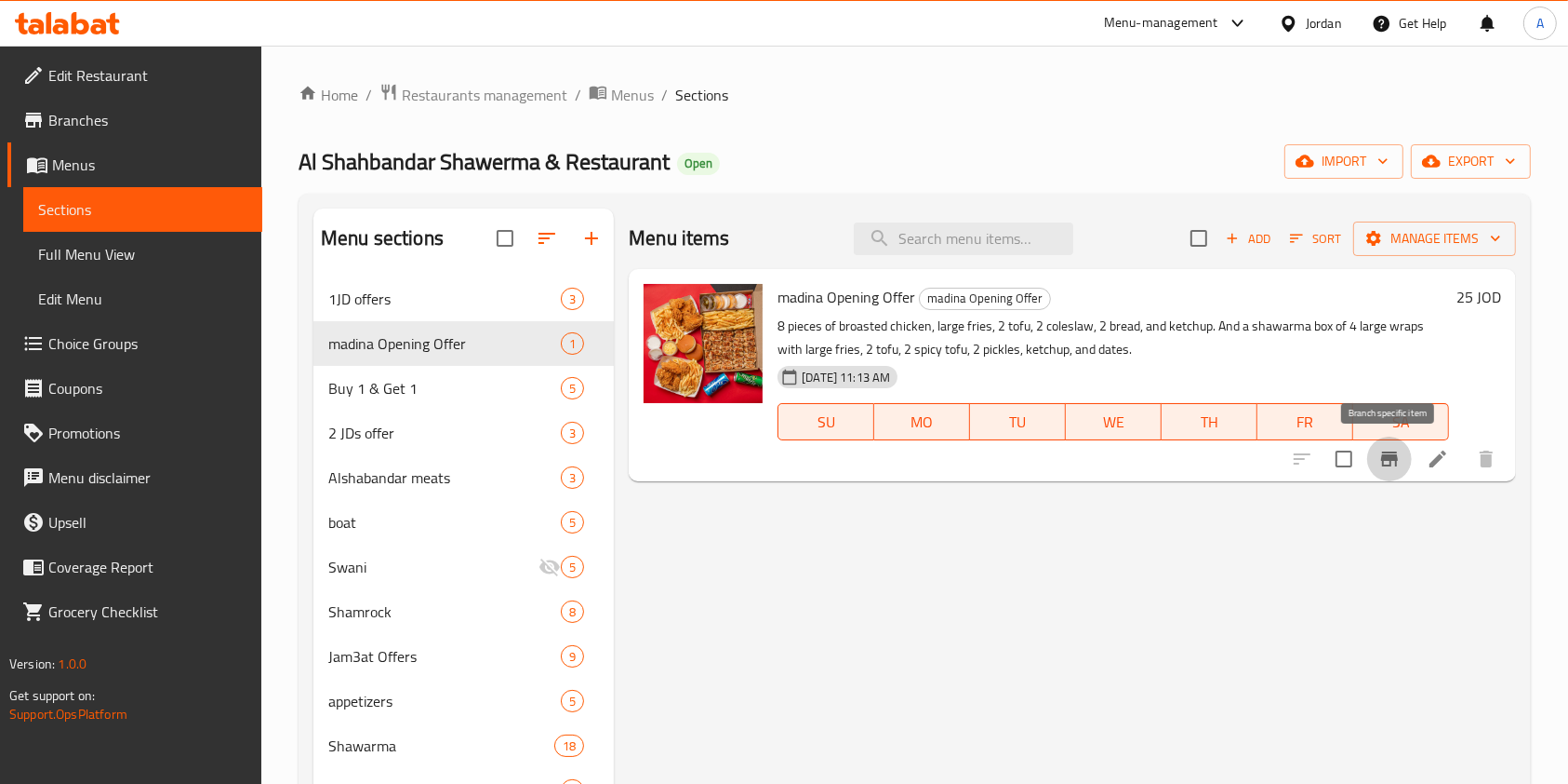
click at [1391, 454] on icon "Branch-specific-item" at bounding box center [1389, 458] width 17 height 15
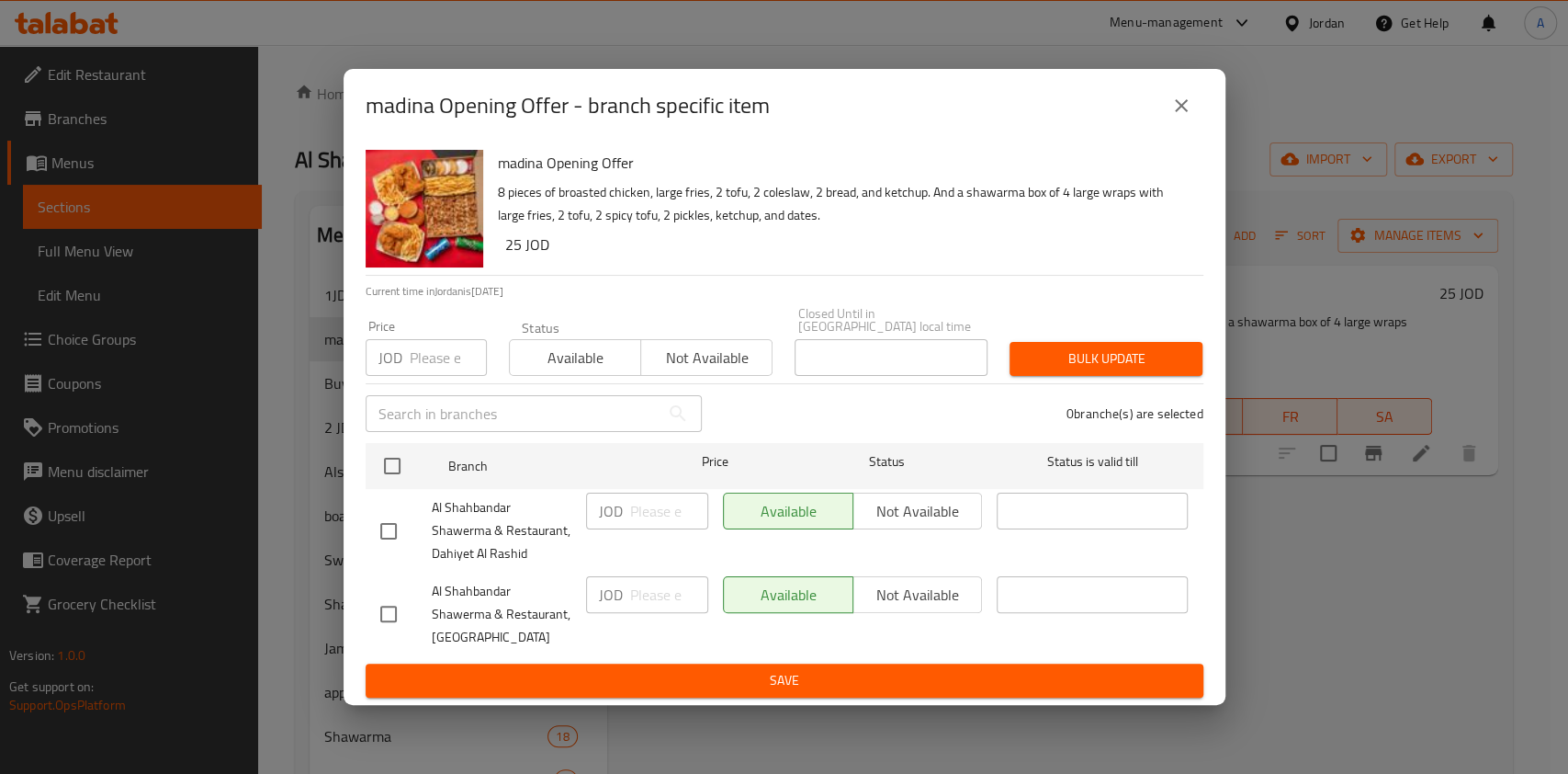
click at [1177, 108] on icon "close" at bounding box center [1180, 106] width 13 height 13
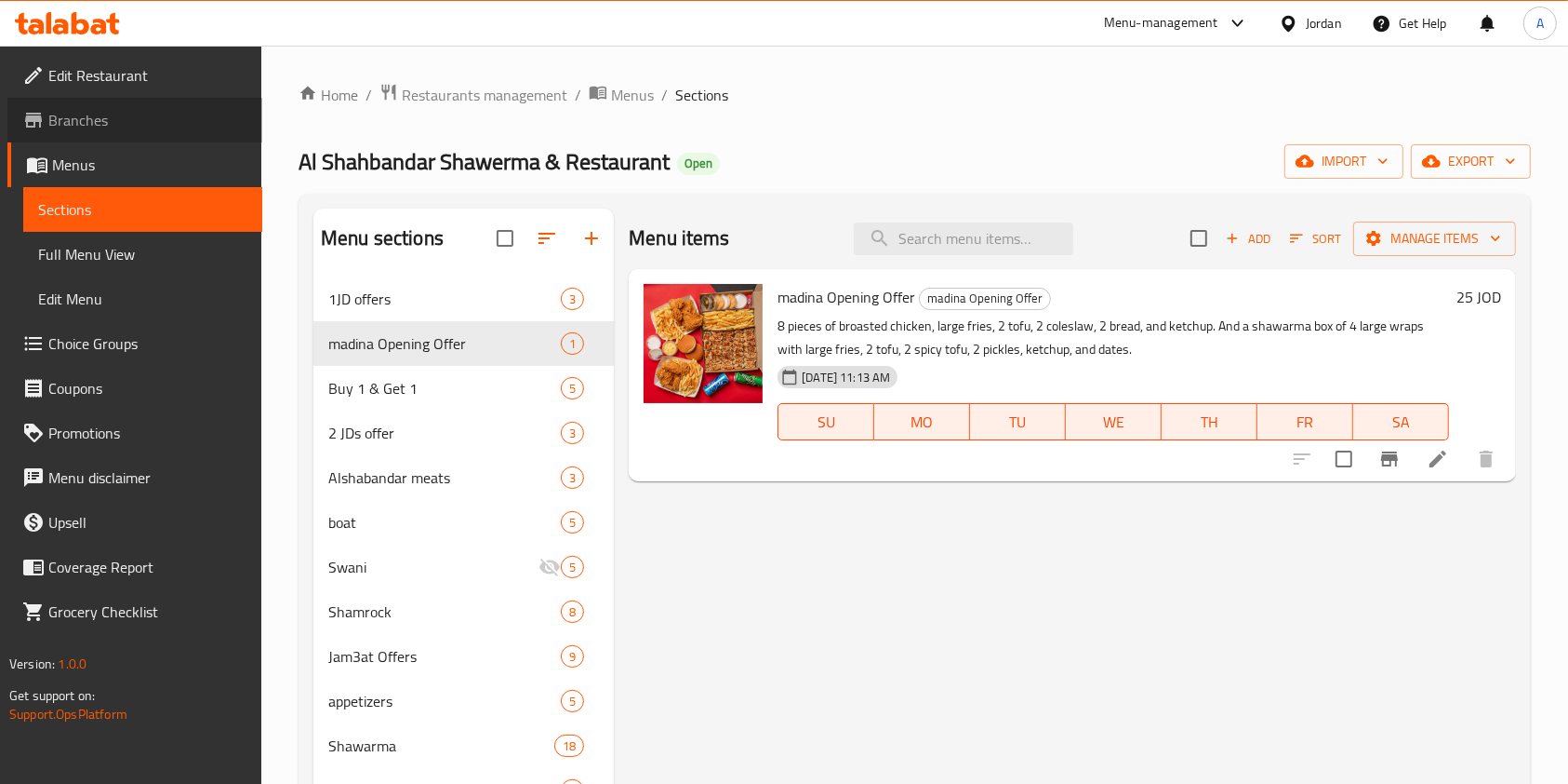
click at [90, 132] on span "Branches" at bounding box center [147, 120] width 199 height 23
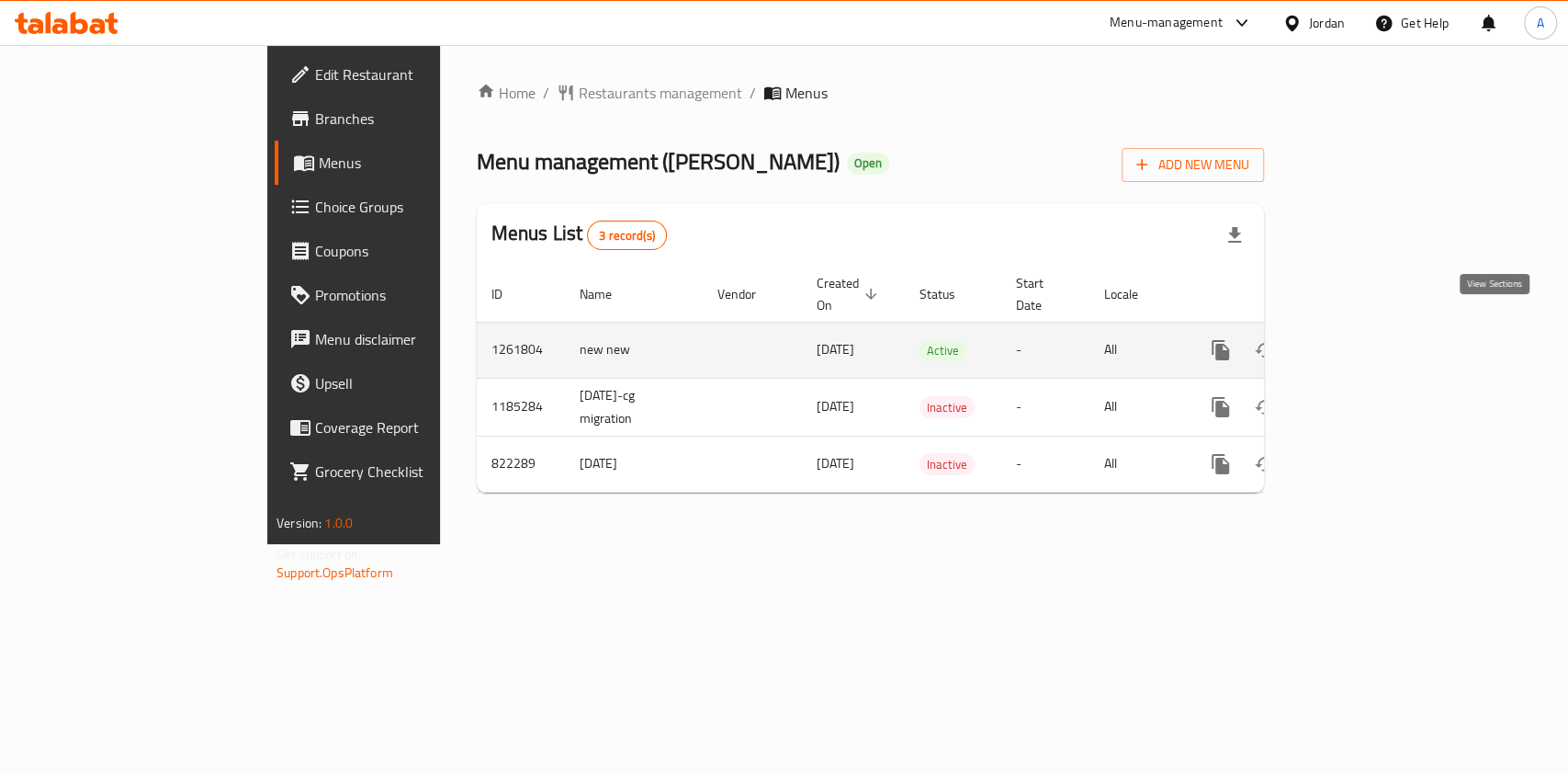
click at [1361, 342] on icon "enhanced table" at bounding box center [1352, 350] width 17 height 17
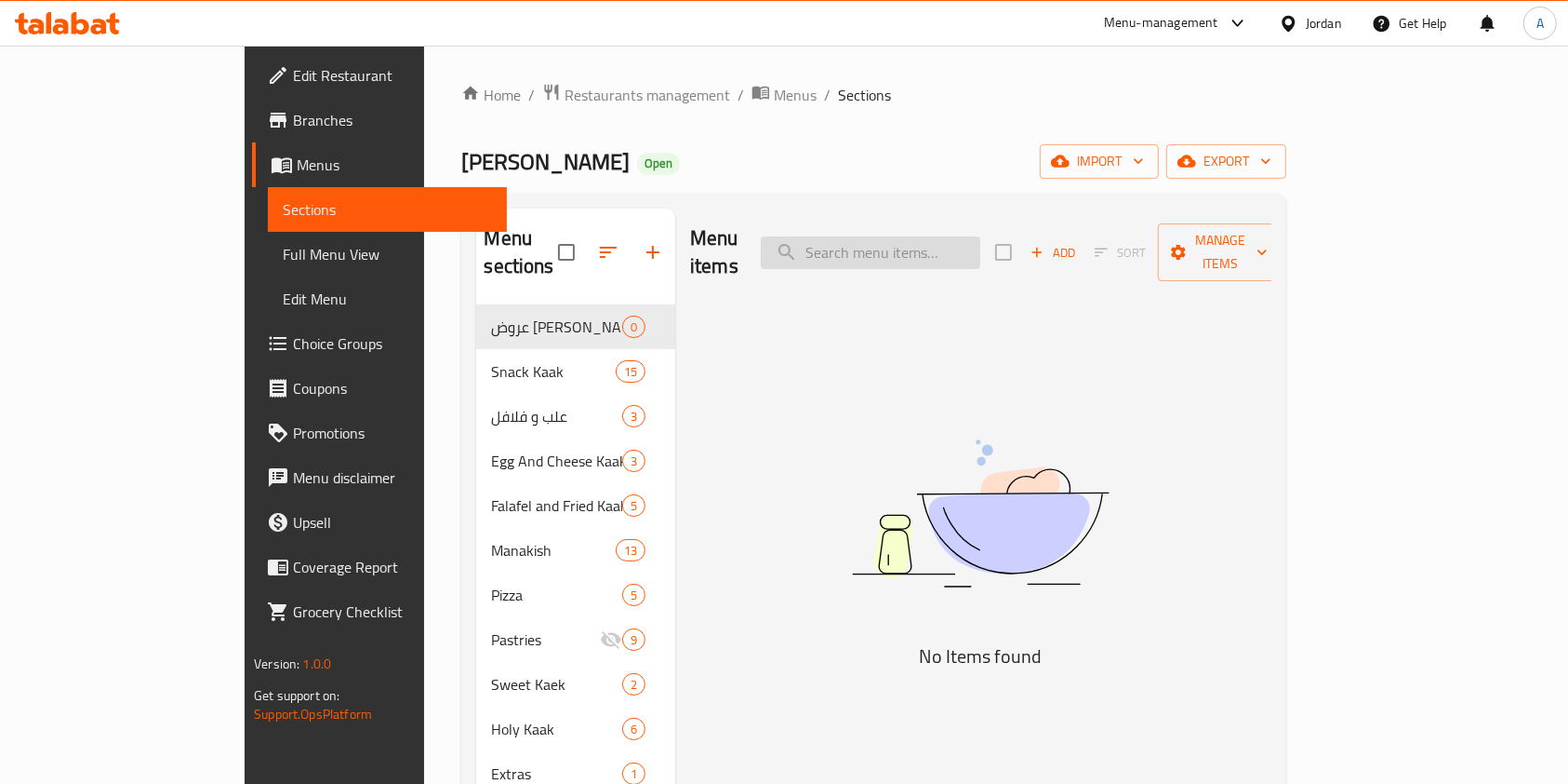
click at [918, 241] on input "search" at bounding box center [871, 252] width 220 height 33
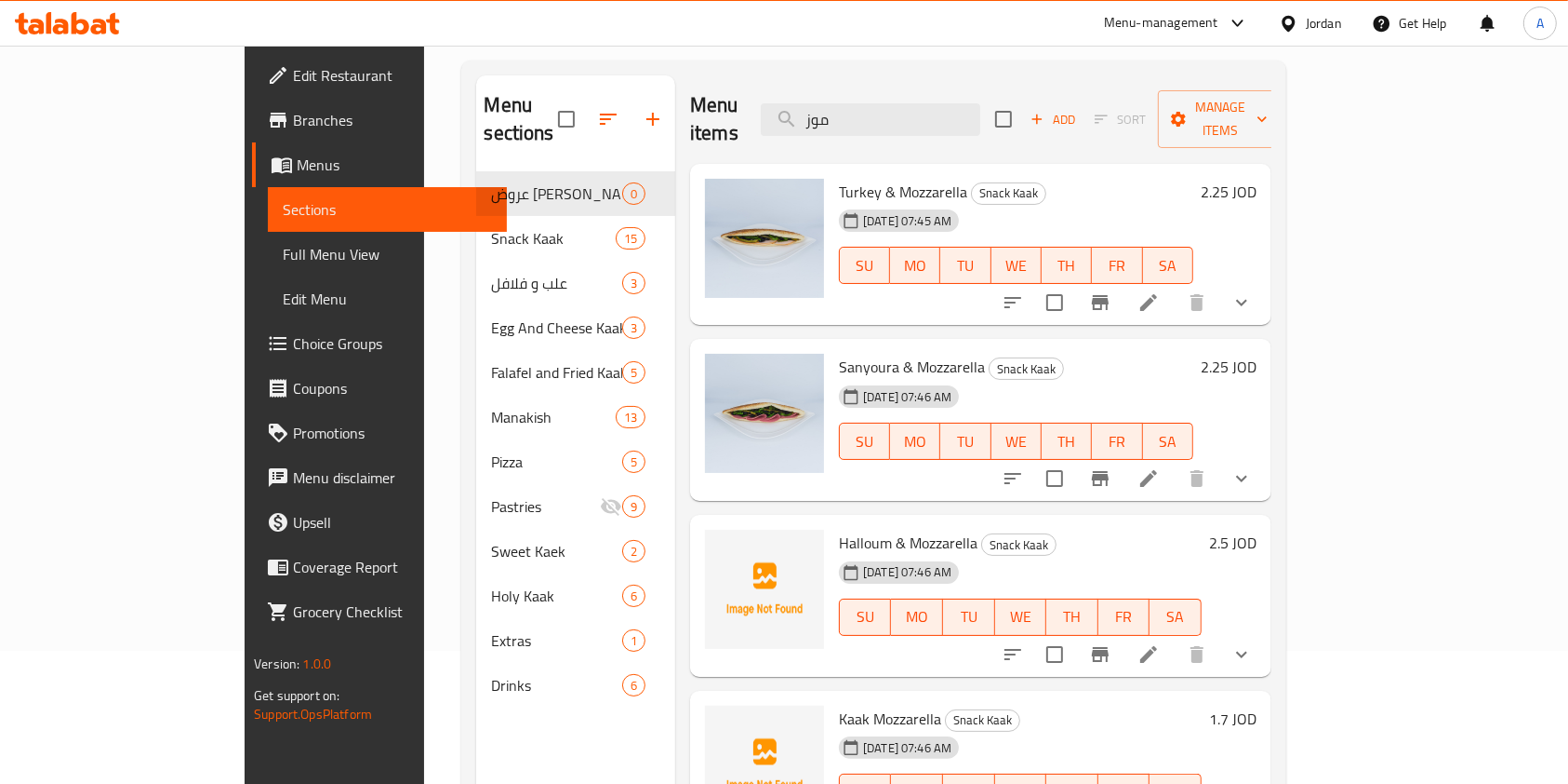
scroll to position [74, 0]
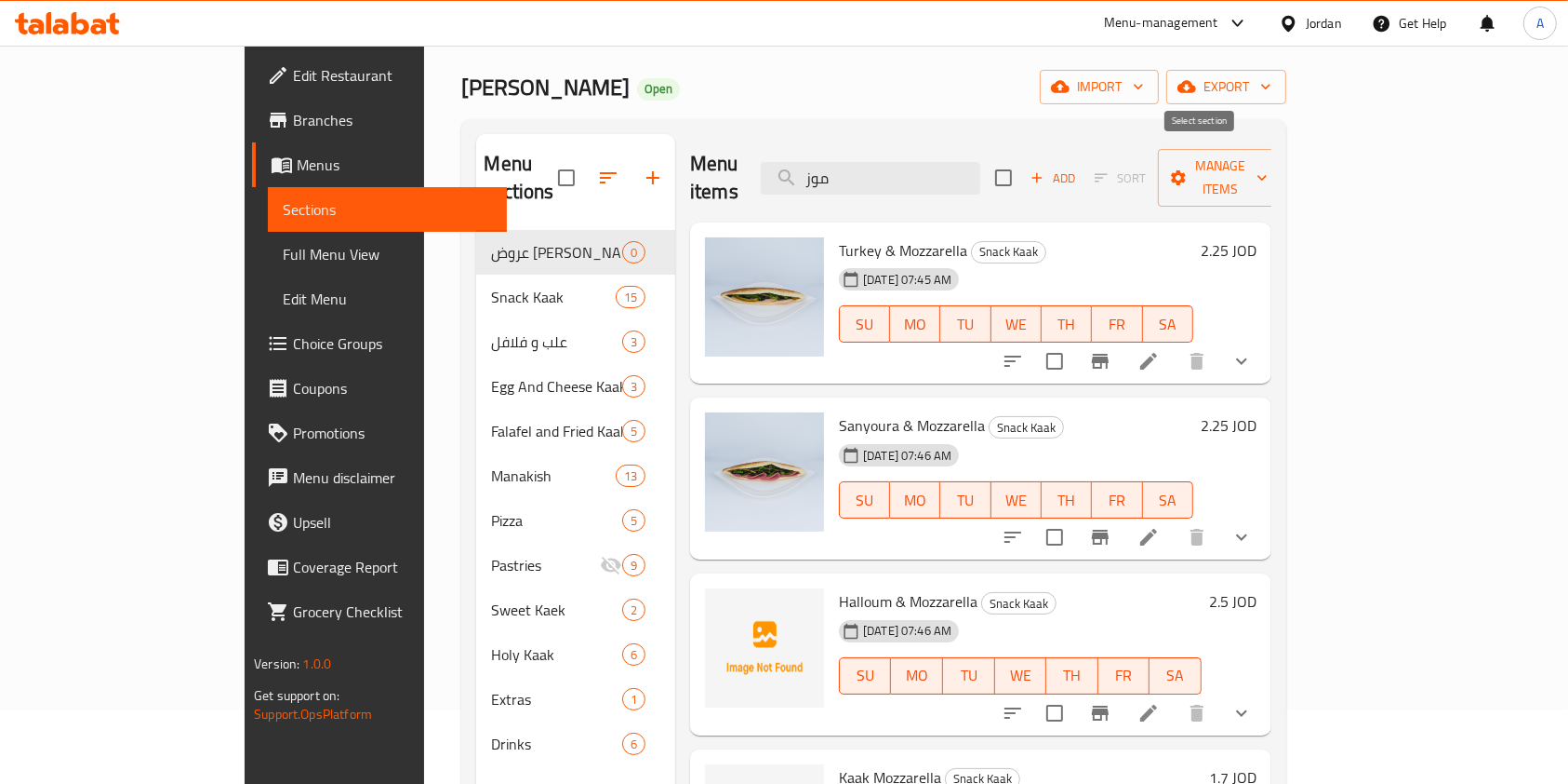
type input "موز"
click at [1023, 169] on input "checkbox" at bounding box center [1003, 177] width 39 height 39
checkbox input "true"
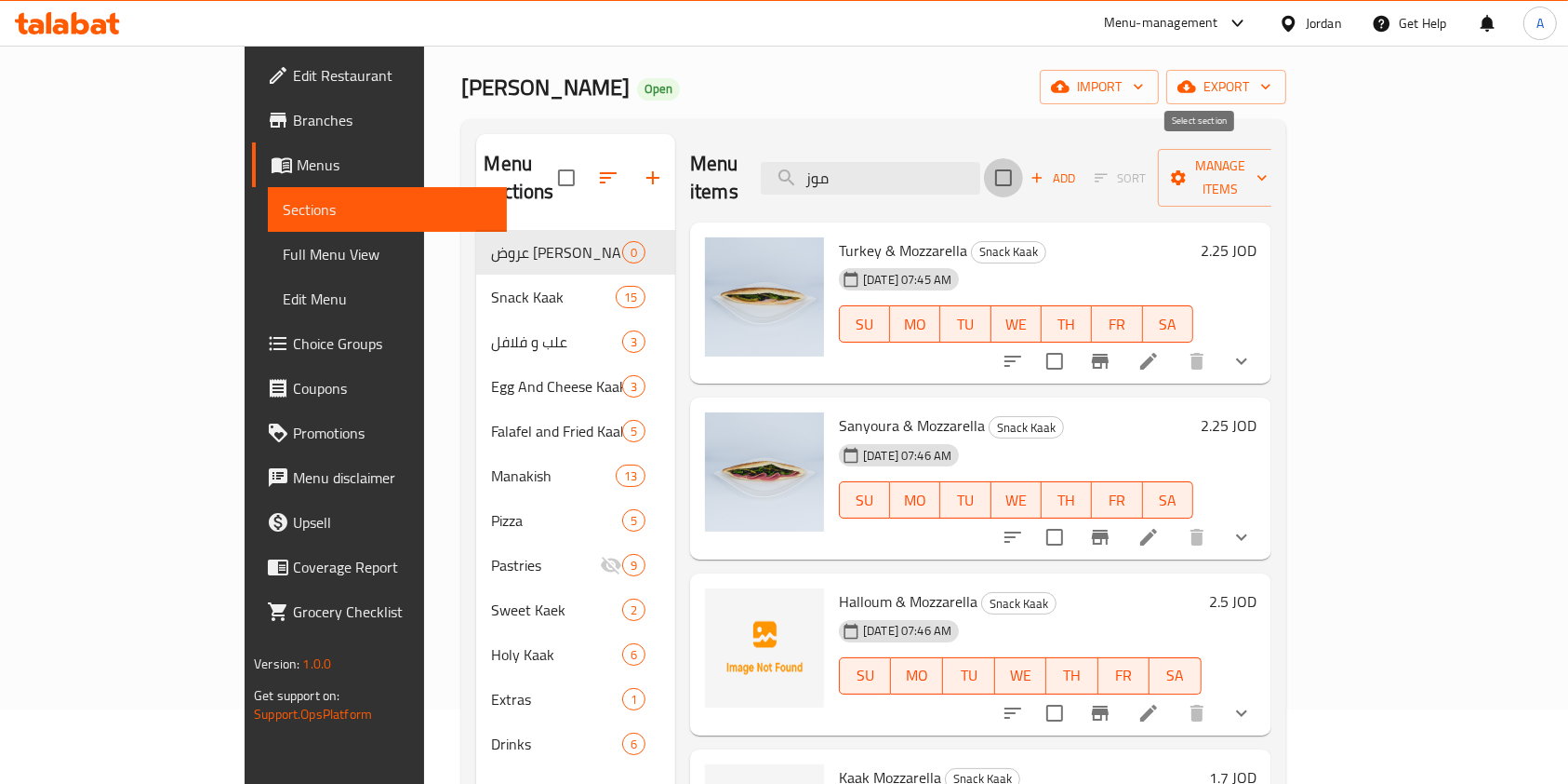
checkbox input "true"
click at [1267, 170] on span "Manage items" at bounding box center [1220, 177] width 95 height 47
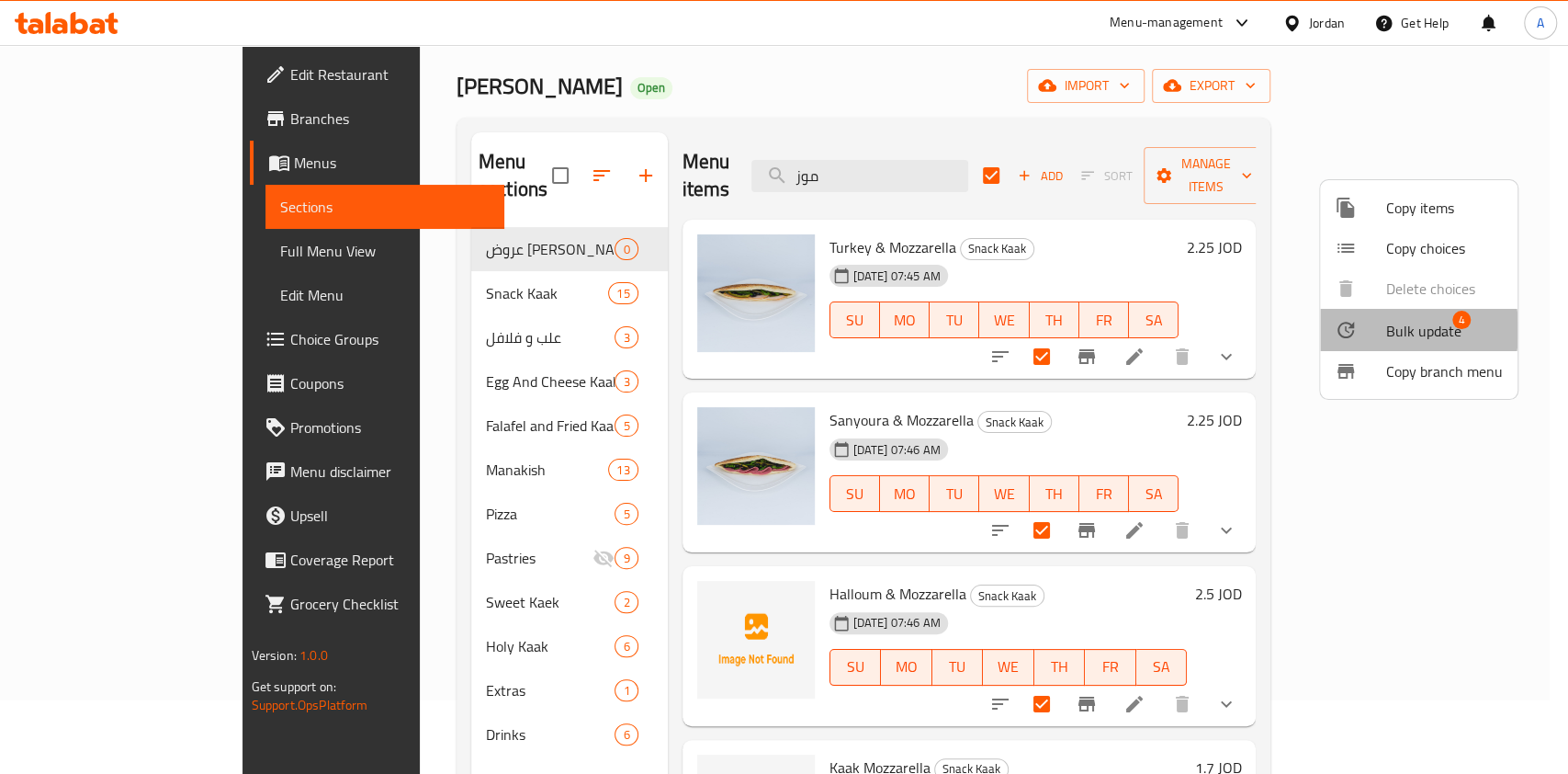
click at [1381, 329] on div at bounding box center [1360, 329] width 52 height 22
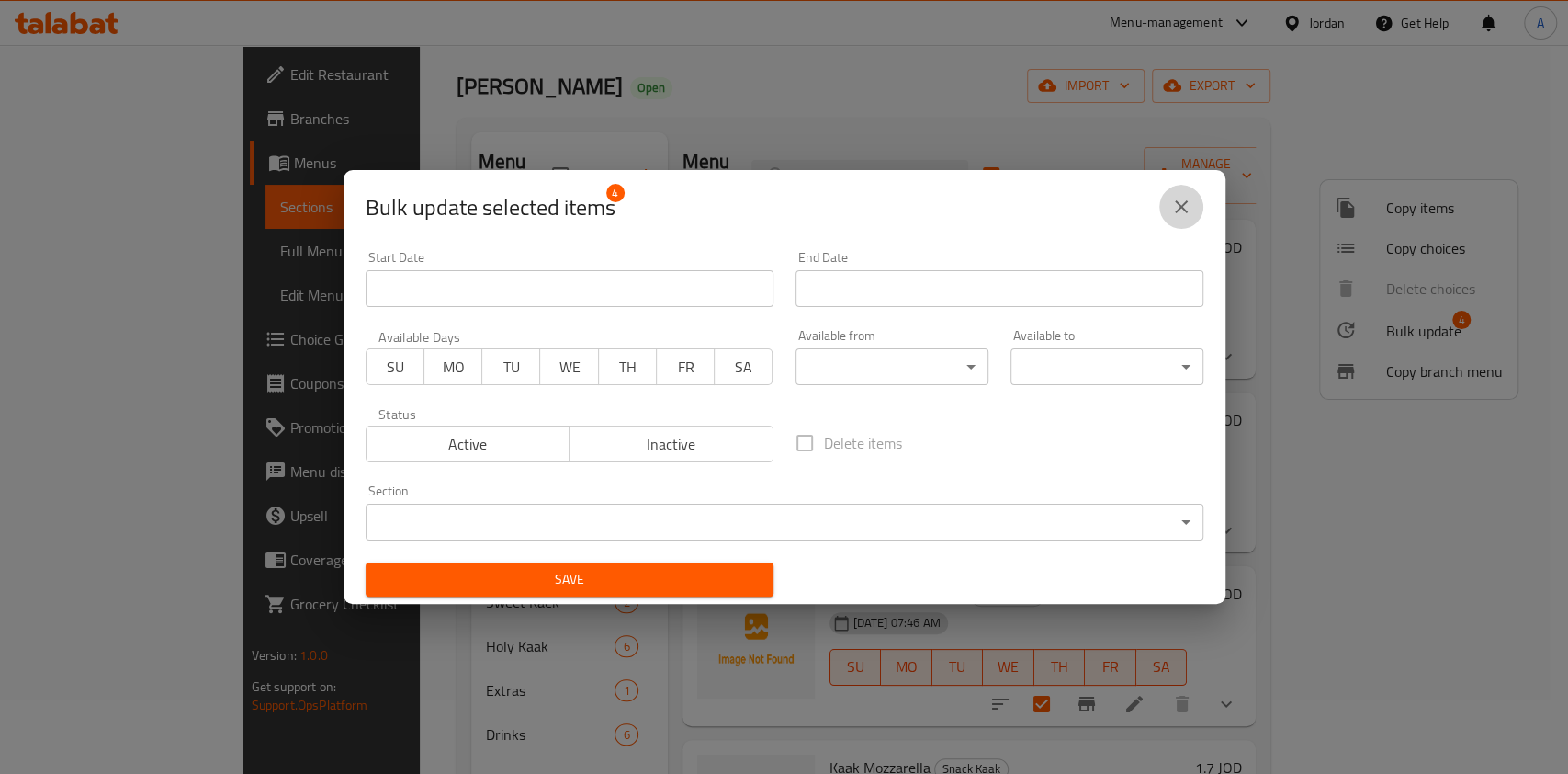
click at [1178, 204] on icon "close" at bounding box center [1180, 206] width 13 height 13
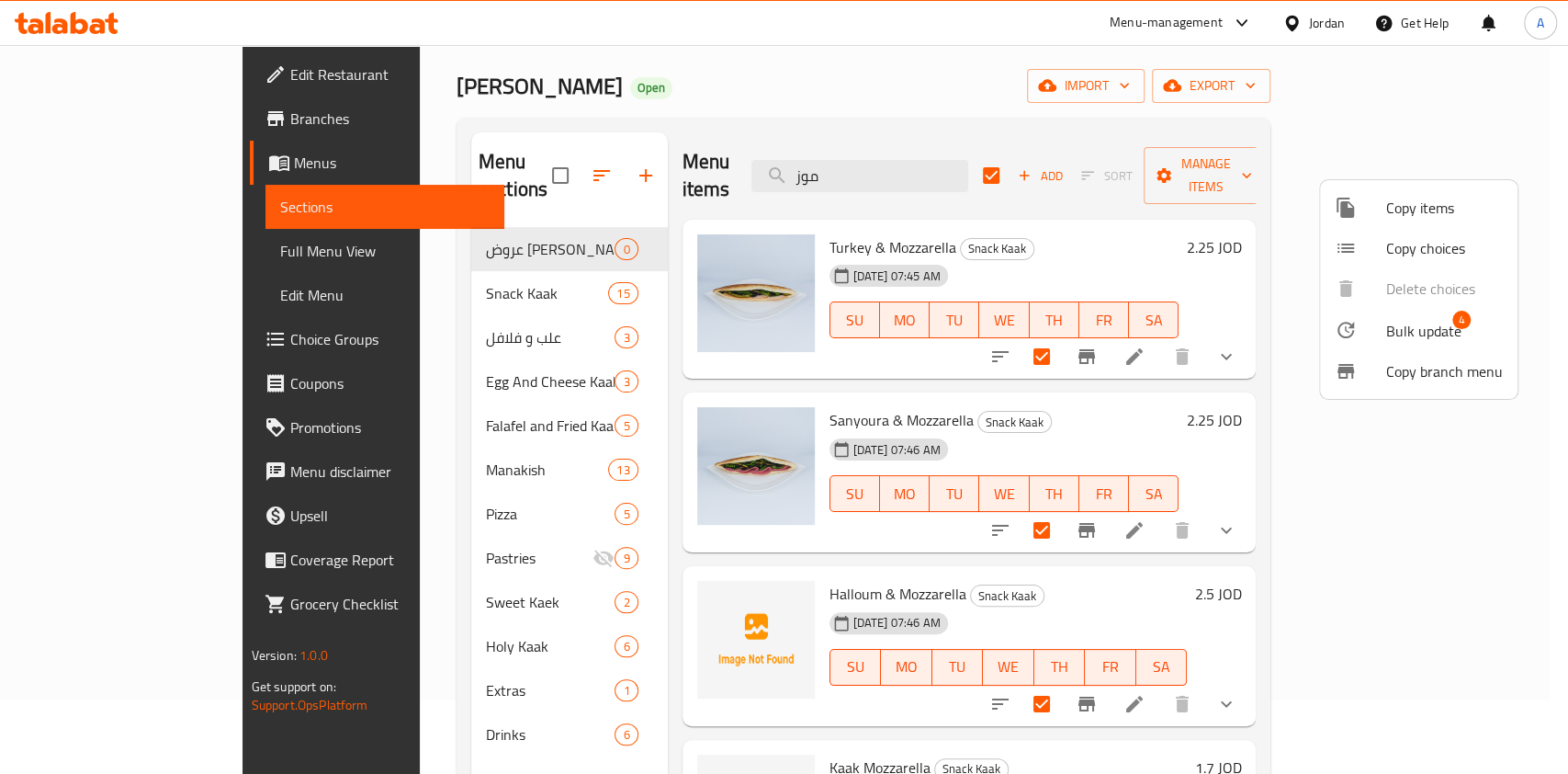
click at [1178, 159] on div at bounding box center [784, 387] width 1568 height 774
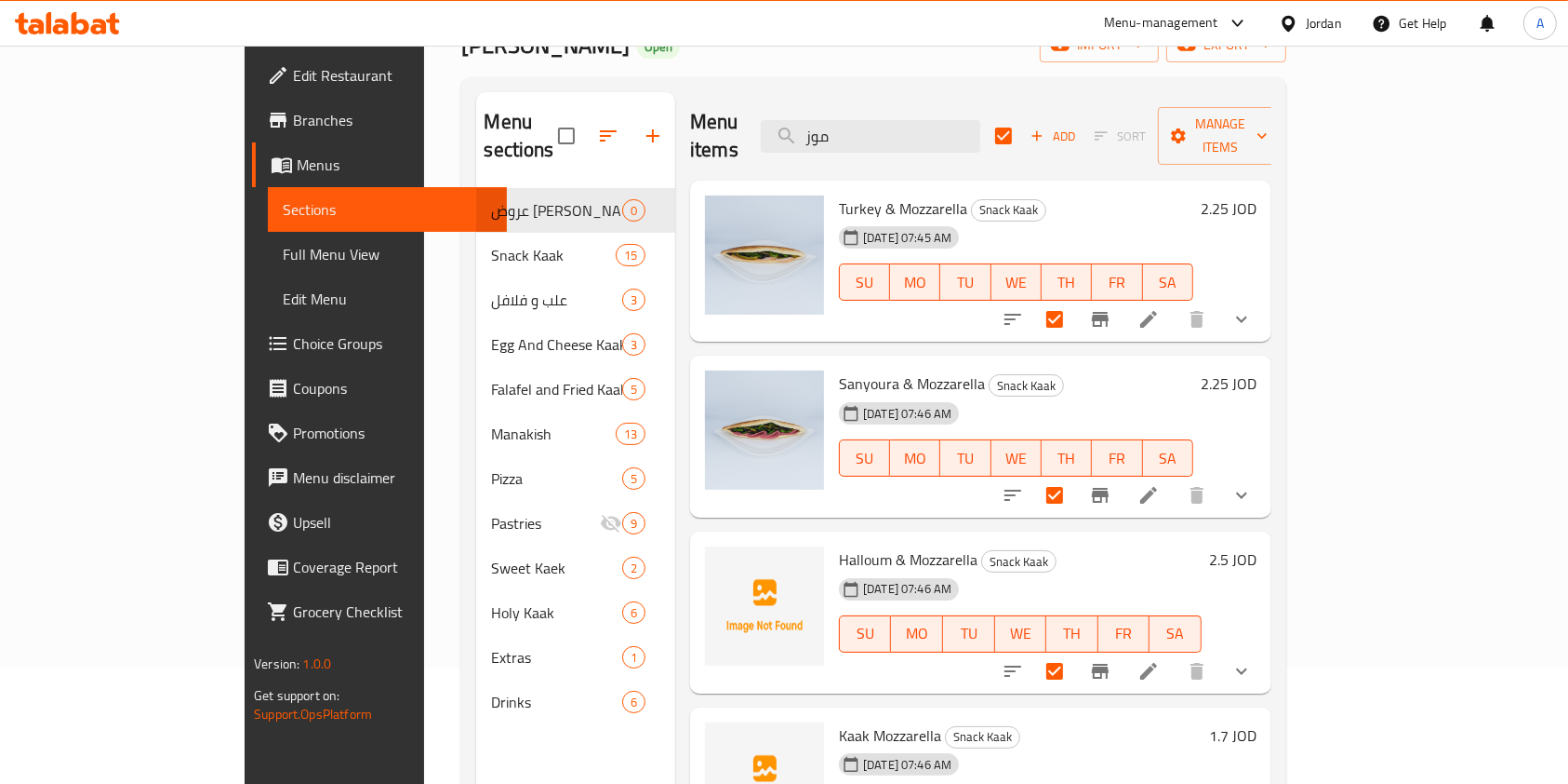
scroll to position [116, 0]
click at [1074, 301] on input "checkbox" at bounding box center [1054, 320] width 39 height 39
checkbox input "false"
click at [1074, 476] on input "checkbox" at bounding box center [1054, 495] width 39 height 39
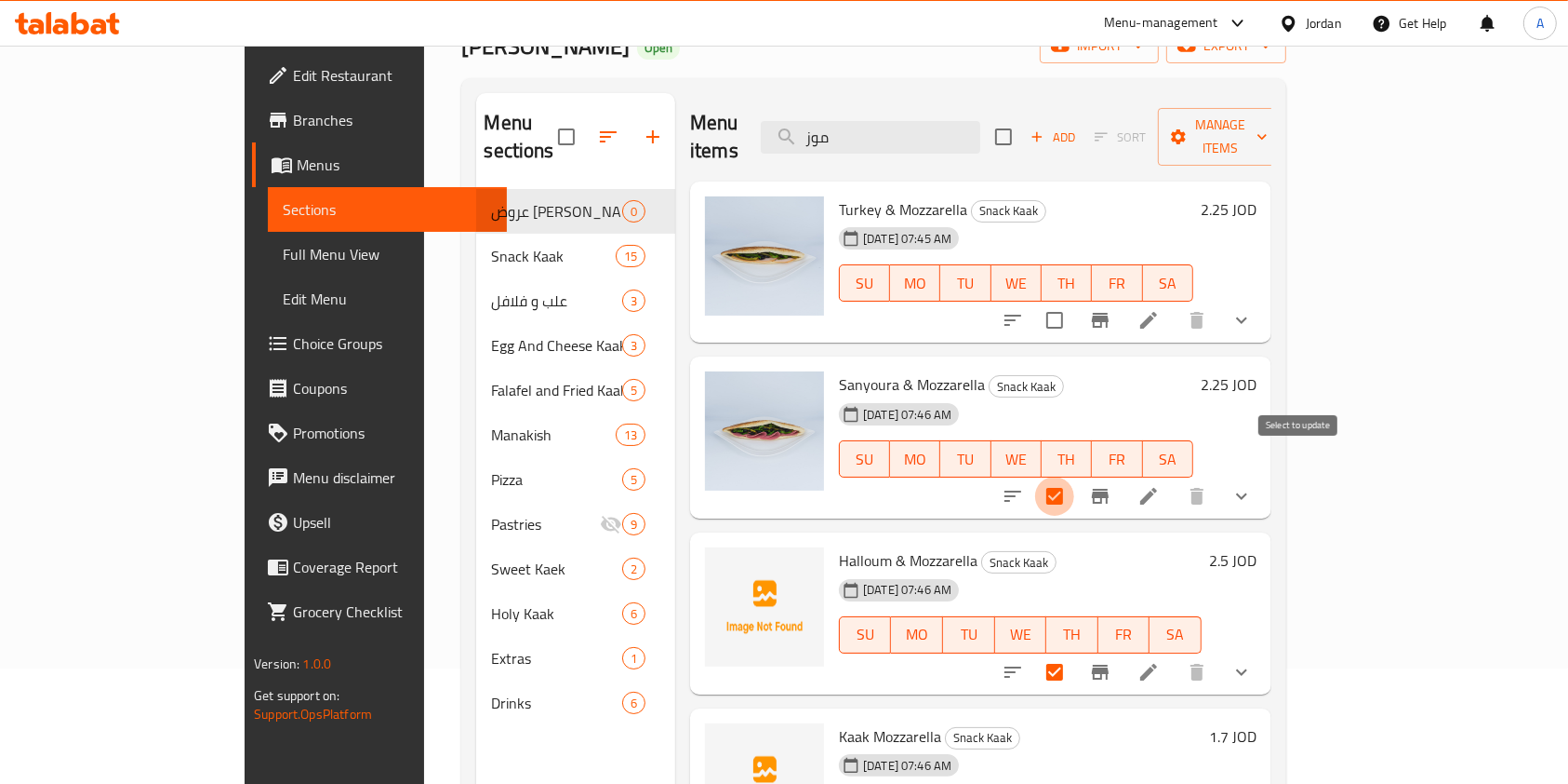
checkbox input "false"
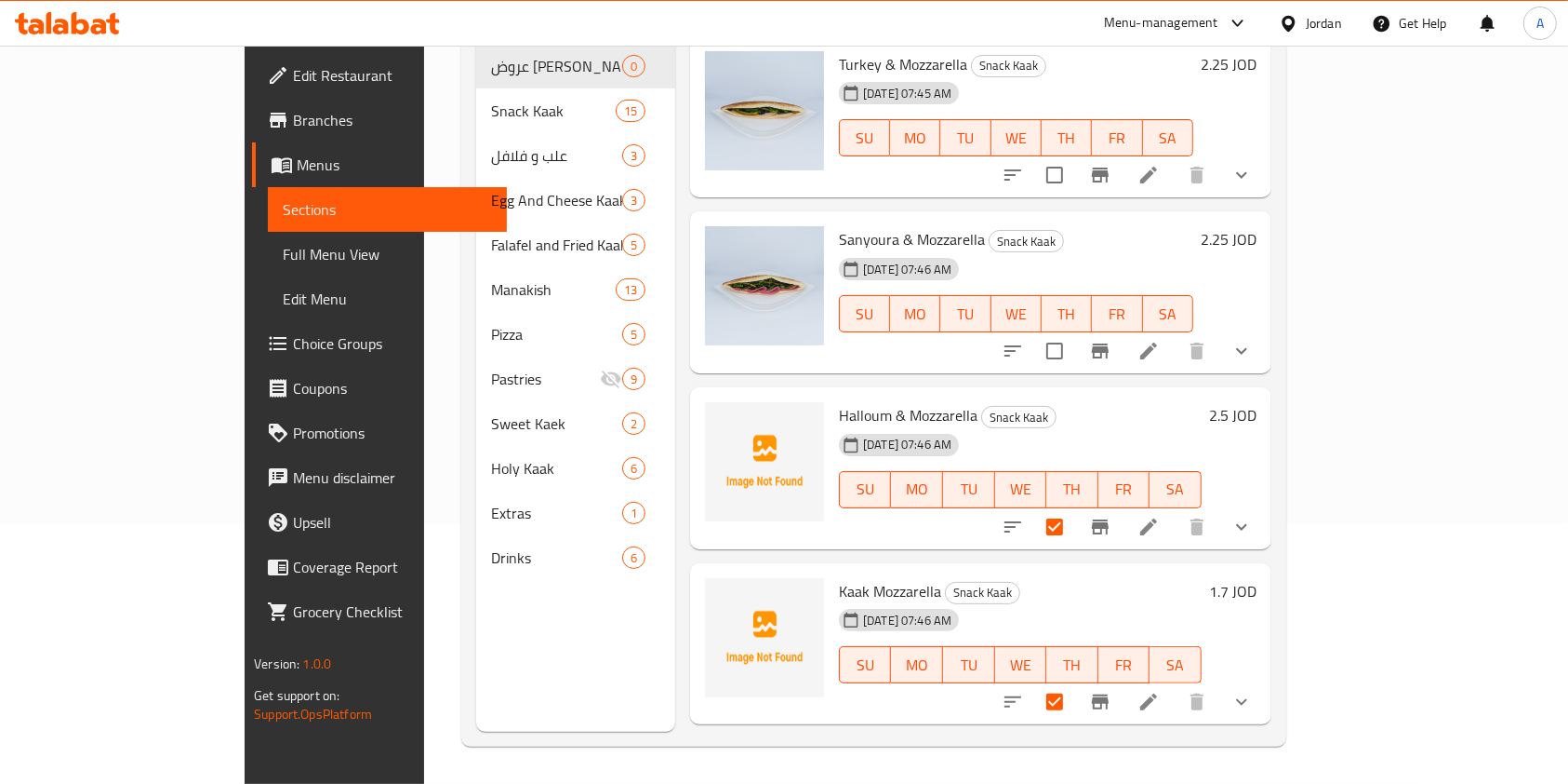
scroll to position [0, 0]
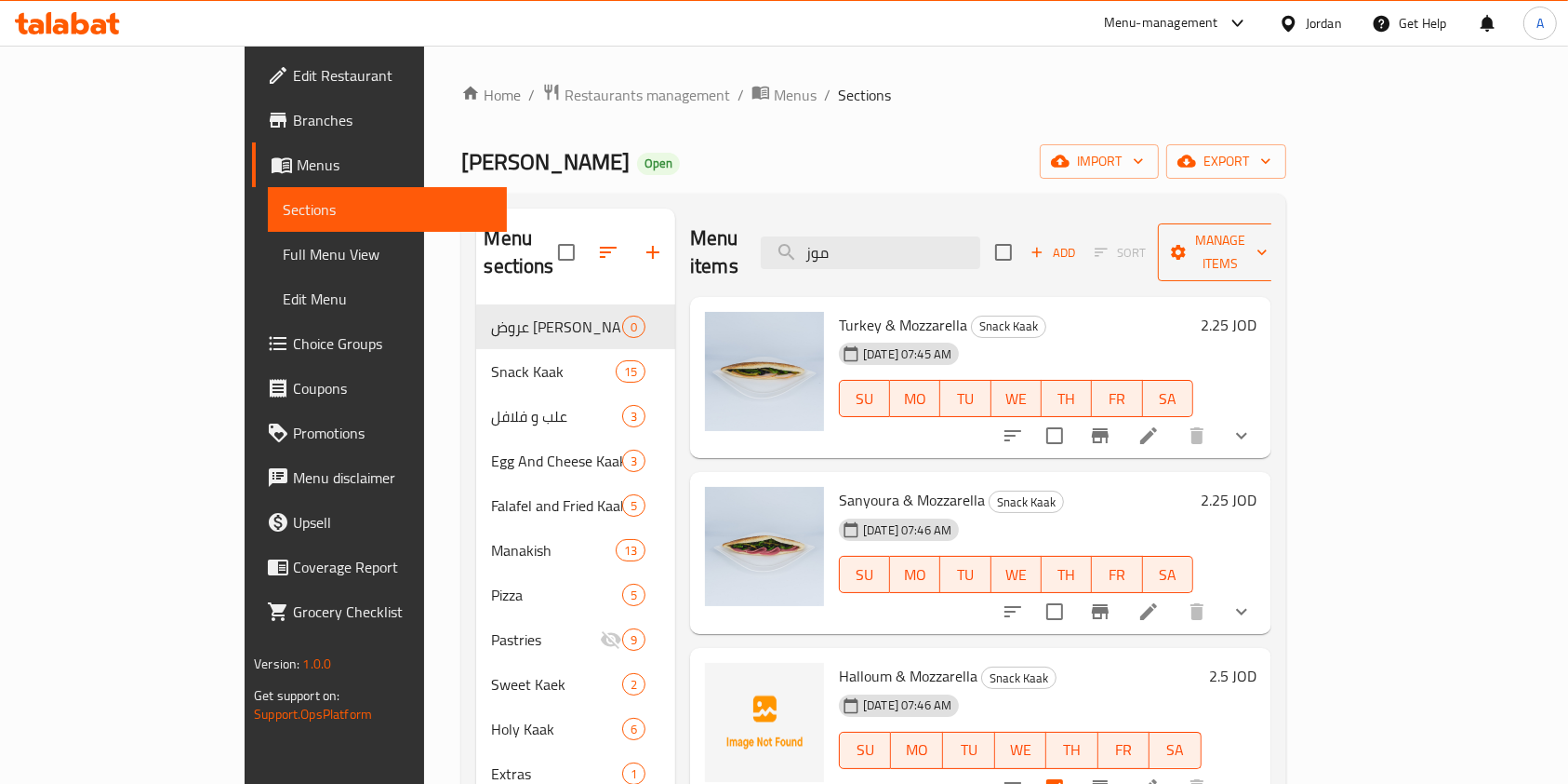
click at [1267, 245] on span "Manage items" at bounding box center [1220, 251] width 95 height 47
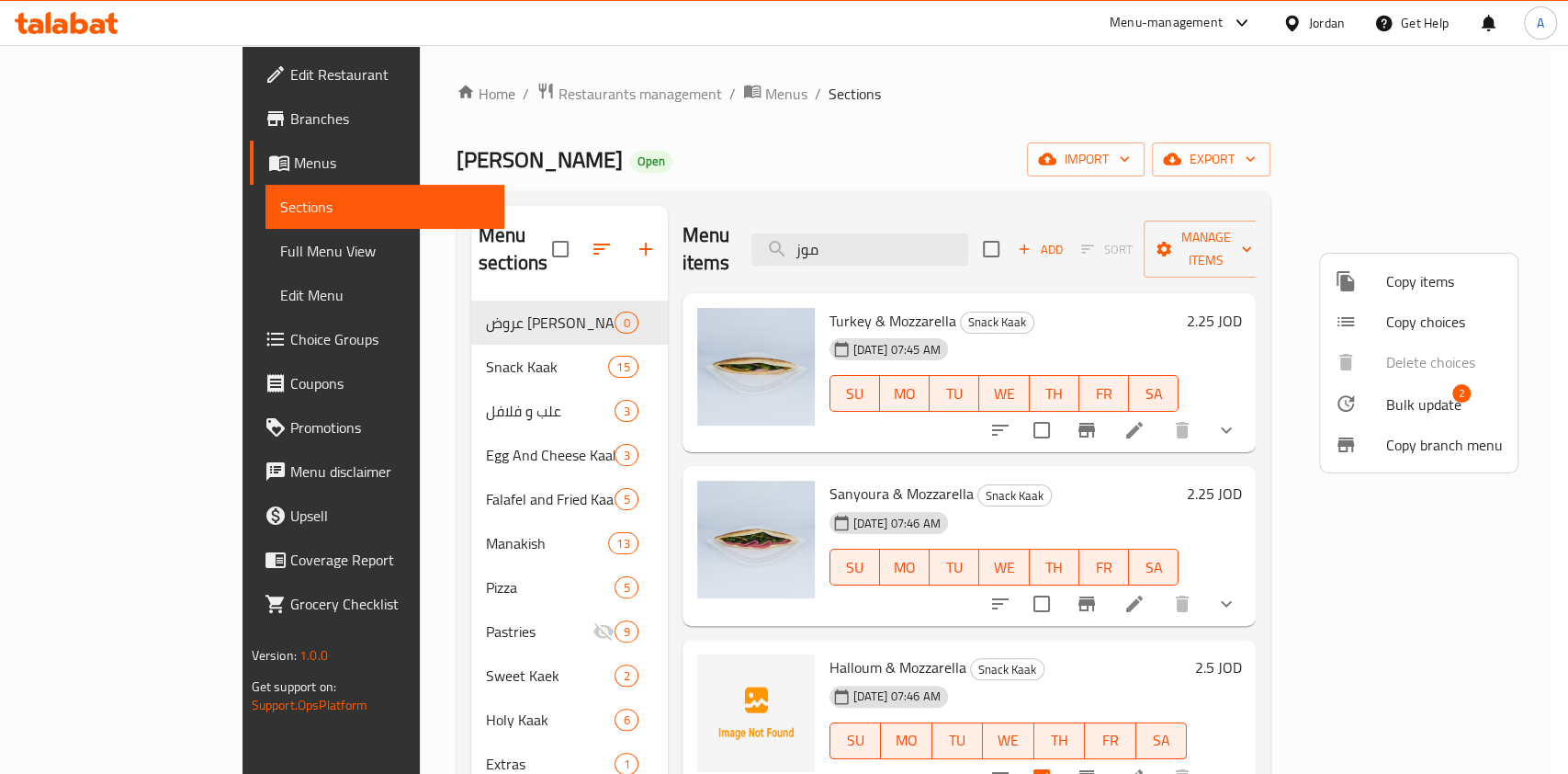
click at [1389, 402] on span "Bulk update" at bounding box center [1423, 404] width 75 height 22
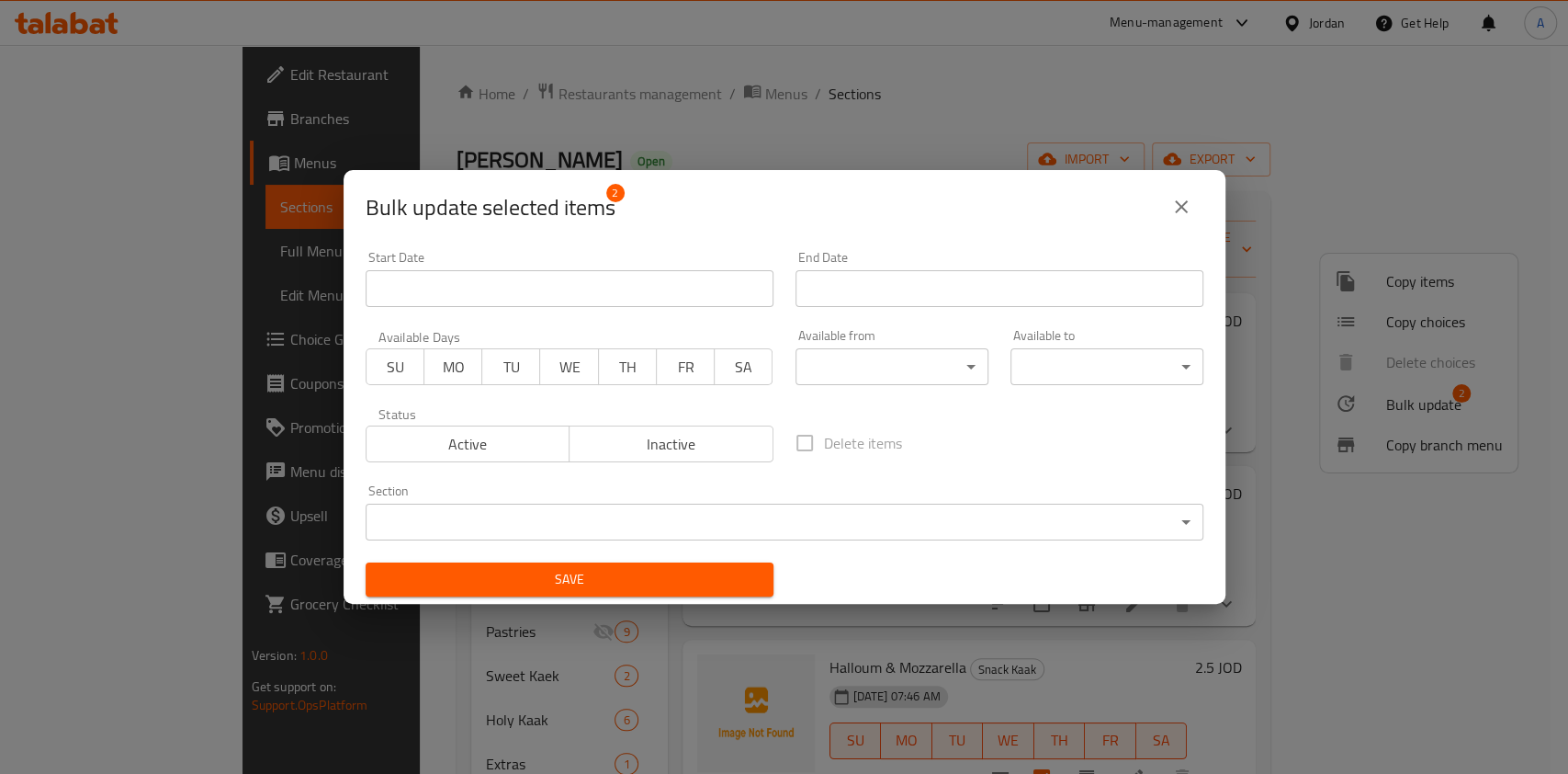
click at [639, 450] on span "Inactive" at bounding box center [671, 444] width 190 height 26
click at [628, 579] on span "Save" at bounding box center [569, 580] width 378 height 23
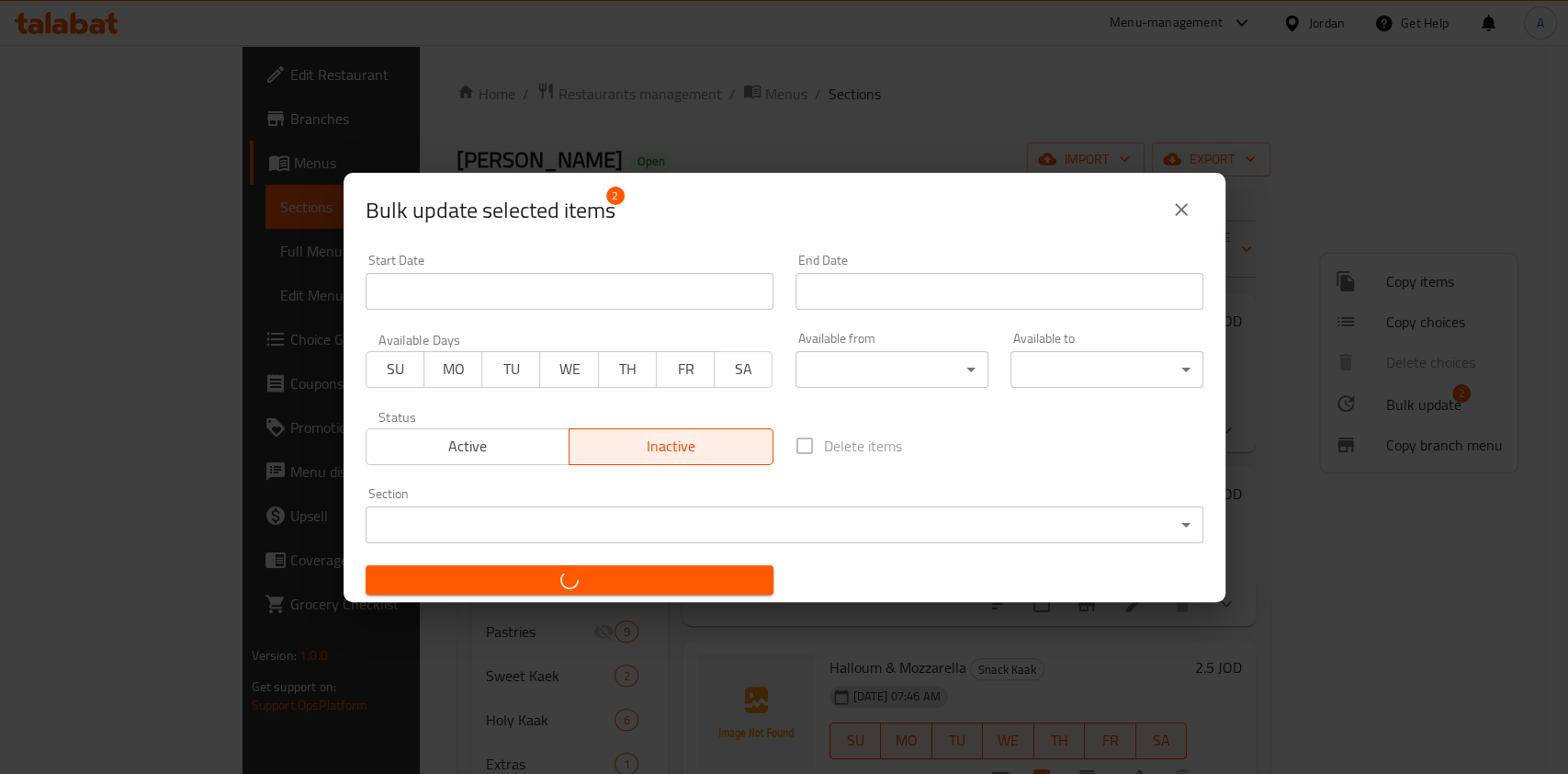
checkbox input "false"
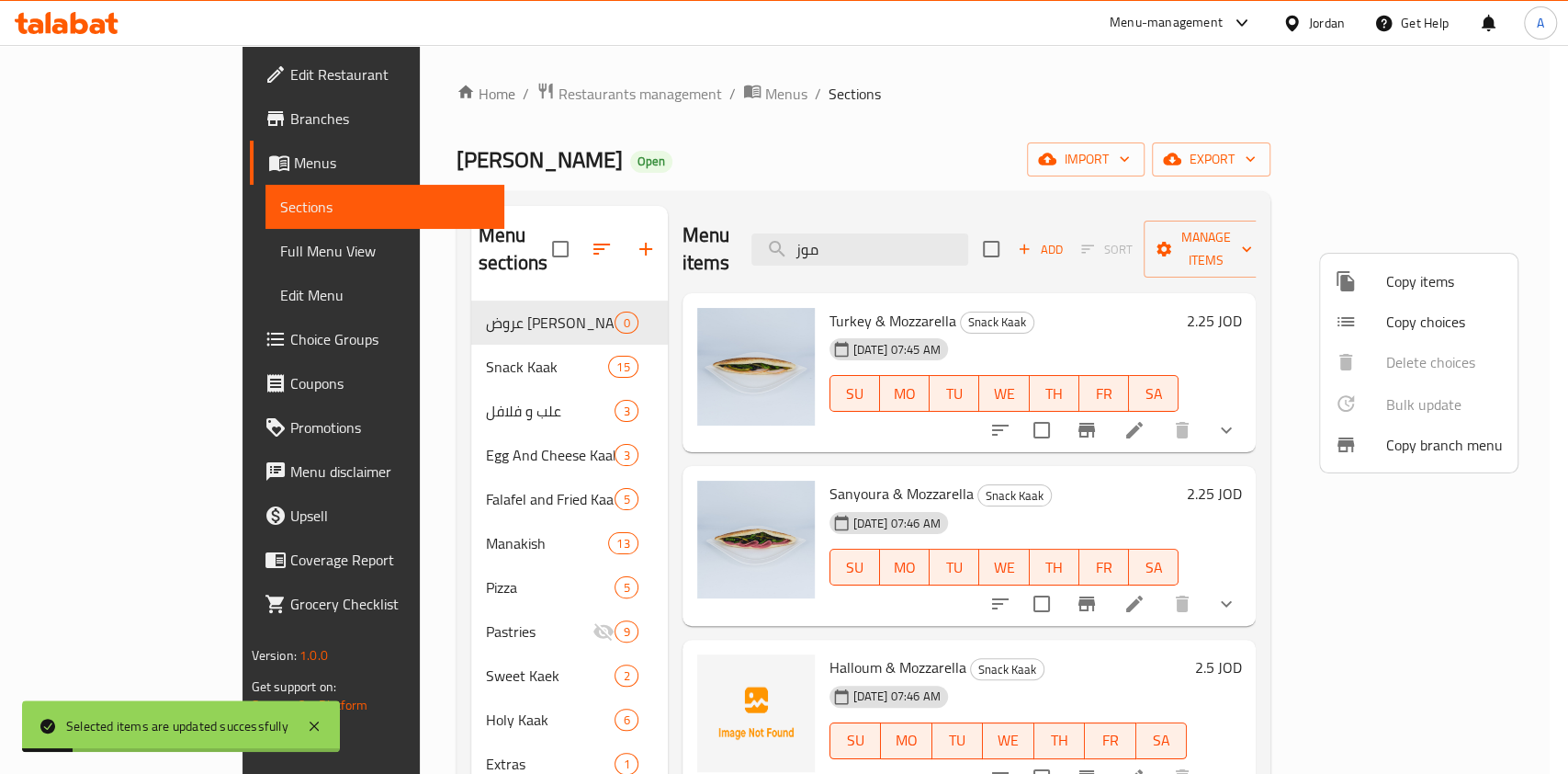
click at [937, 246] on div at bounding box center [784, 387] width 1568 height 774
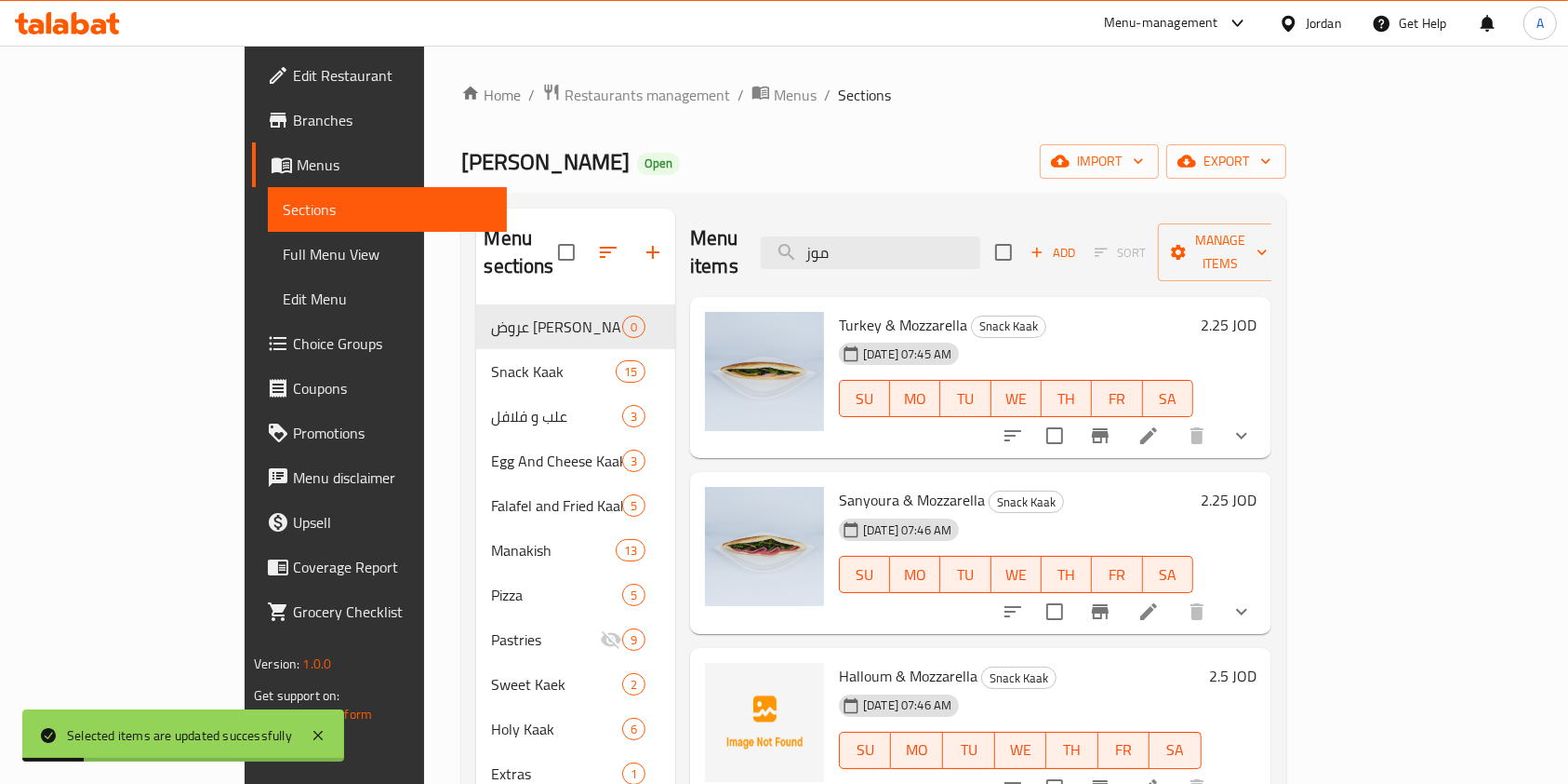
click at [949, 249] on input "موز" at bounding box center [871, 252] width 220 height 33
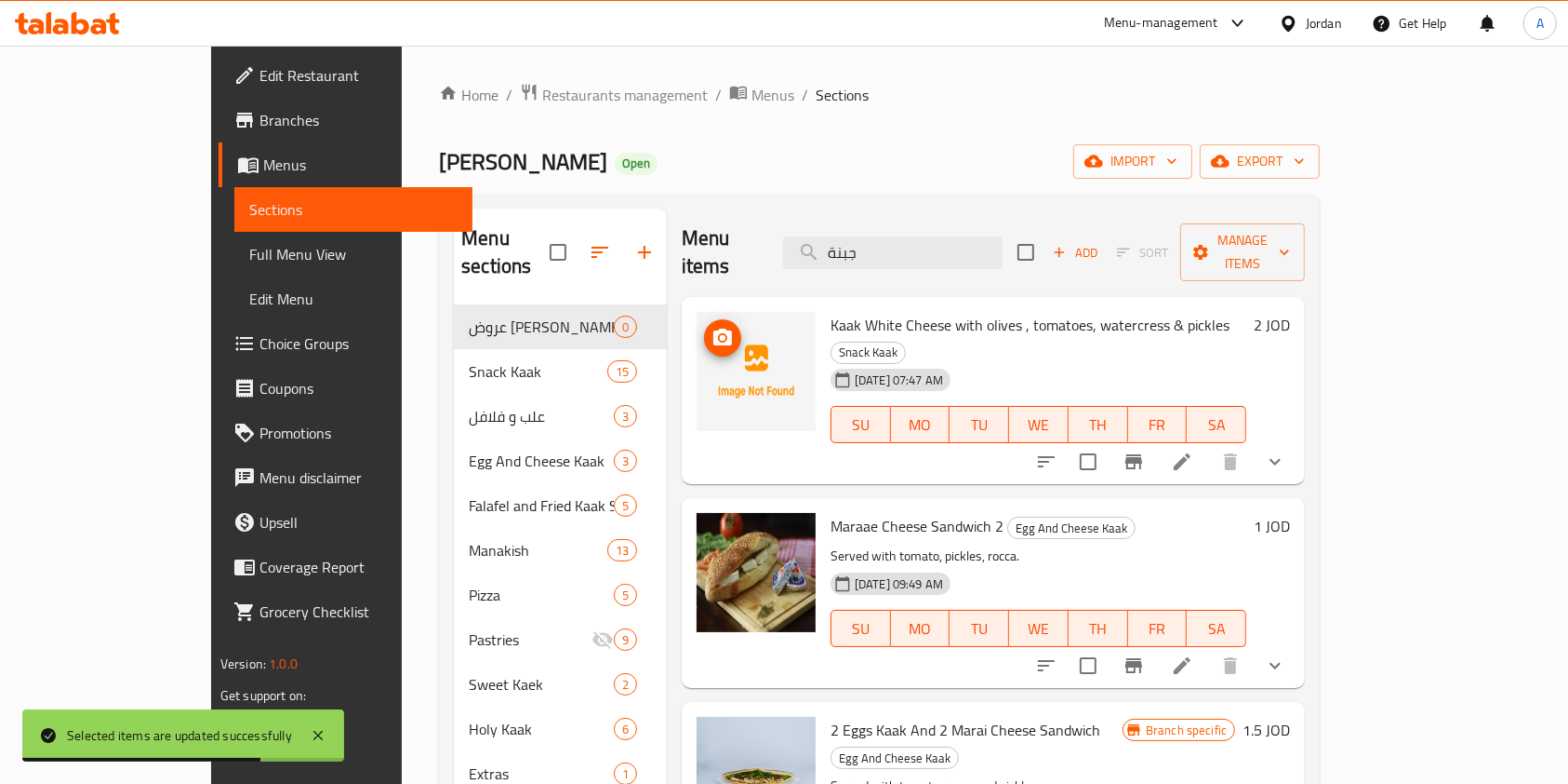
click at [711, 327] on icon "upload picture" at bounding box center [722, 338] width 23 height 23
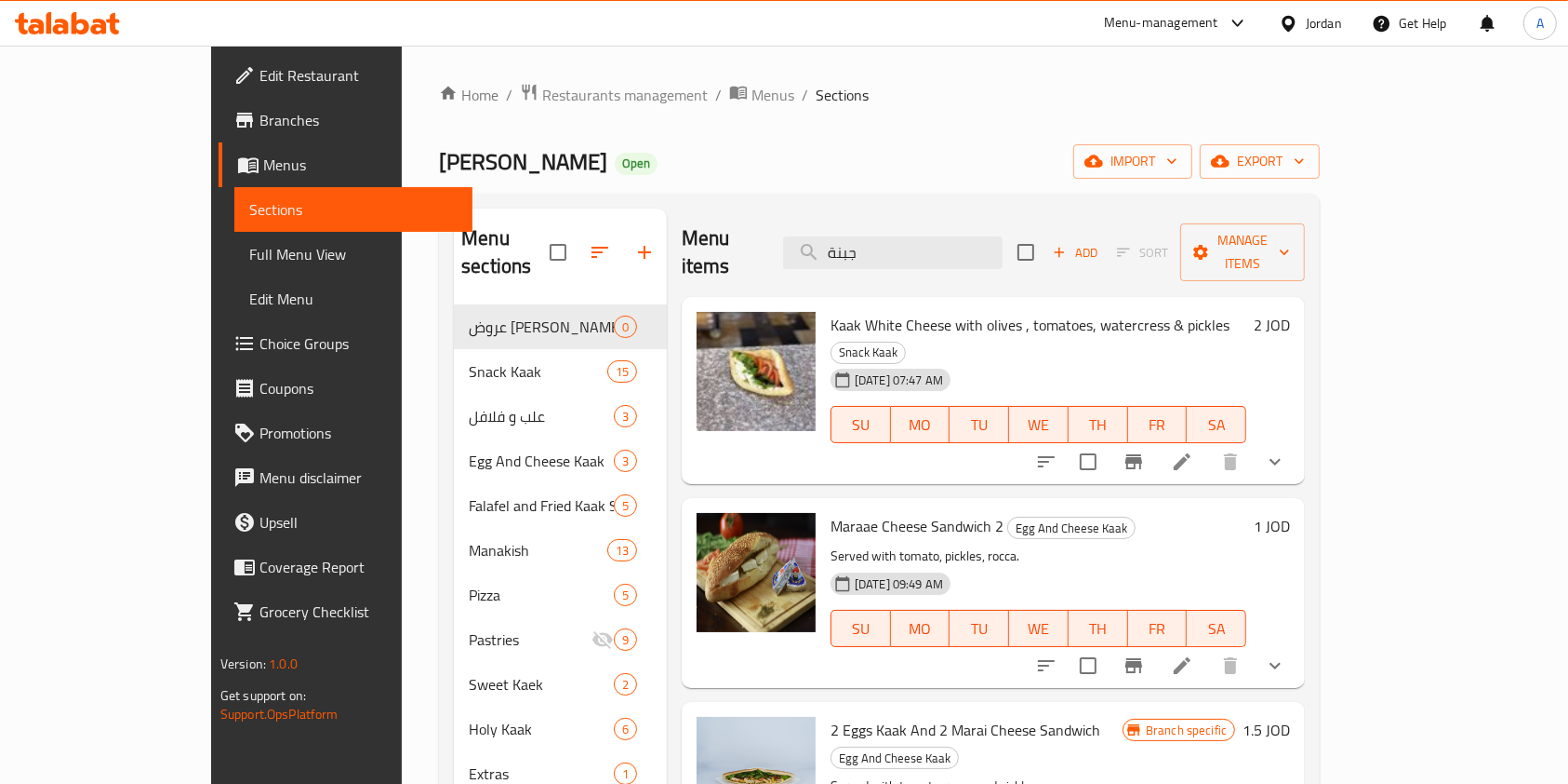
click at [975, 128] on div "Home / Restaurants management / Menus / Sections Abu Abdullah Bakery Open impor…" at bounding box center [879, 544] width 880 height 924
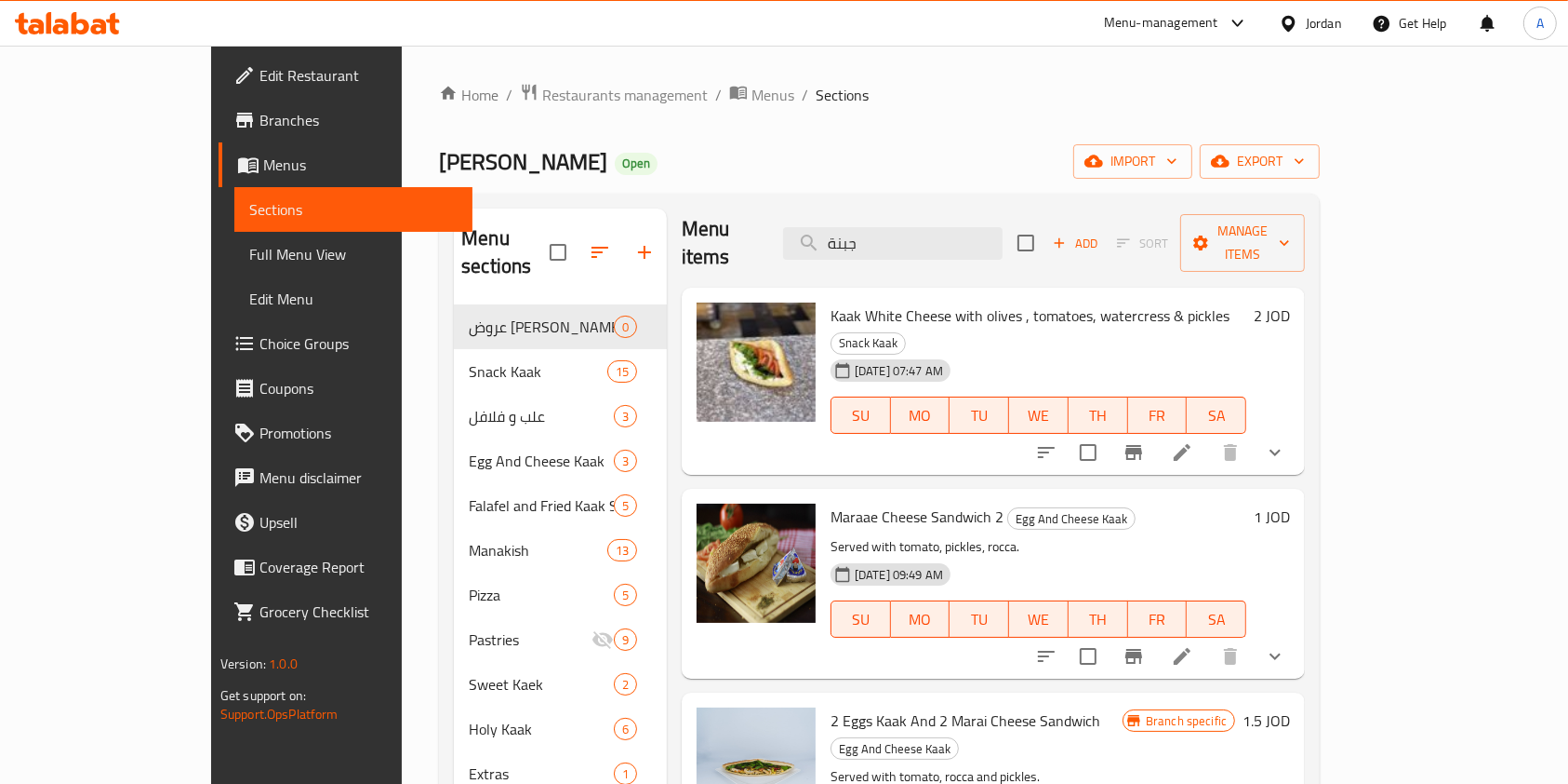
click at [982, 209] on div "Menu items جبنة Add Sort Manage items" at bounding box center [993, 243] width 623 height 88
click at [982, 227] on input "جبنة" at bounding box center [893, 243] width 220 height 33
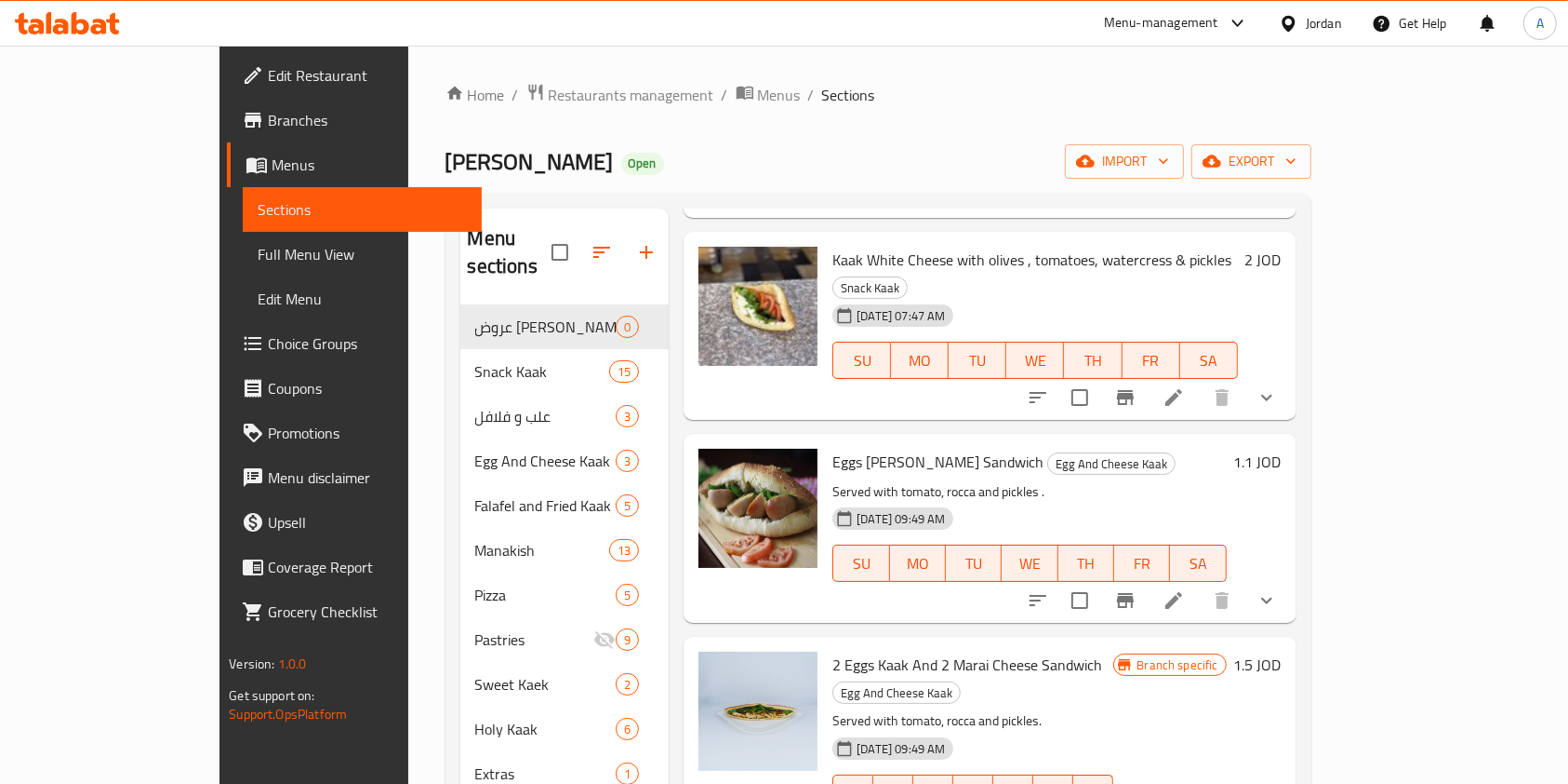
scroll to position [317, 0]
type input "بيض"
click at [721, 473] on circle "upload picture" at bounding box center [724, 476] width 6 height 6
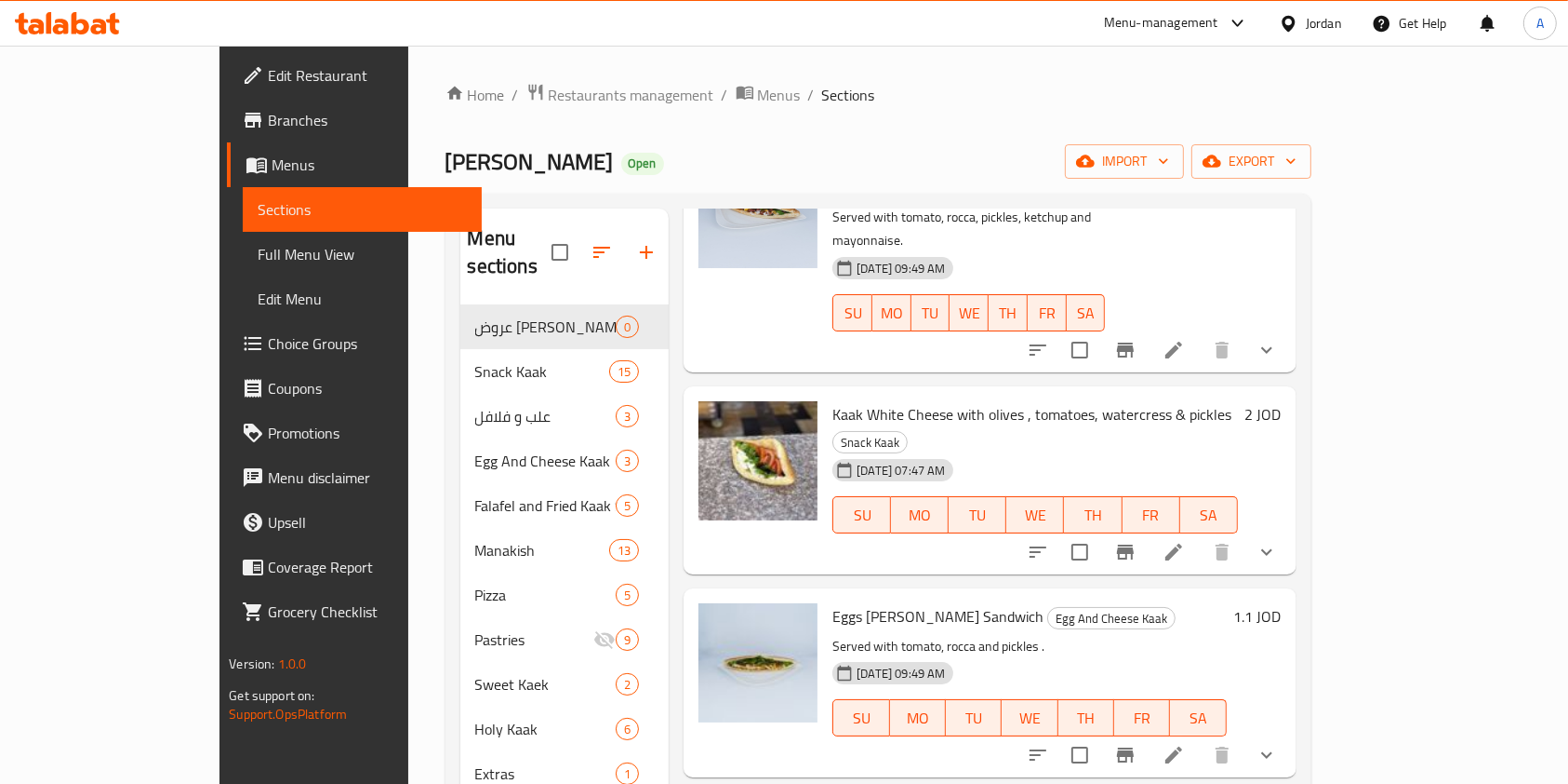
scroll to position [0, 0]
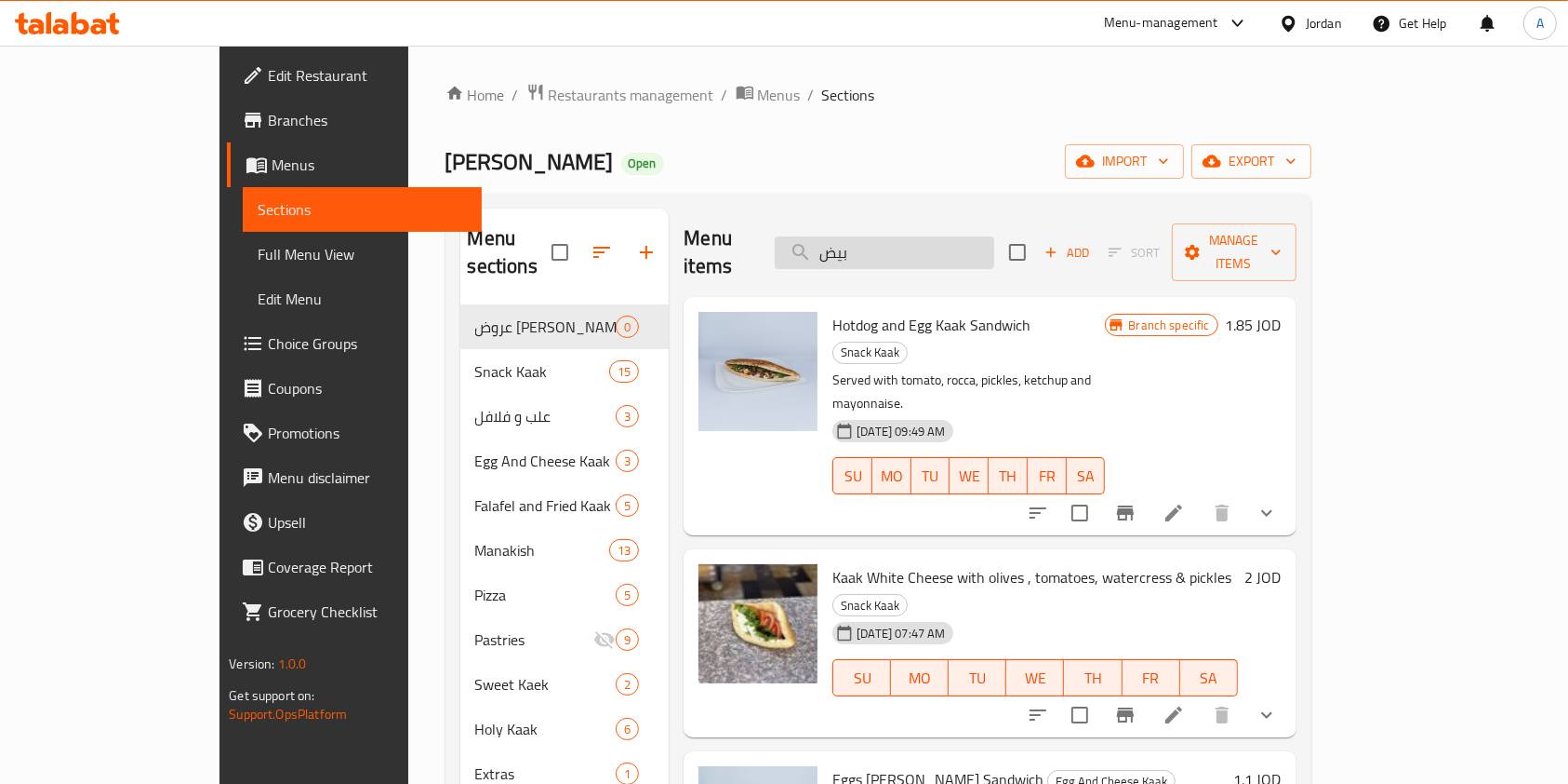
click at [979, 237] on input "بيض" at bounding box center [884, 252] width 220 height 33
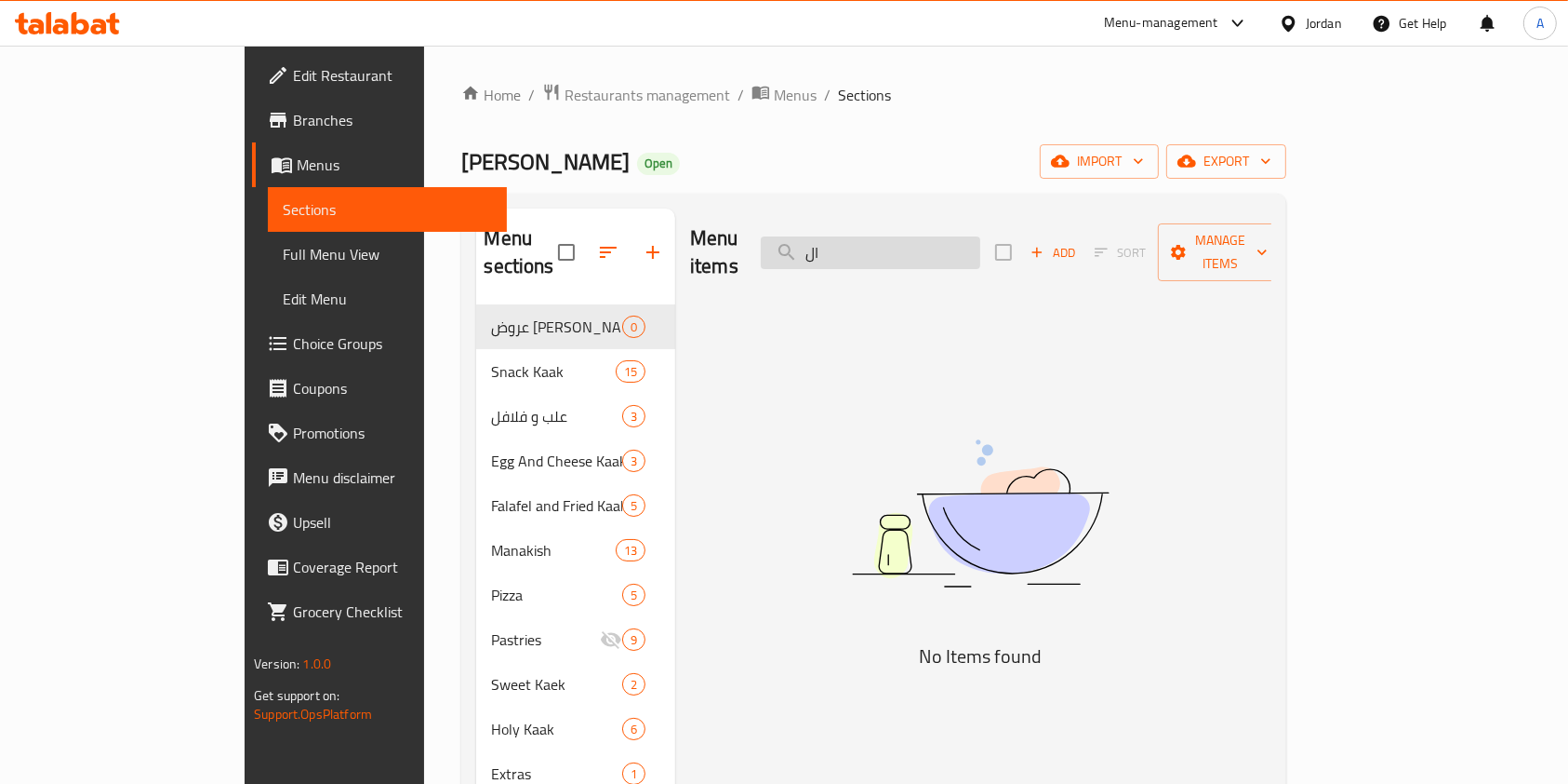
type input "ا"
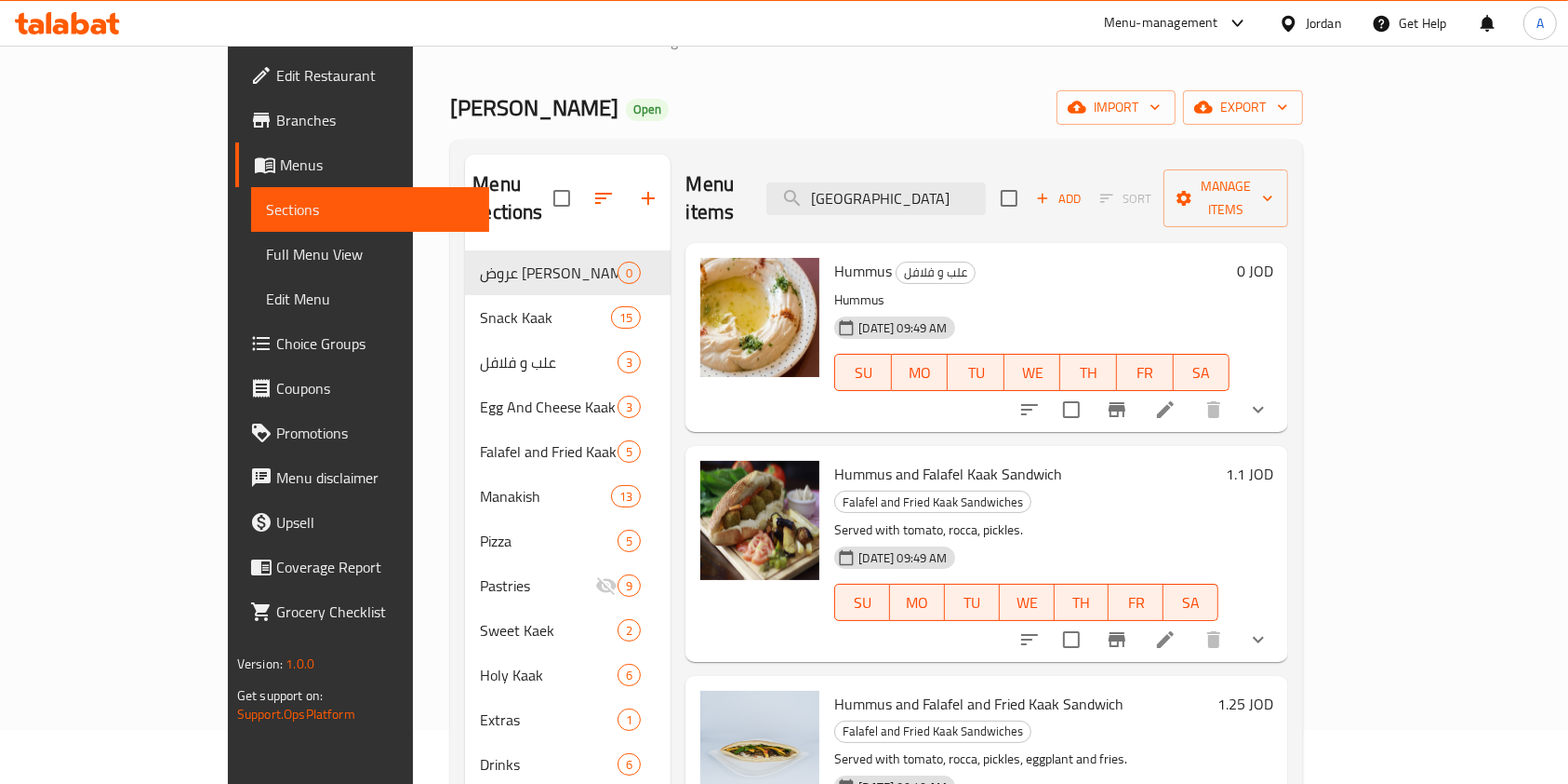
scroll to position [114, 0]
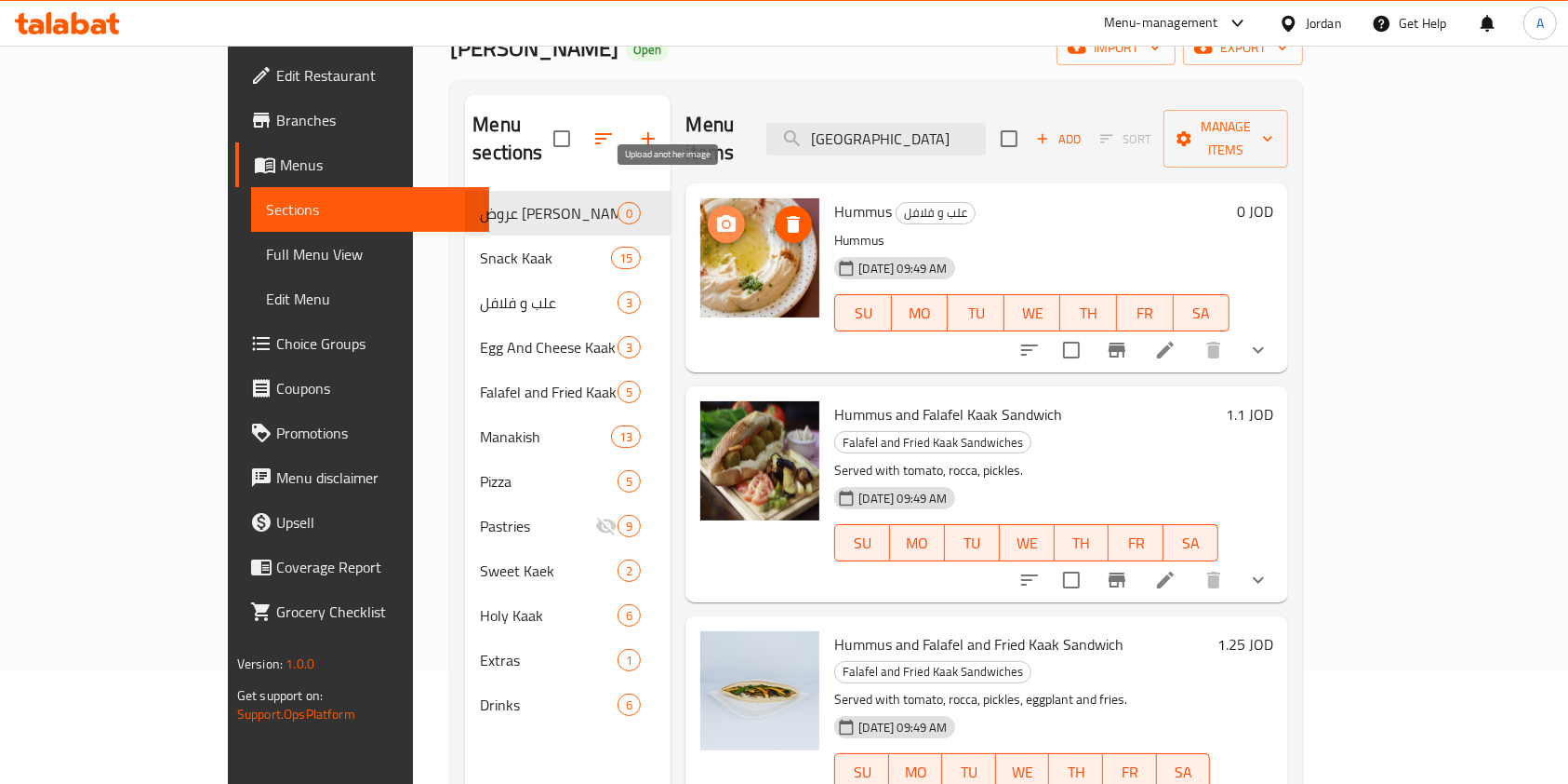
click at [717, 215] on icon "upload picture" at bounding box center [726, 223] width 19 height 17
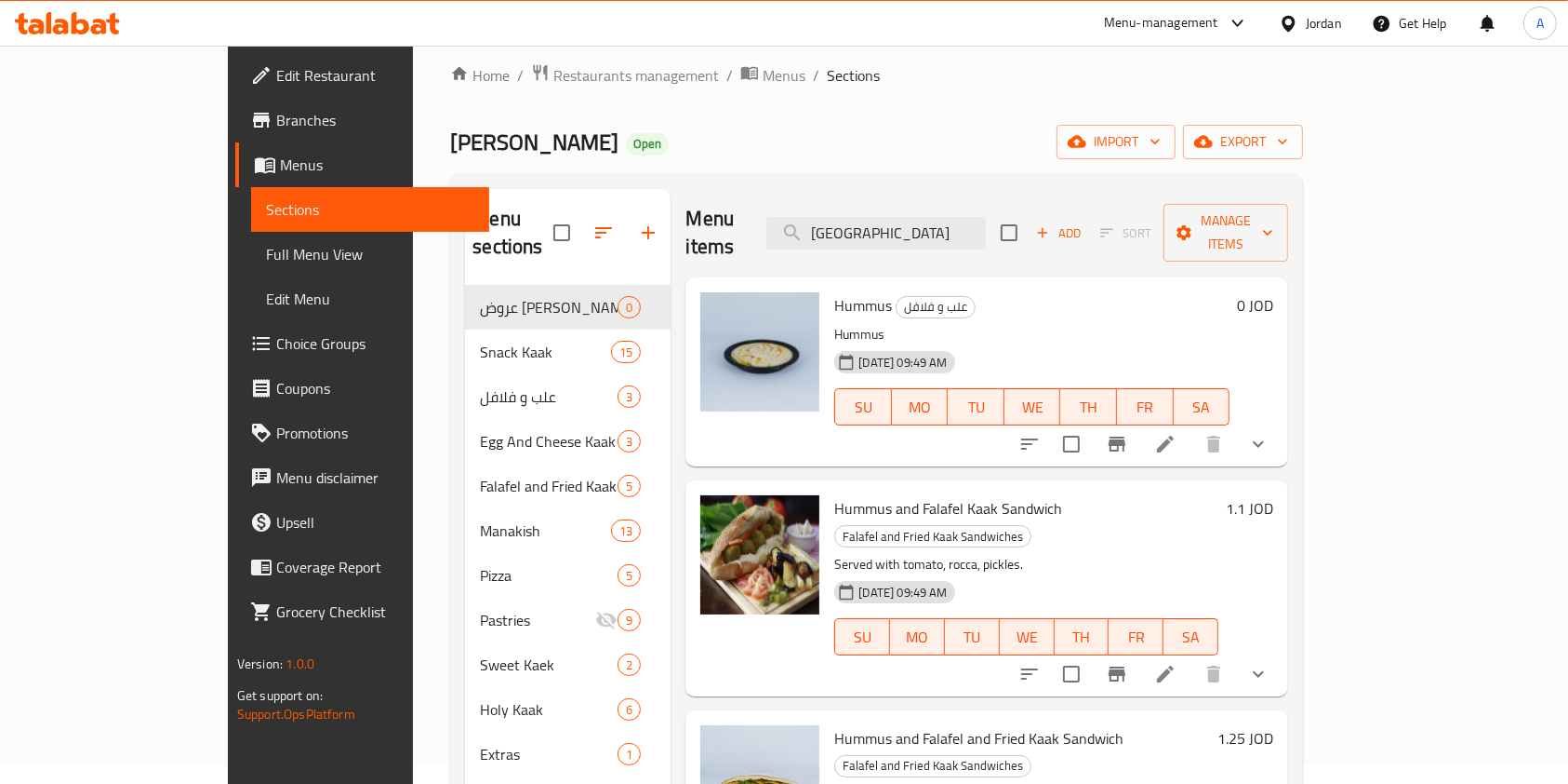
scroll to position [0, 0]
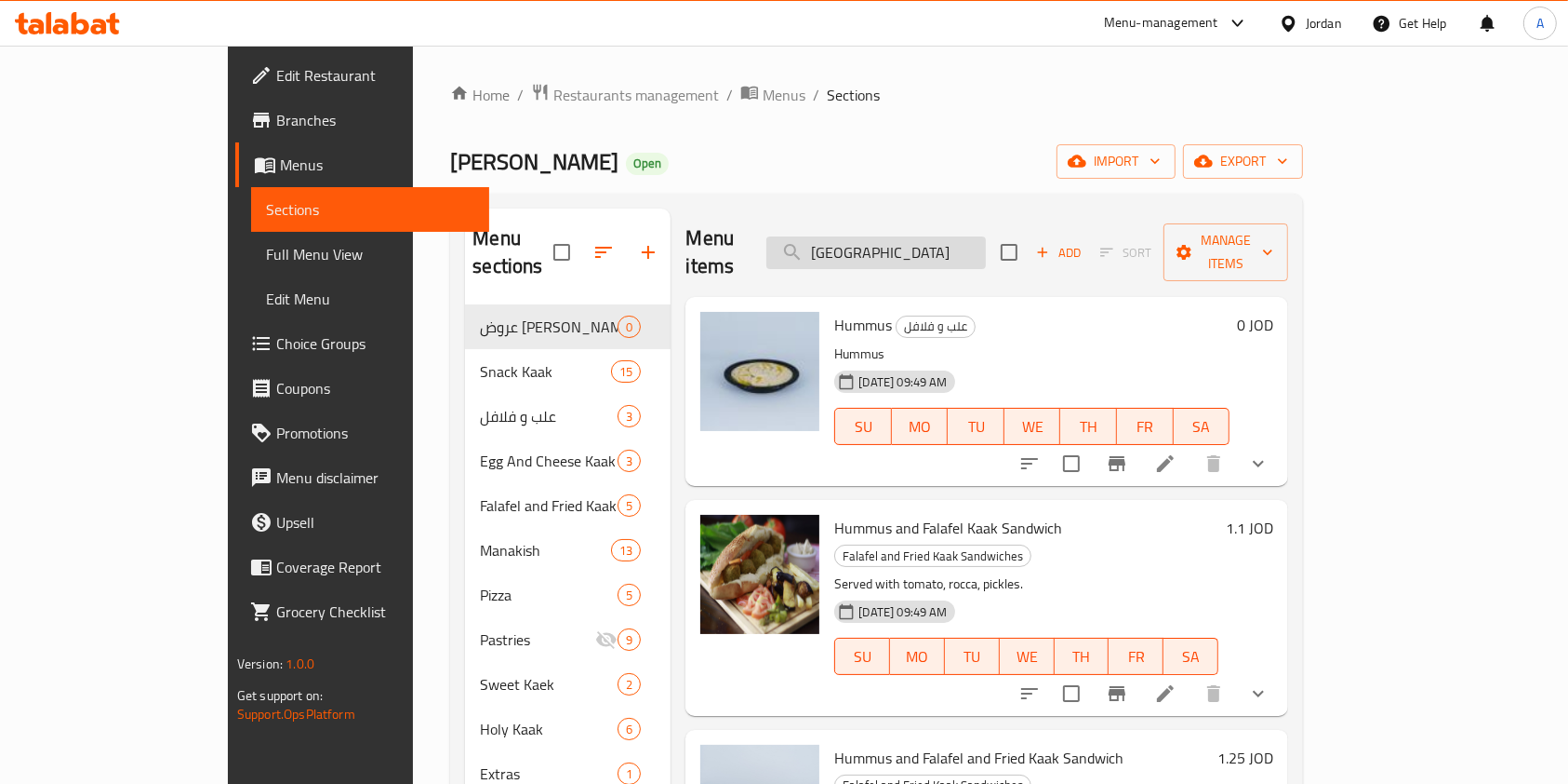
click at [949, 253] on input "حمص" at bounding box center [876, 252] width 220 height 33
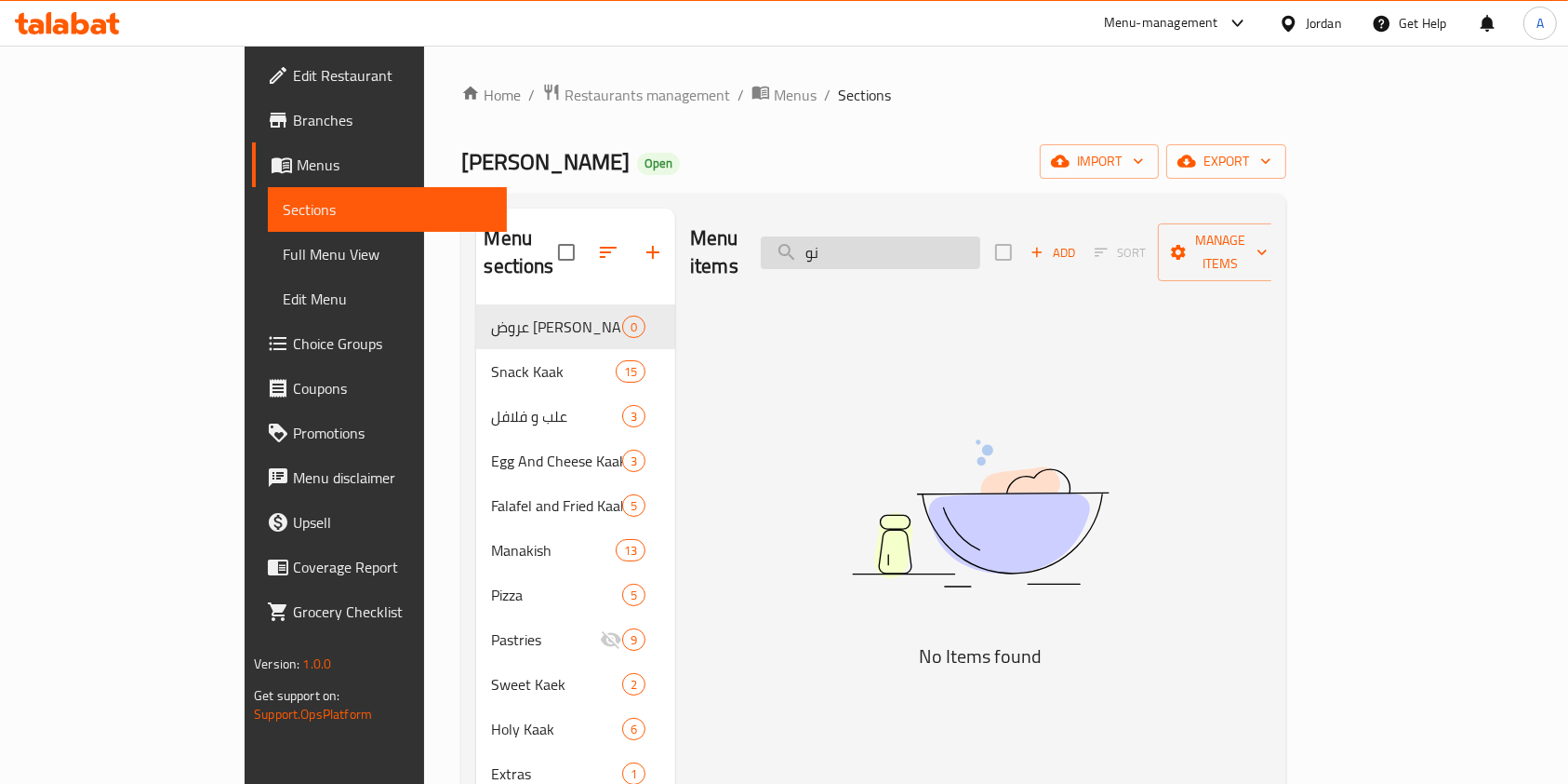
type input "ن"
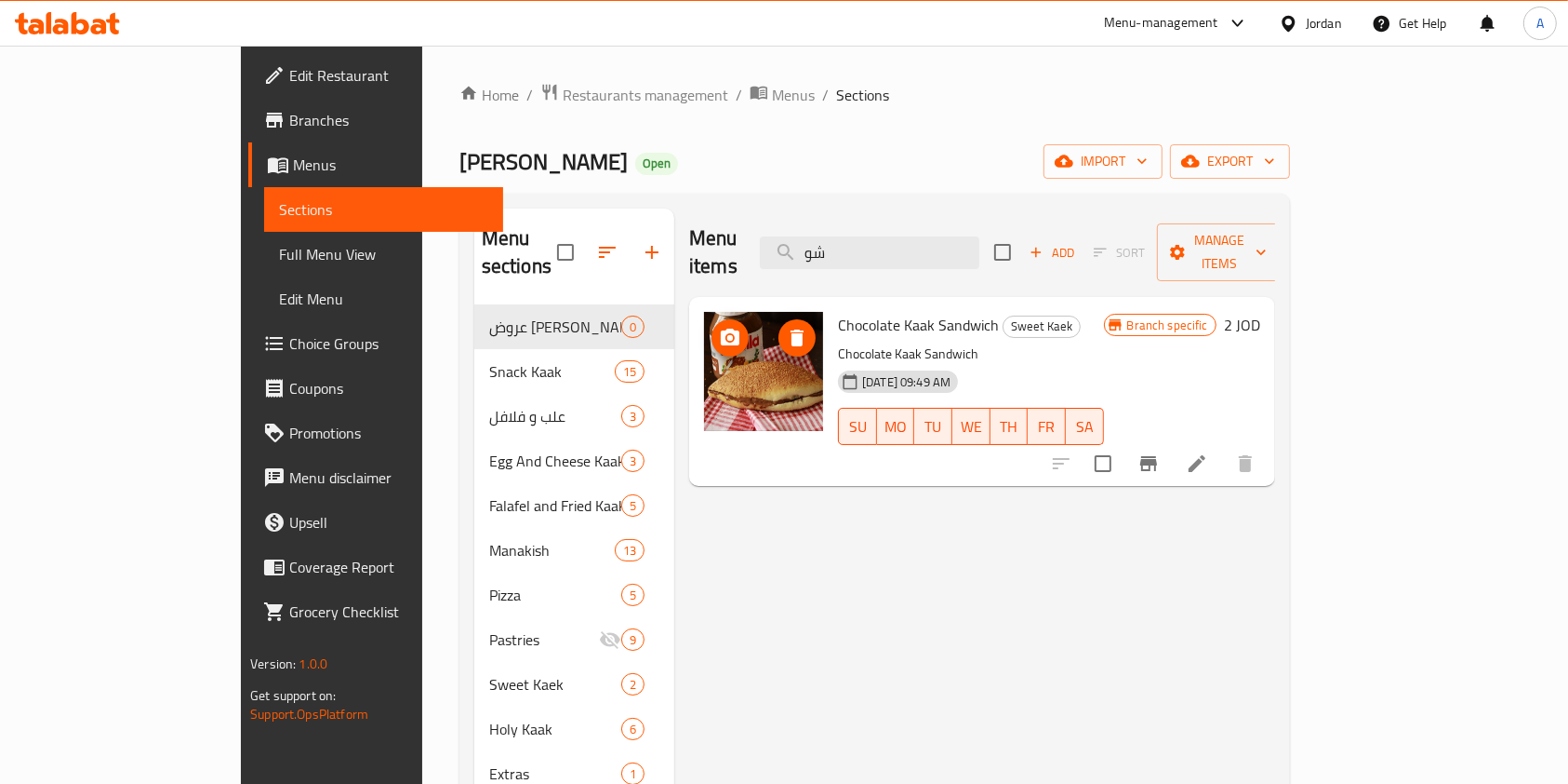
click at [719, 327] on icon "upload picture" at bounding box center [730, 338] width 23 height 23
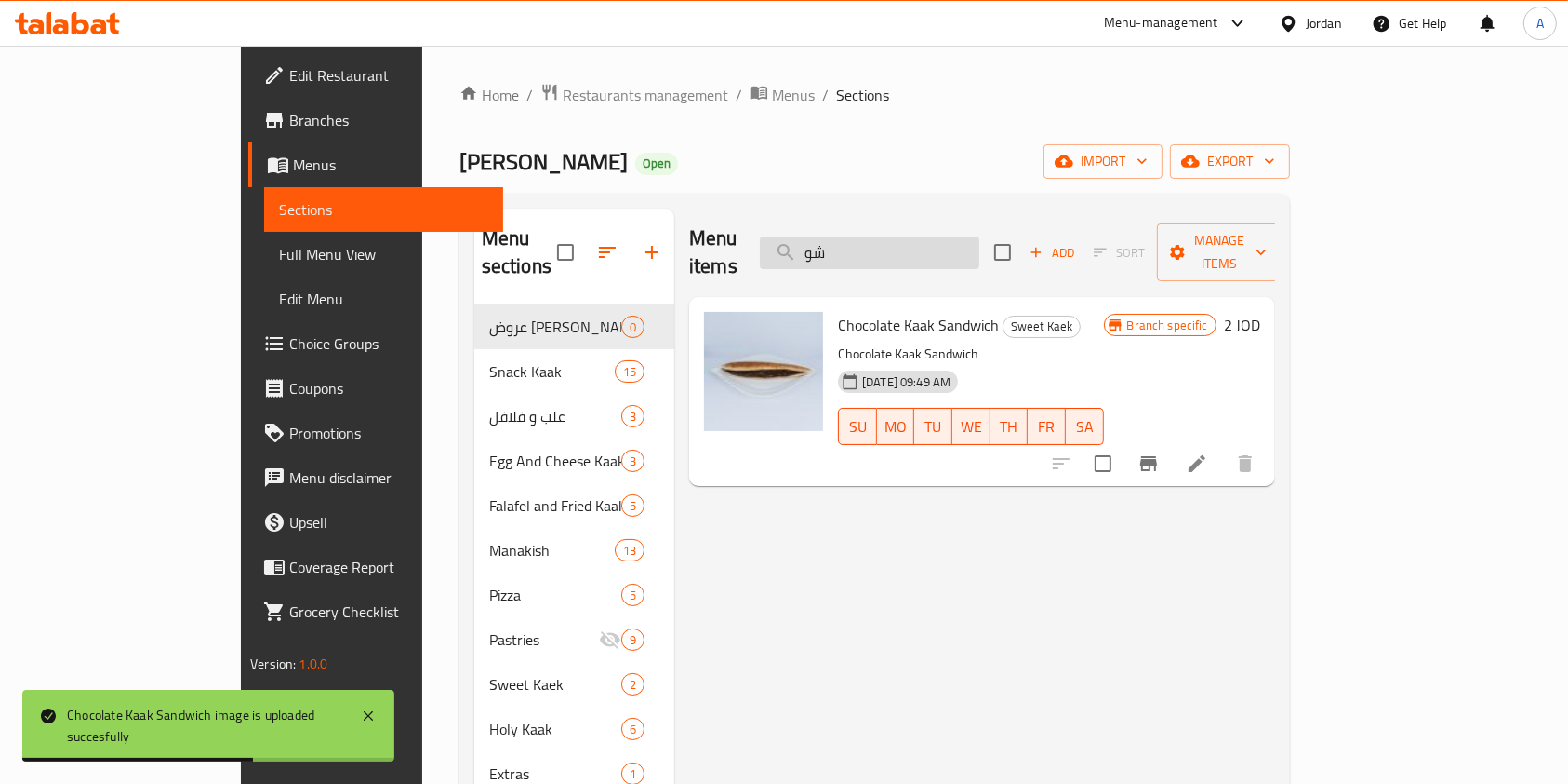
click at [927, 237] on input "شو" at bounding box center [870, 252] width 220 height 33
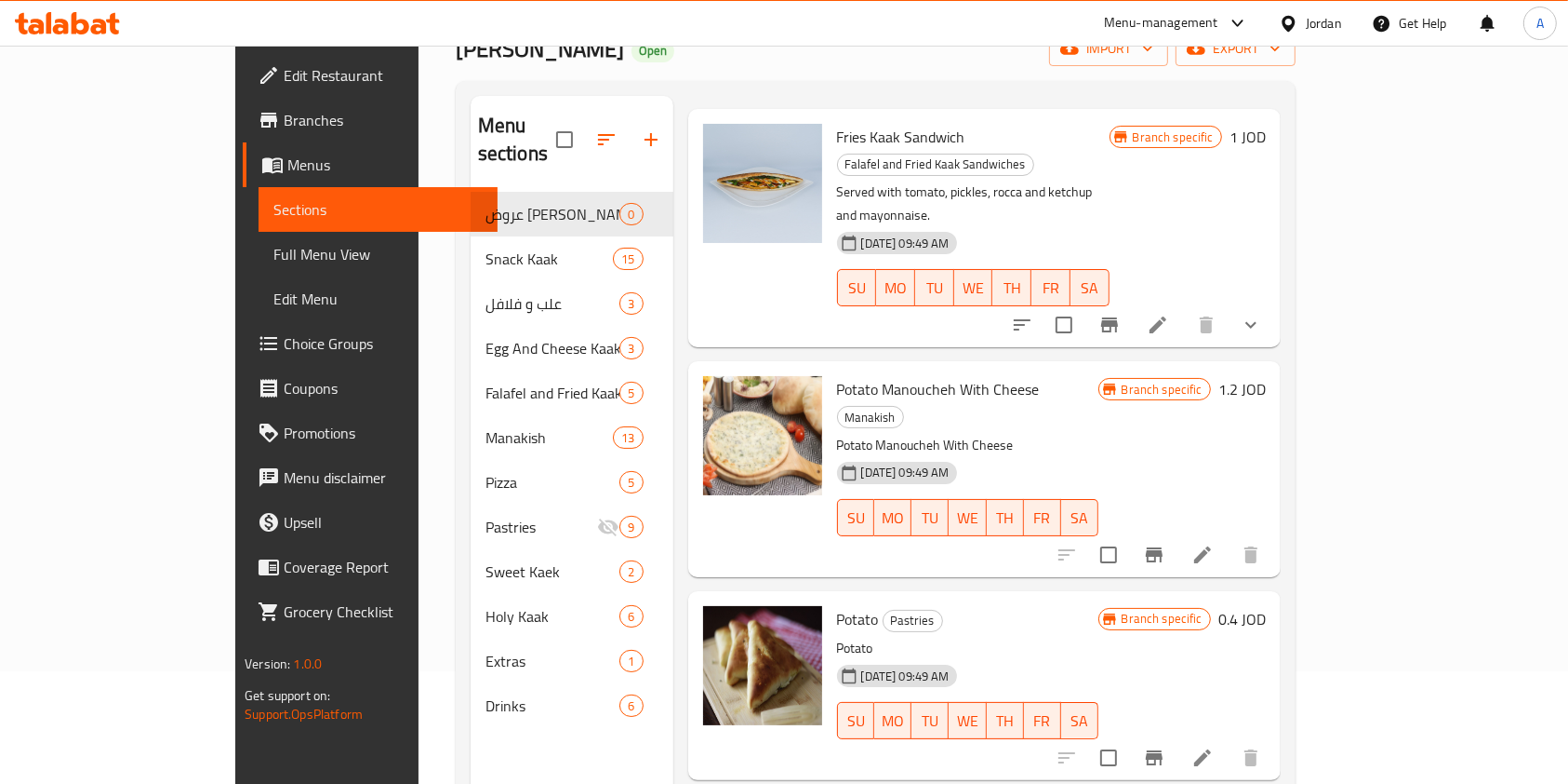
scroll to position [260, 0]
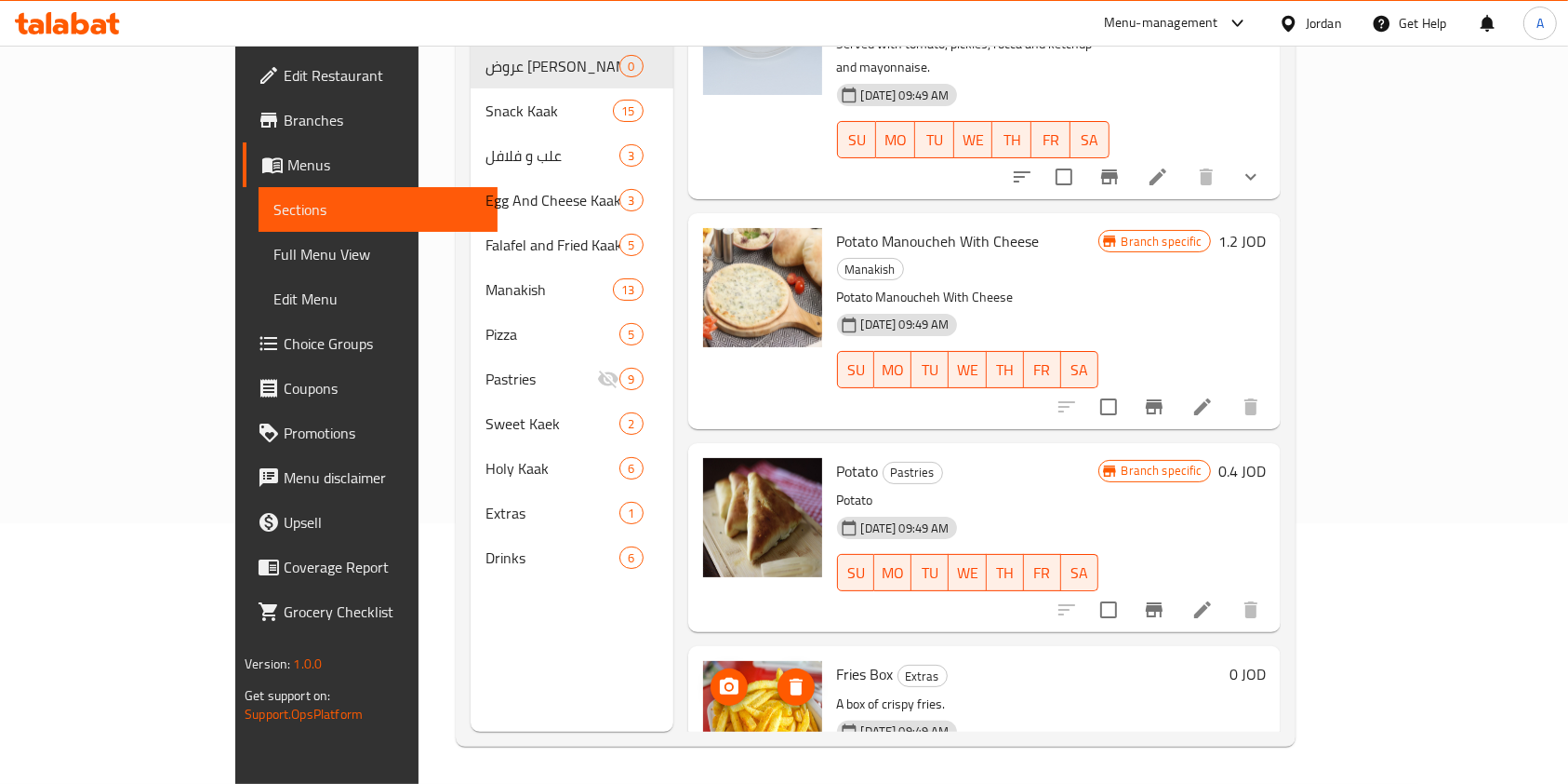
type input "بطاطا"
click at [720, 677] on icon "upload picture" at bounding box center [729, 685] width 19 height 17
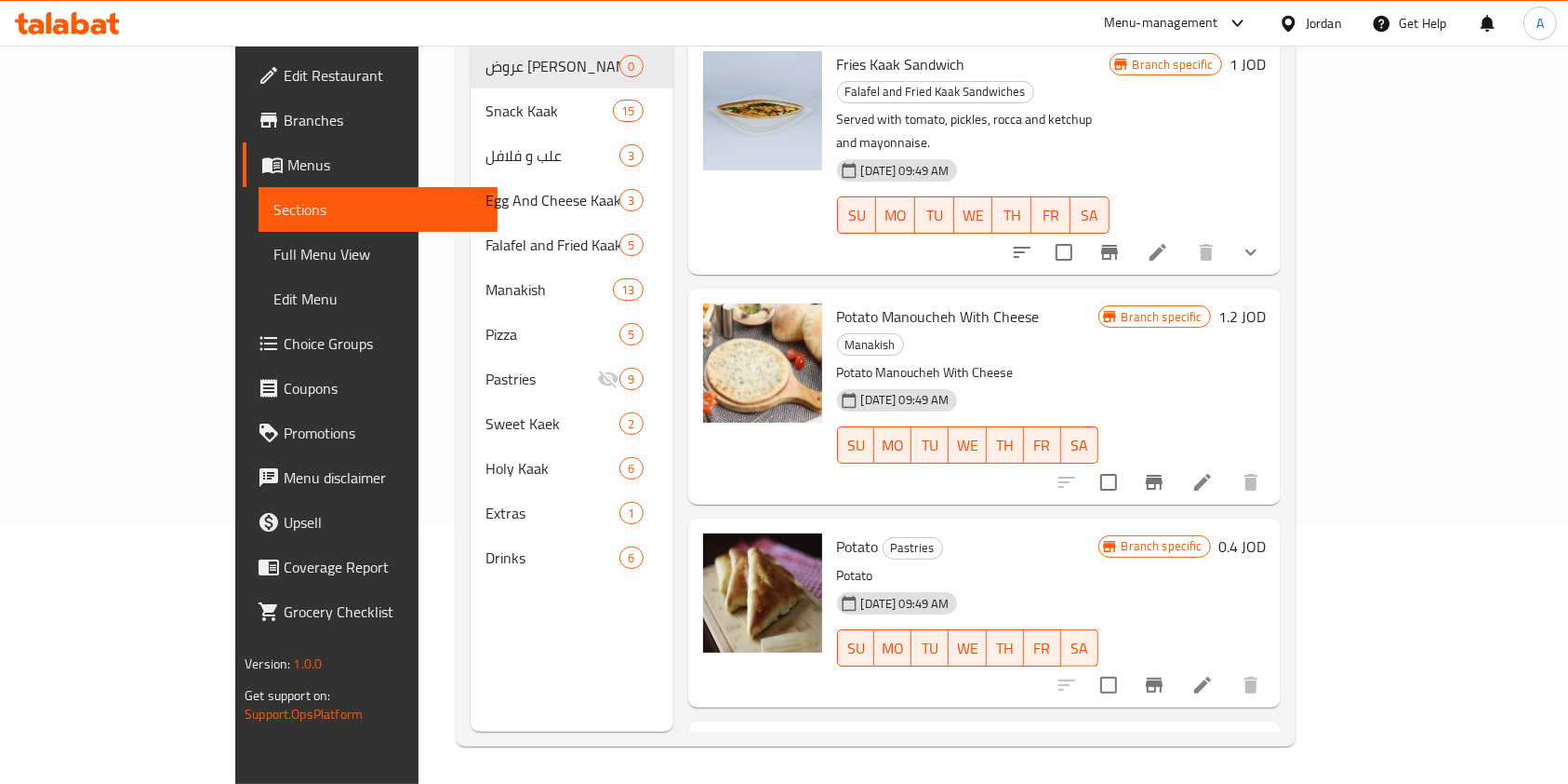
scroll to position [0, 0]
